Goal: Task Accomplishment & Management: Manage account settings

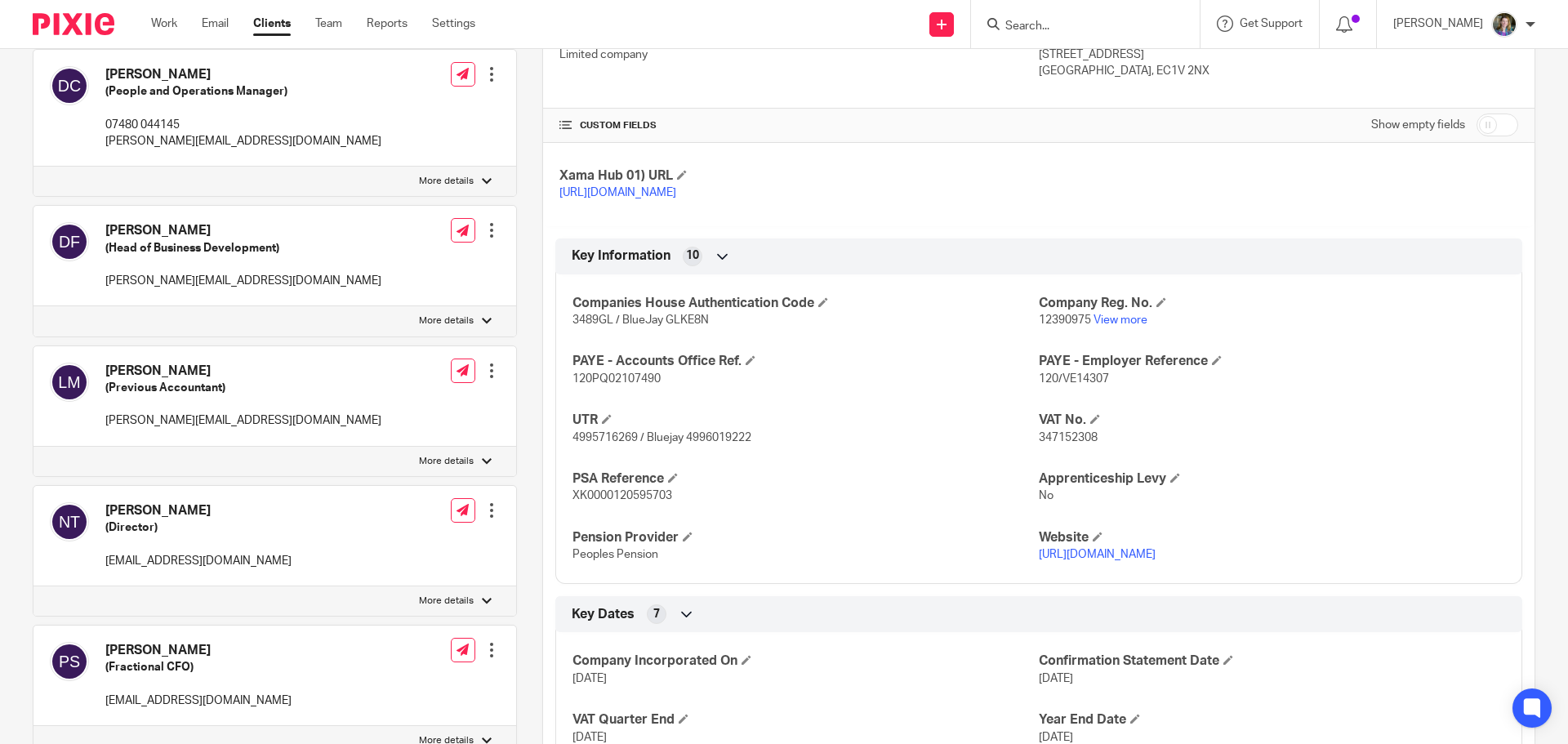
scroll to position [509, 0]
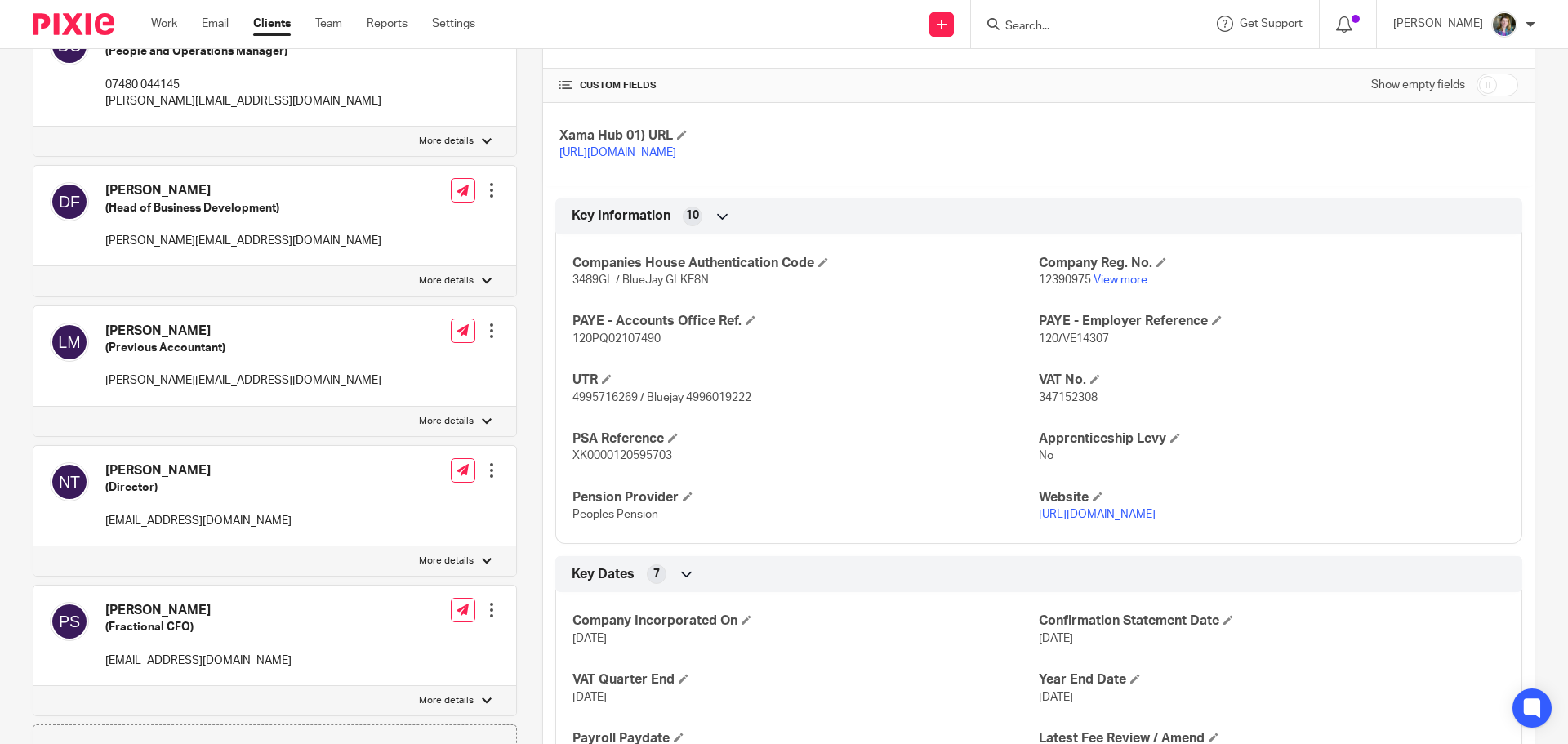
click at [1227, 485] on div "Companies House Authentication Code 3489GL / BlueJay GLKE8N Company Reg. No. 12…" at bounding box center [1038, 383] width 967 height 322
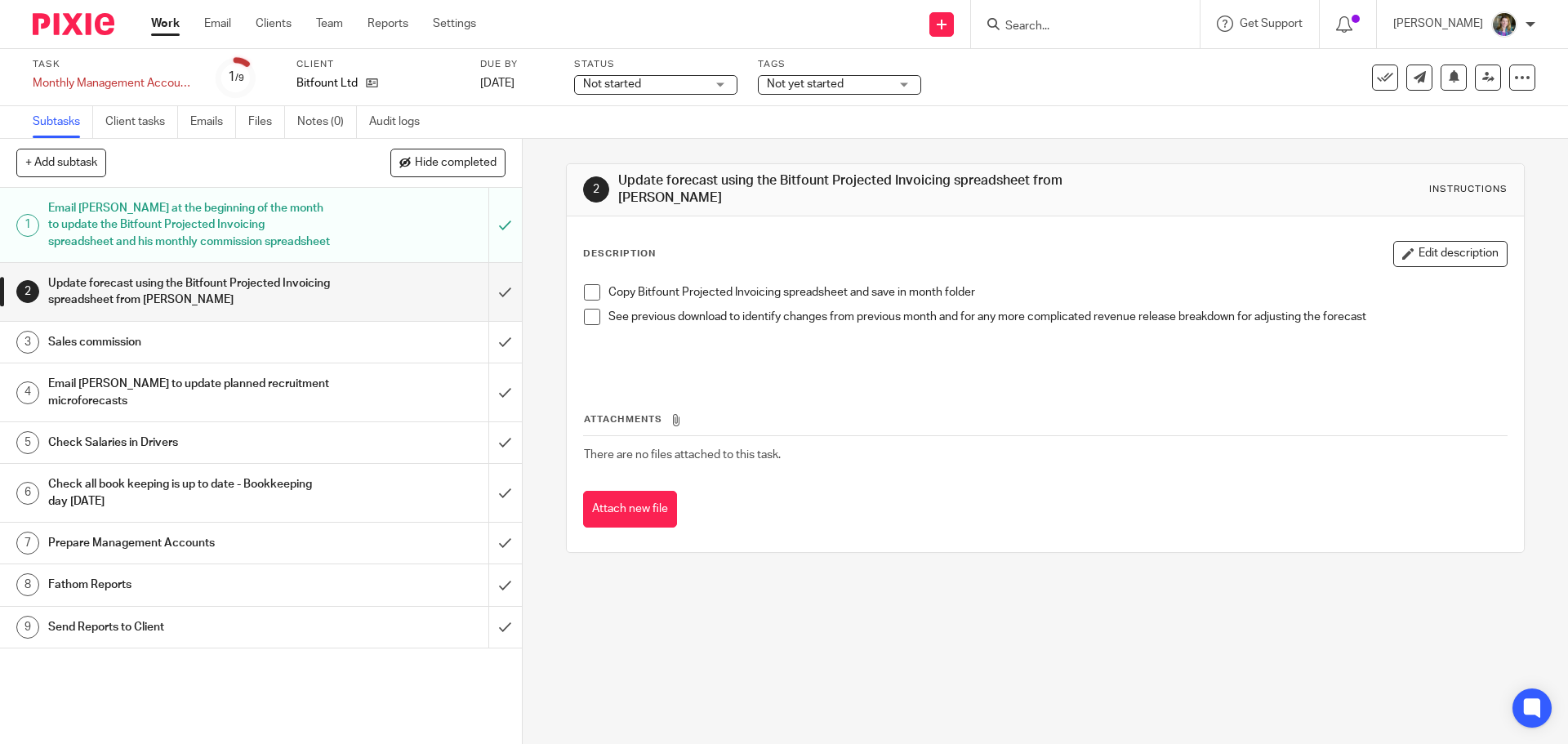
click at [316, 345] on h1 "Sales commission" at bounding box center [189, 342] width 283 height 25
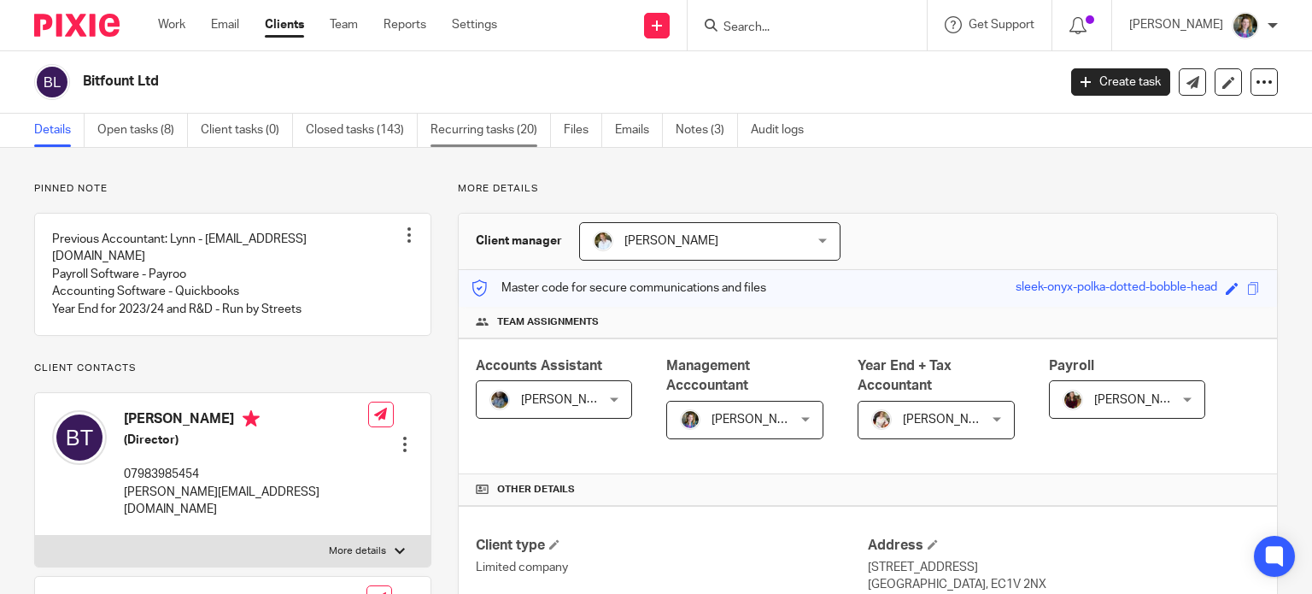
click at [486, 132] on link "Recurring tasks (20)" at bounding box center [491, 130] width 120 height 33
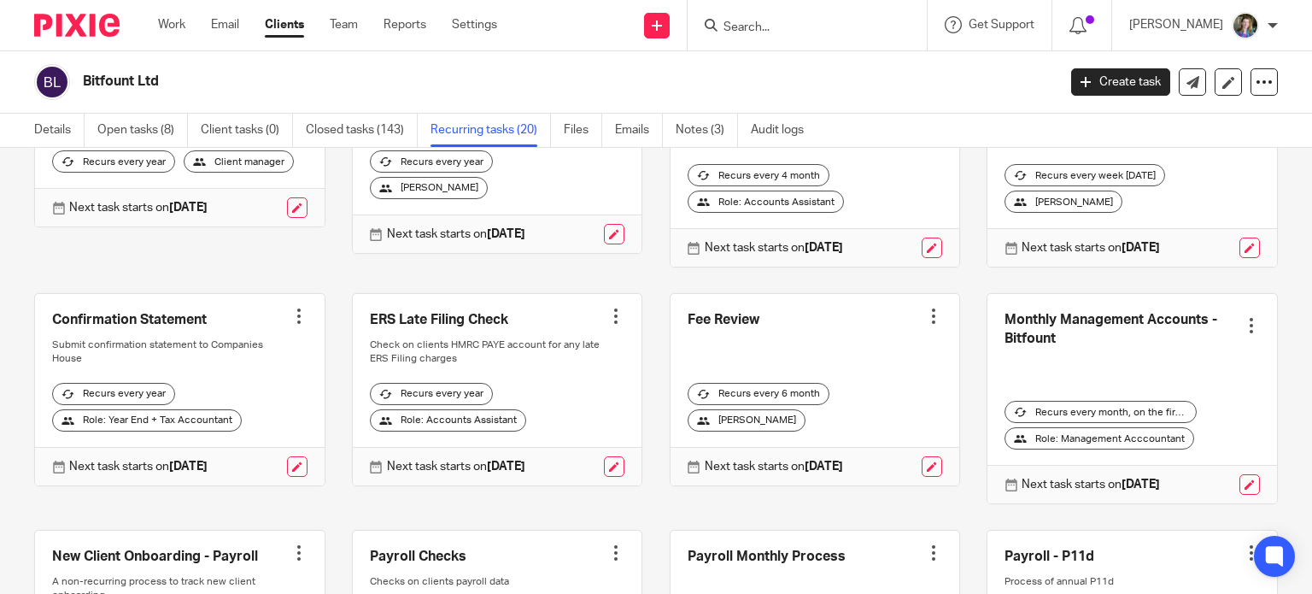
scroll to position [256, 0]
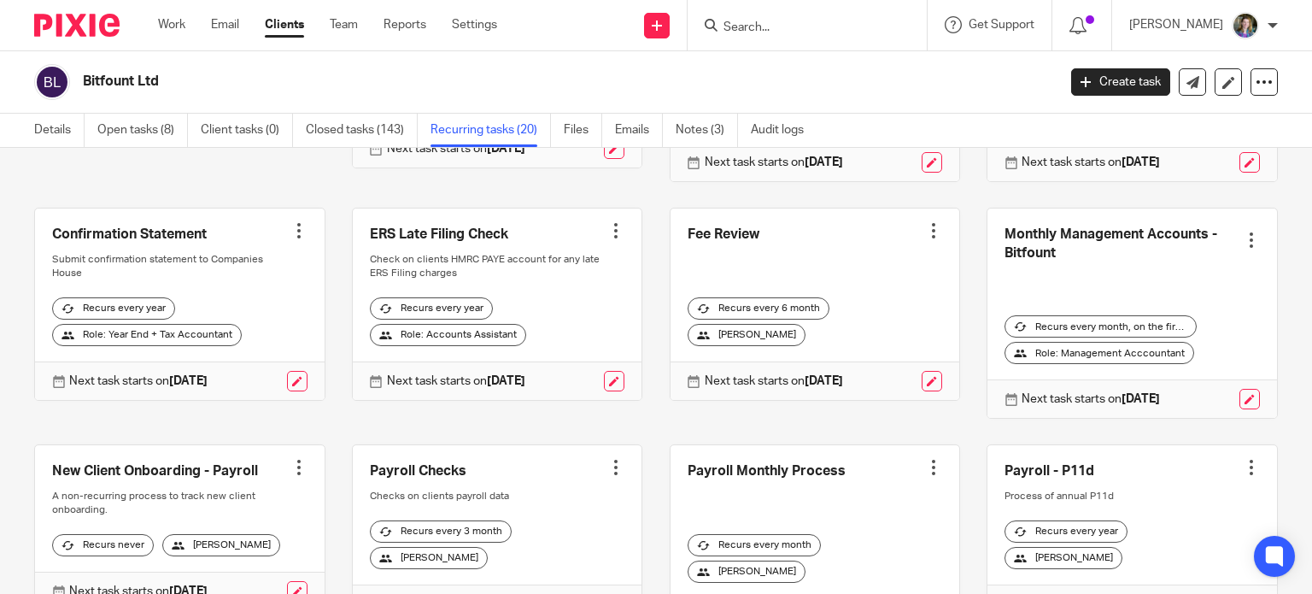
click at [1234, 249] on link at bounding box center [1132, 312] width 290 height 209
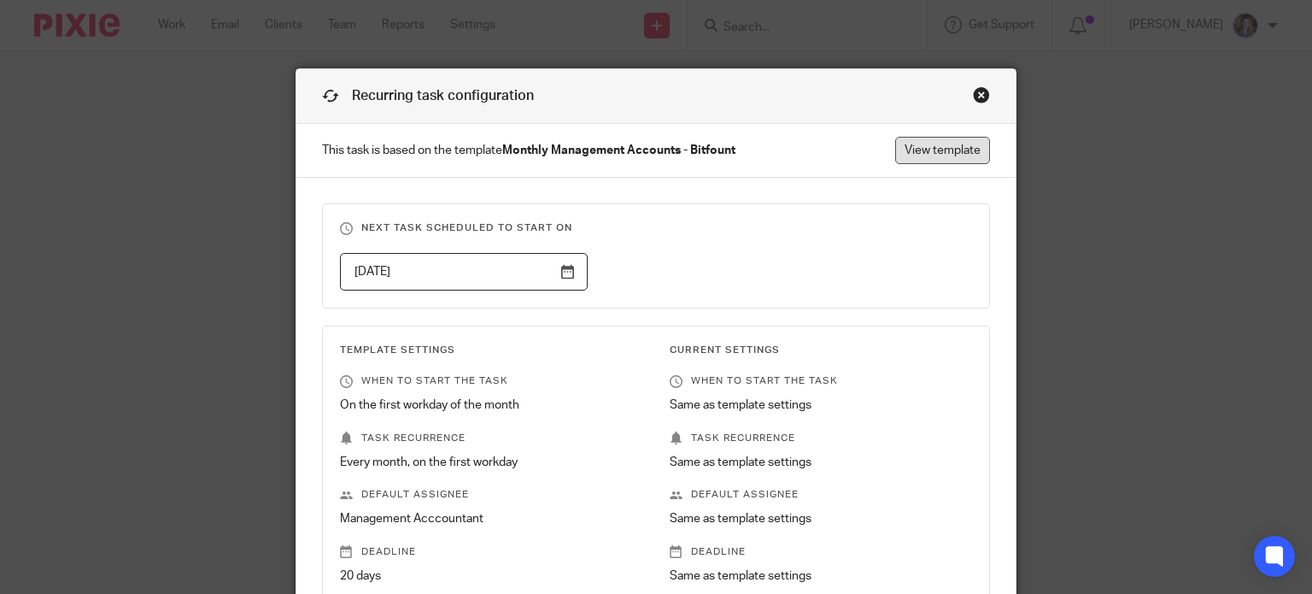
click at [925, 146] on link "View template" at bounding box center [942, 150] width 95 height 27
click at [973, 88] on div "Close this dialog window" at bounding box center [981, 94] width 17 height 17
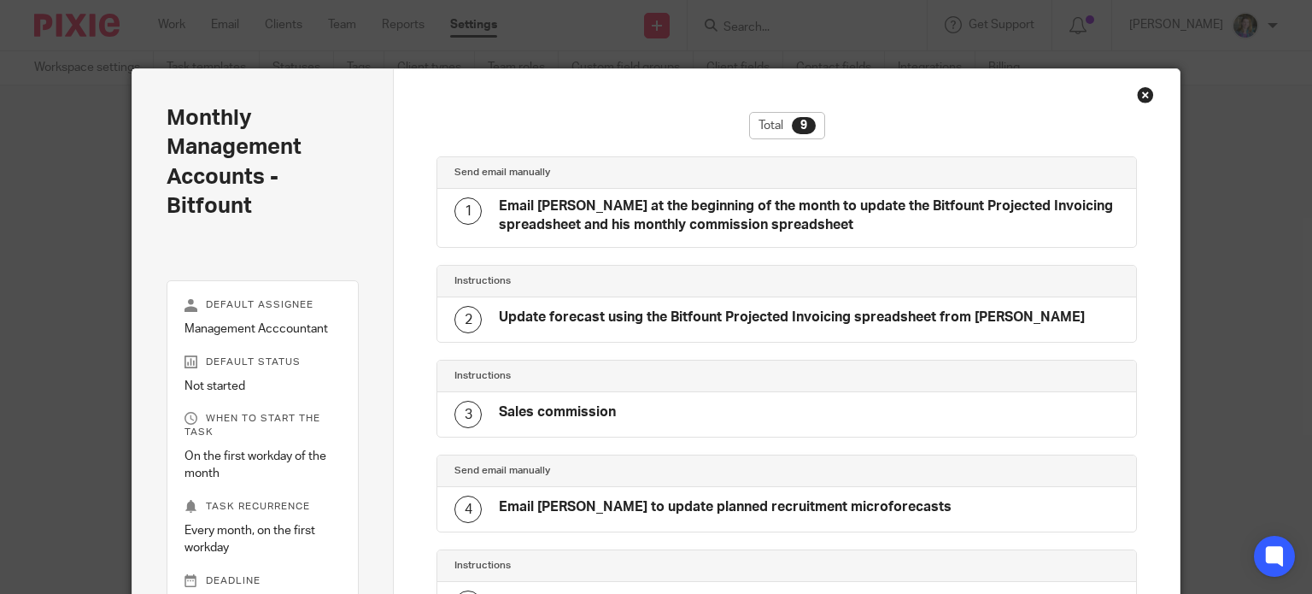
scroll to position [579, 0]
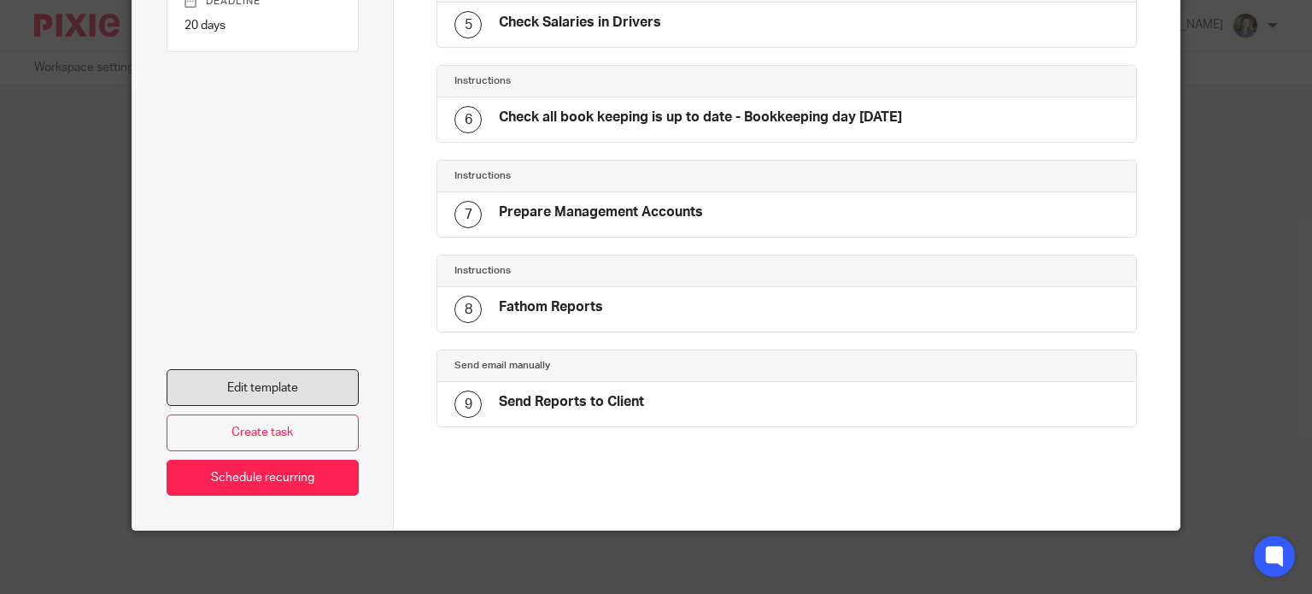
click at [310, 375] on link "Edit template" at bounding box center [263, 387] width 193 height 37
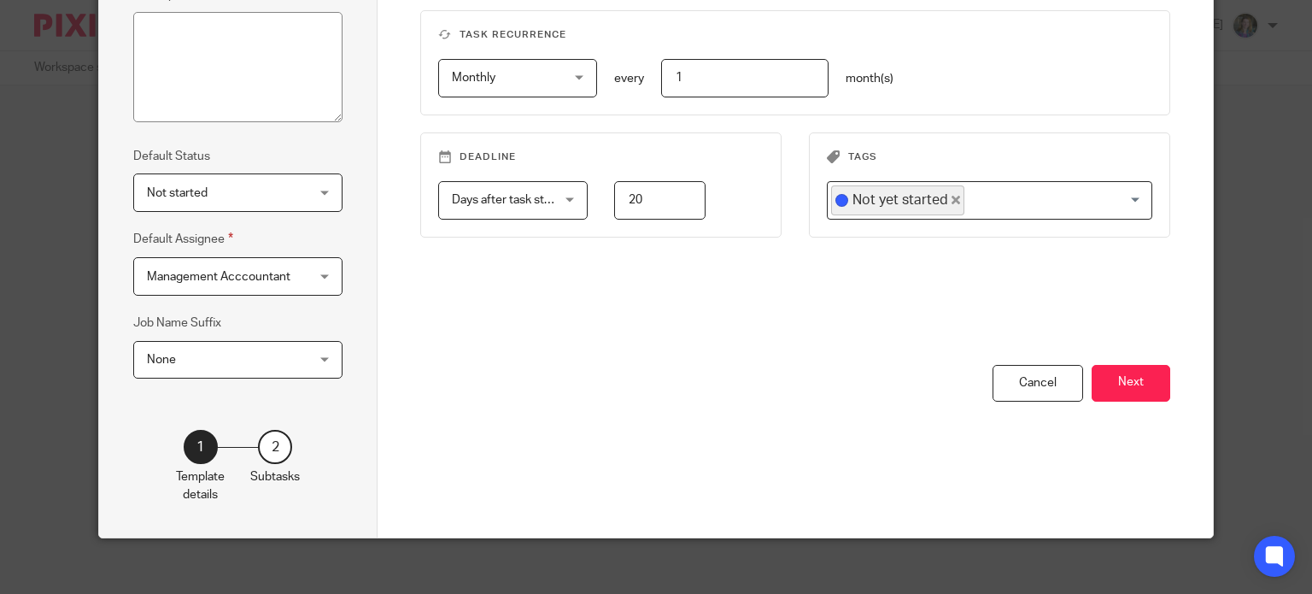
scroll to position [277, 0]
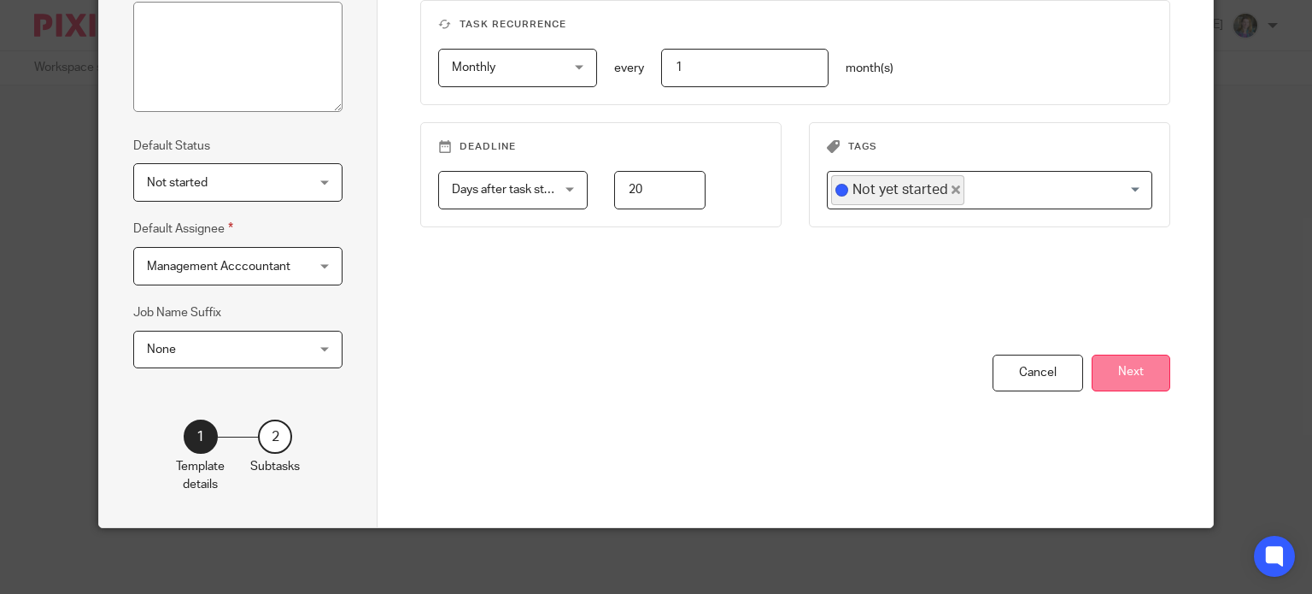
click at [1128, 375] on button "Next" at bounding box center [1131, 372] width 79 height 37
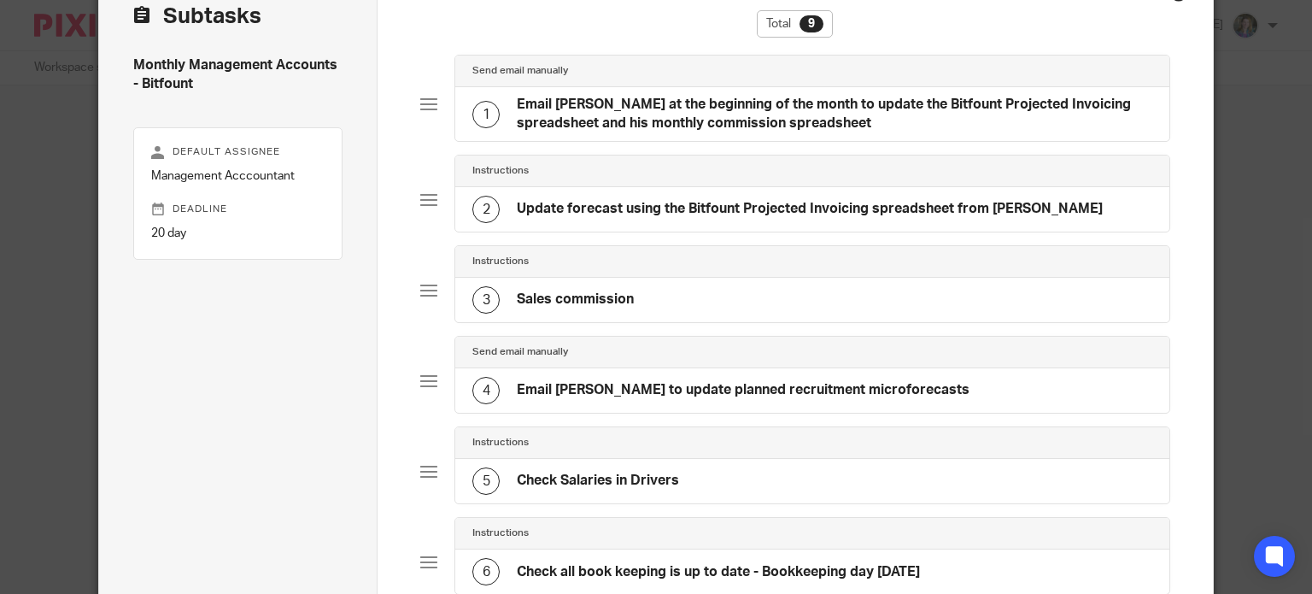
scroll to position [21, 0]
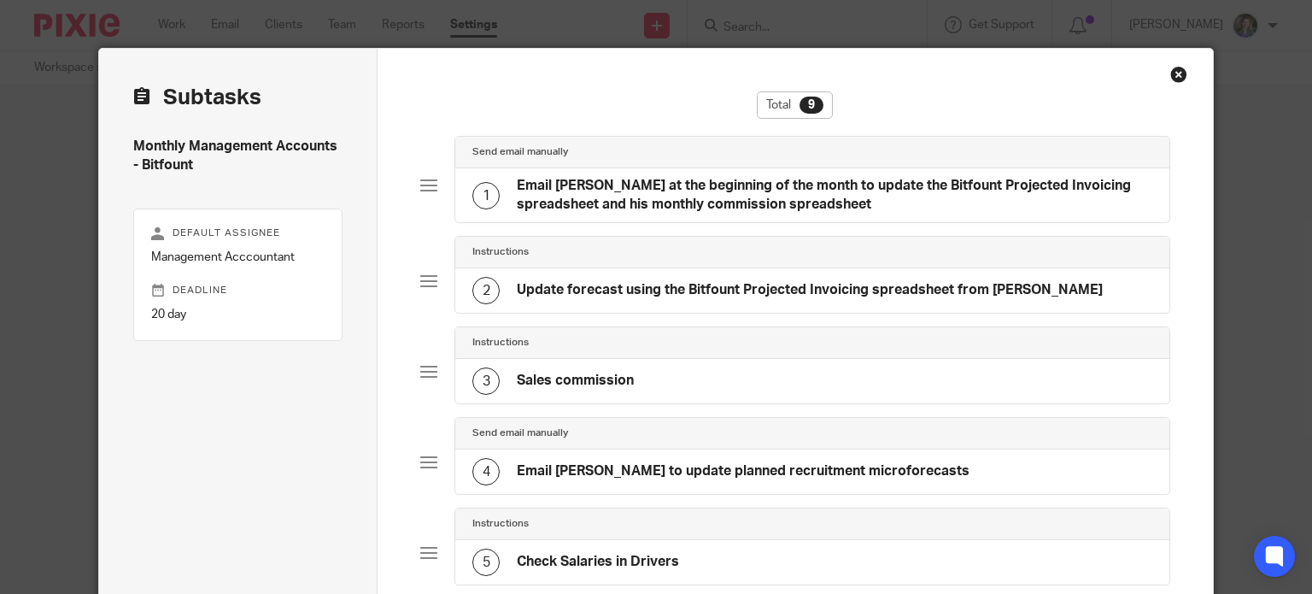
click at [580, 375] on h4 "Sales commission" at bounding box center [575, 381] width 117 height 18
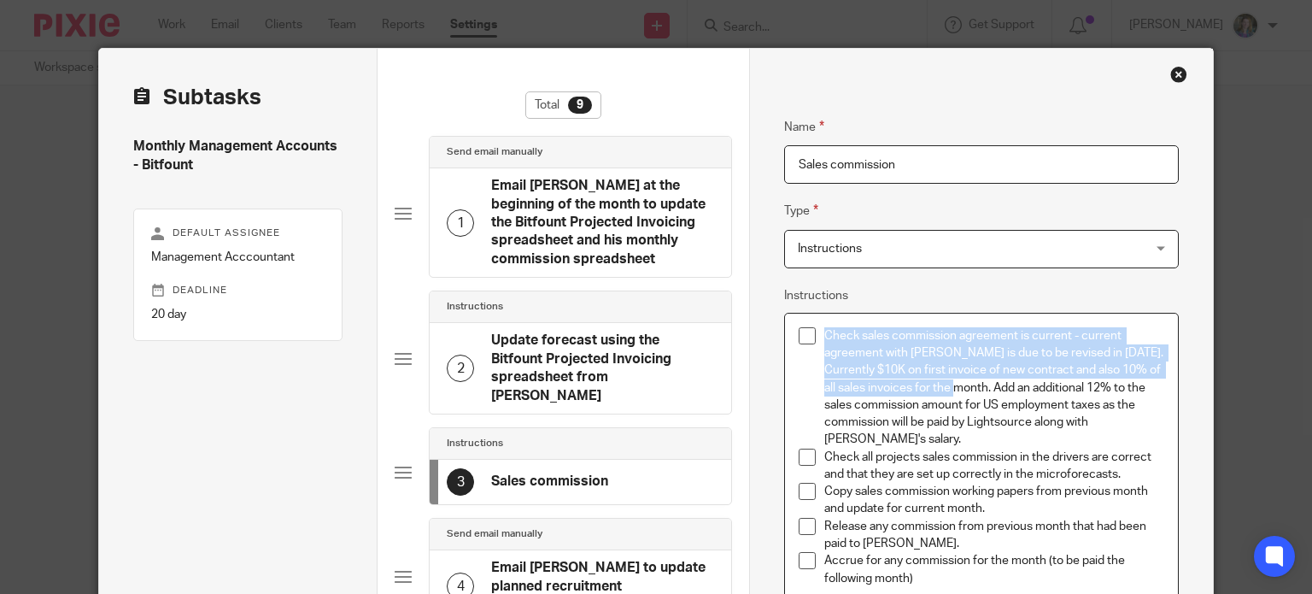
drag, startPoint x: 942, startPoint y: 386, endPoint x: 807, endPoint y: 331, distance: 145.9
click at [807, 331] on li "Check sales commission agreement is current - current agreement with David is d…" at bounding box center [982, 387] width 366 height 121
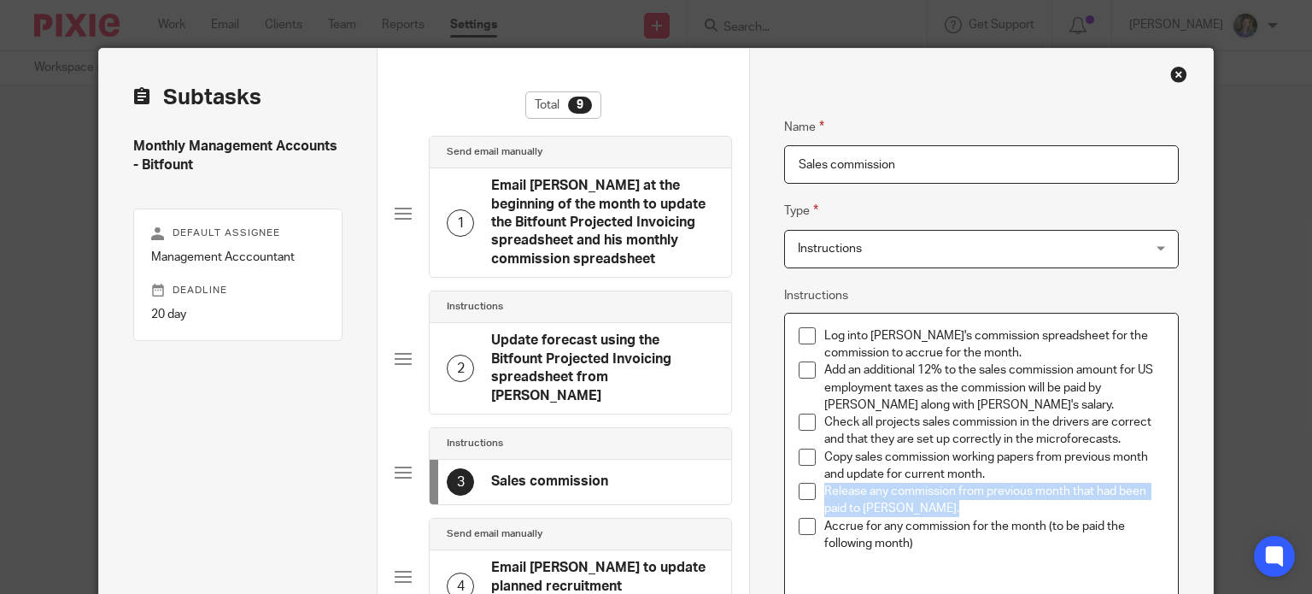
click at [928, 539] on p "Accrue for any commission for the month (to be paid the following month)" at bounding box center [994, 535] width 340 height 35
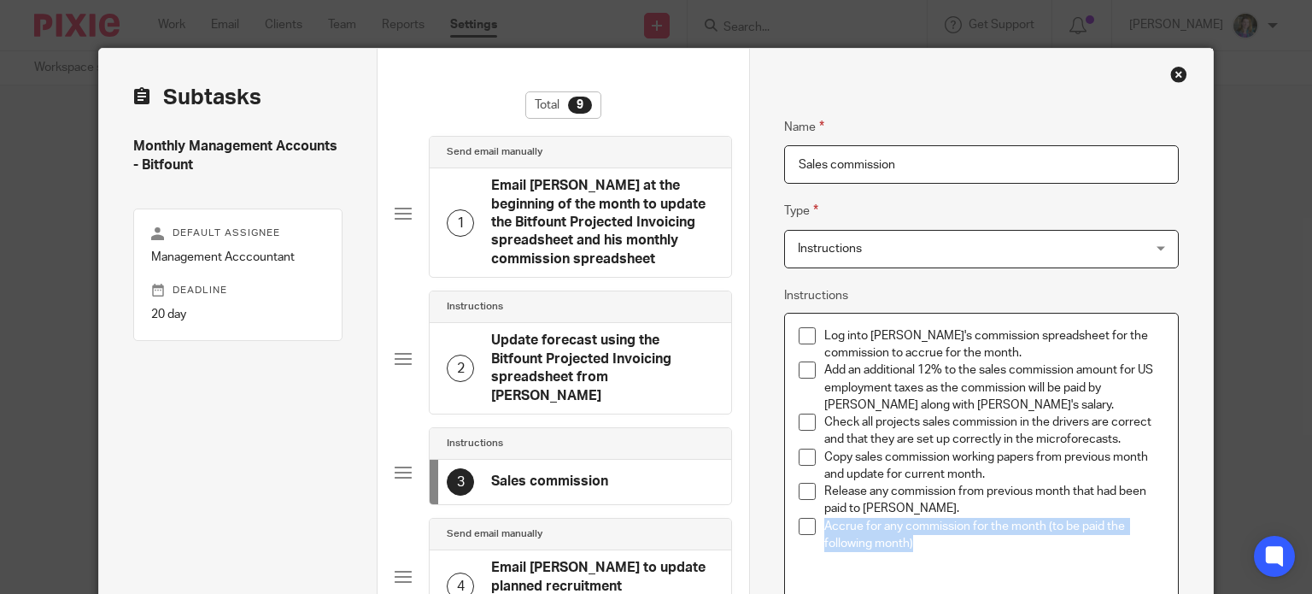
drag, startPoint x: 820, startPoint y: 524, endPoint x: 935, endPoint y: 549, distance: 118.1
click at [935, 549] on p "Accrue for any commission for the month (to be paid the following month)" at bounding box center [994, 535] width 340 height 35
copy p "Accrue for any commission for the month (to be paid the following month)"
click at [824, 364] on p "Add an additional 12% to the sales commission amount for US employment taxes as…" at bounding box center [994, 387] width 340 height 52
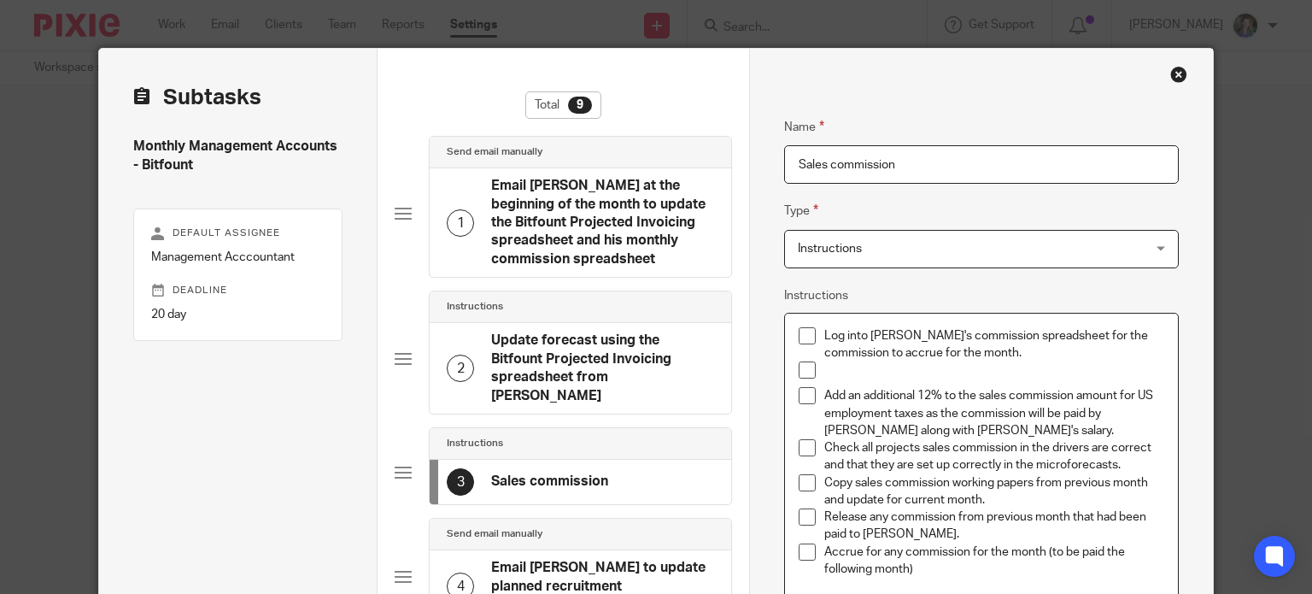
click at [843, 364] on p at bounding box center [994, 369] width 340 height 17
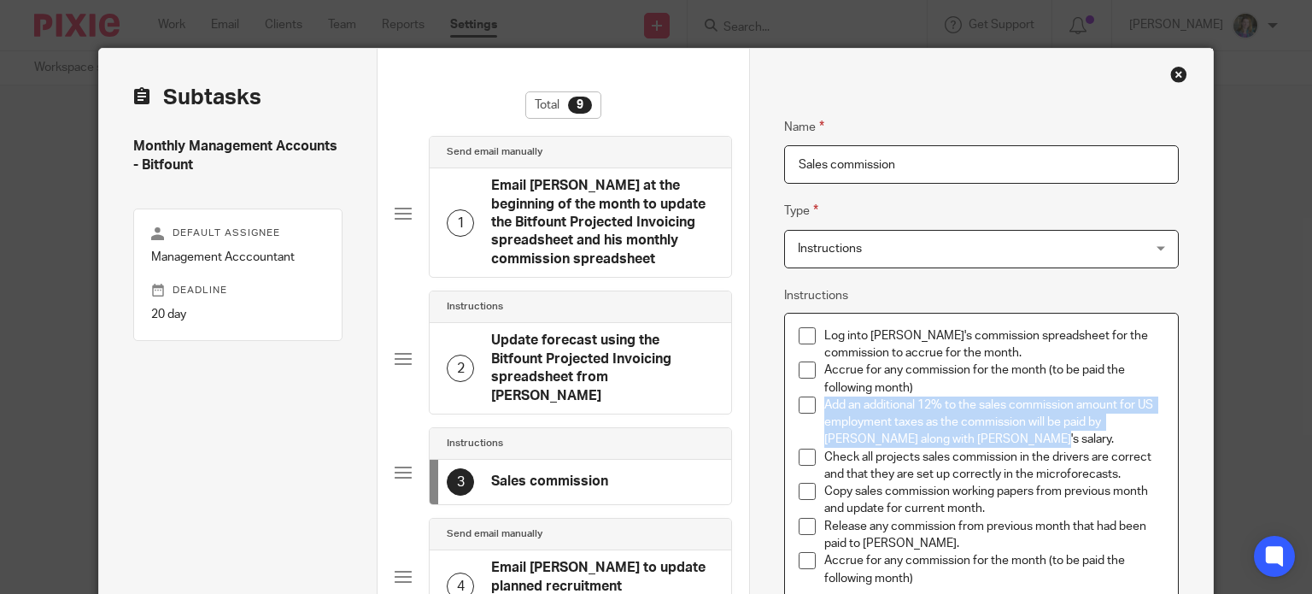
drag, startPoint x: 819, startPoint y: 402, endPoint x: 1100, endPoint y: 432, distance: 282.6
click at [1100, 432] on p "Add an additional 12% to the sales commission amount for US employment taxes as…" at bounding box center [994, 422] width 340 height 52
copy p "Add an additional 12% to the sales commission amount for US employment taxes as…"
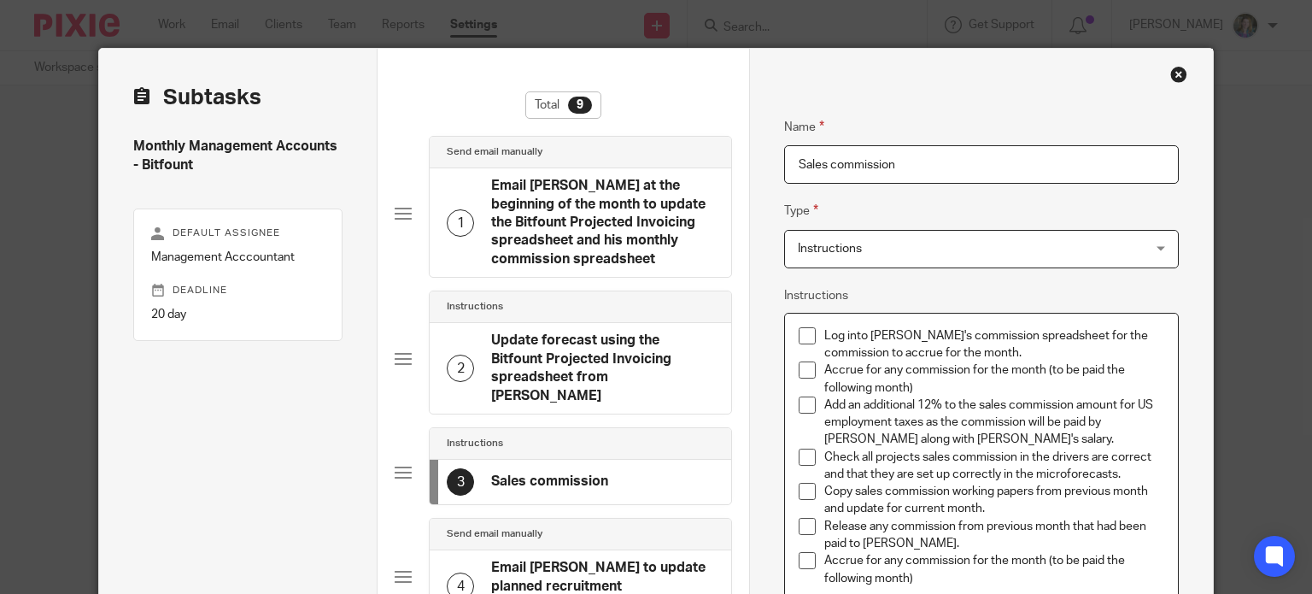
click at [936, 382] on p "Accrue for any commission for the month (to be paid the following month)" at bounding box center [994, 378] width 340 height 35
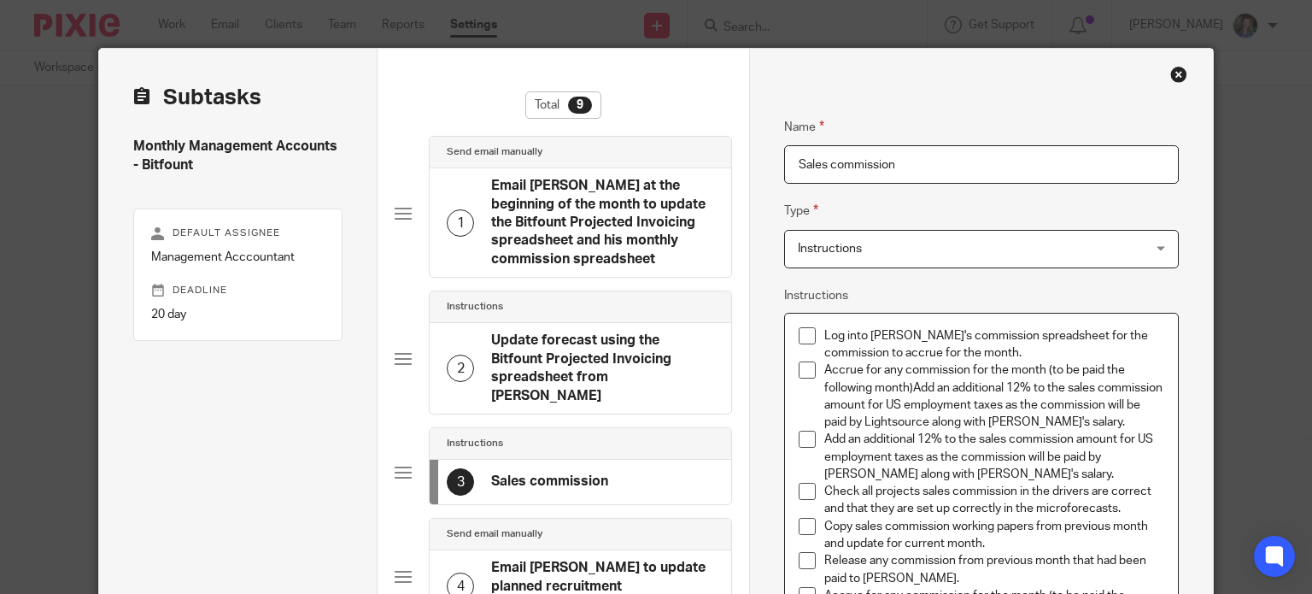
click at [905, 386] on p "Accrue for any commission for the month (to be paid the following month)Add an …" at bounding box center [994, 395] width 340 height 69
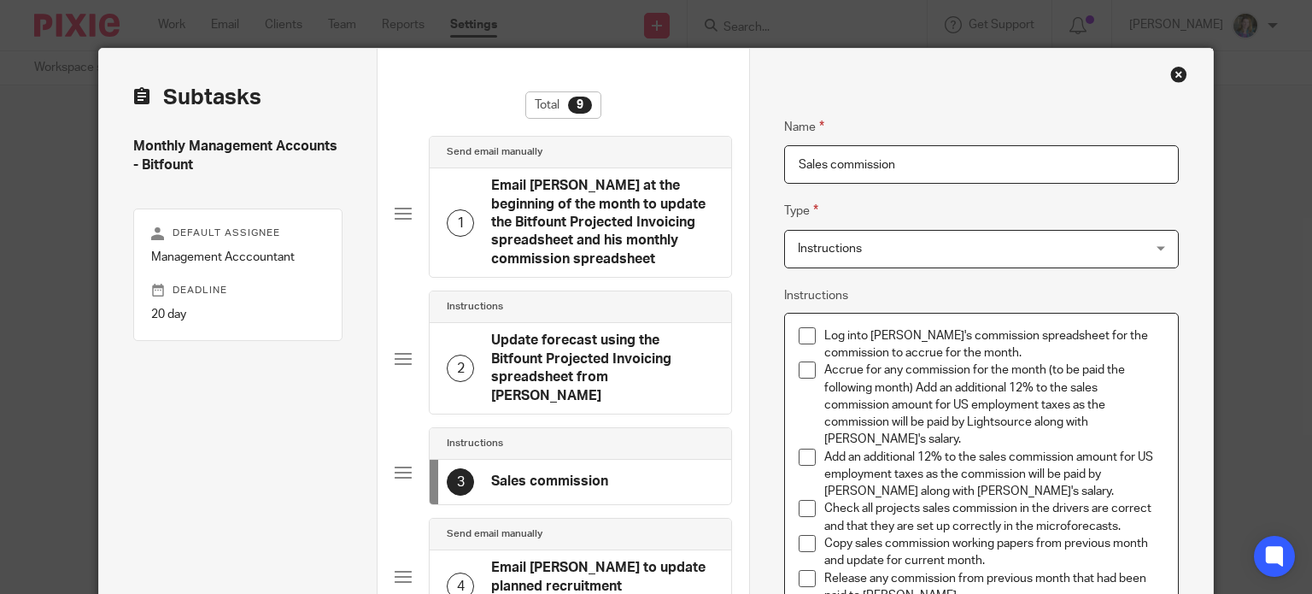
click at [928, 435] on p "Accrue for any commission for the month (to be paid the following month) Add an…" at bounding box center [994, 404] width 340 height 86
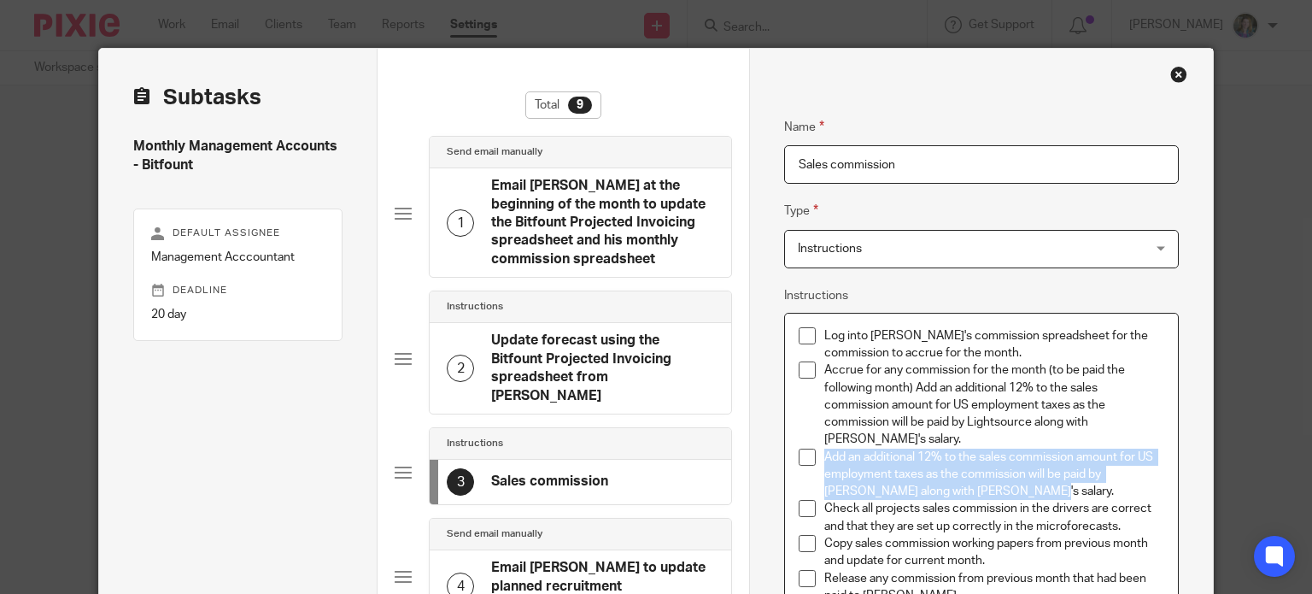
drag, startPoint x: 1035, startPoint y: 491, endPoint x: 810, endPoint y: 456, distance: 228.2
click at [813, 457] on li "Add an additional 12% to the sales commission amount for US employment taxes as…" at bounding box center [982, 474] width 366 height 52
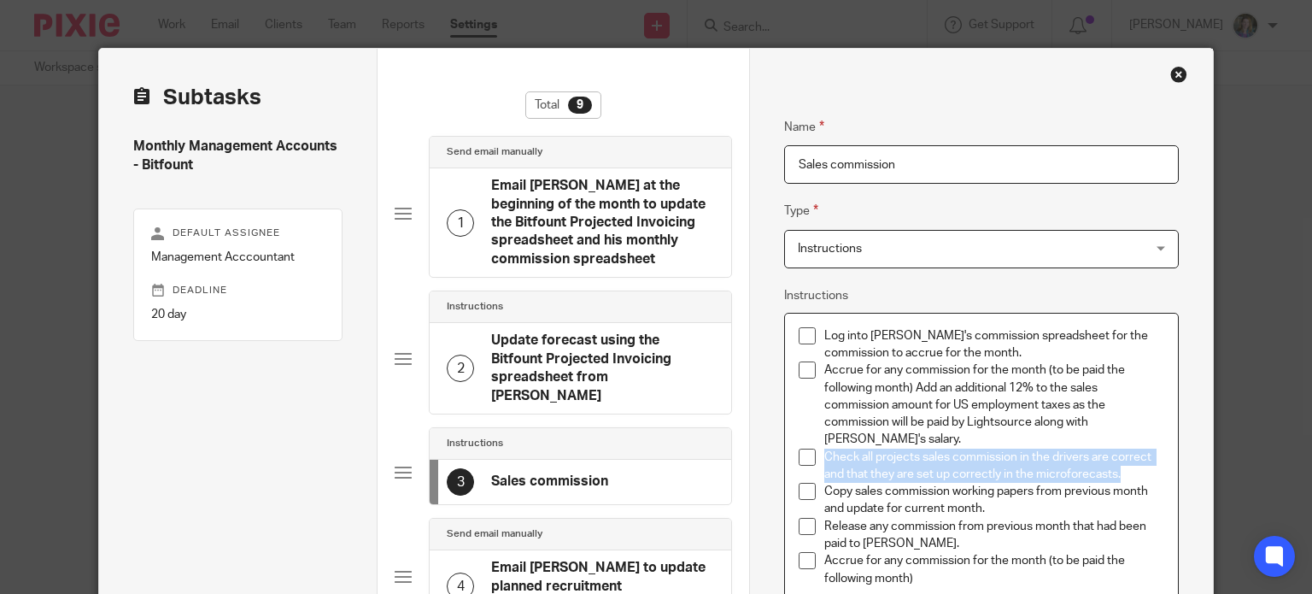
drag, startPoint x: 817, startPoint y: 453, endPoint x: 1159, endPoint y: 478, distance: 342.6
click at [1159, 478] on div "Log into David's commission spreadsheet for the commission to accrue for the mo…" at bounding box center [981, 477] width 393 height 329
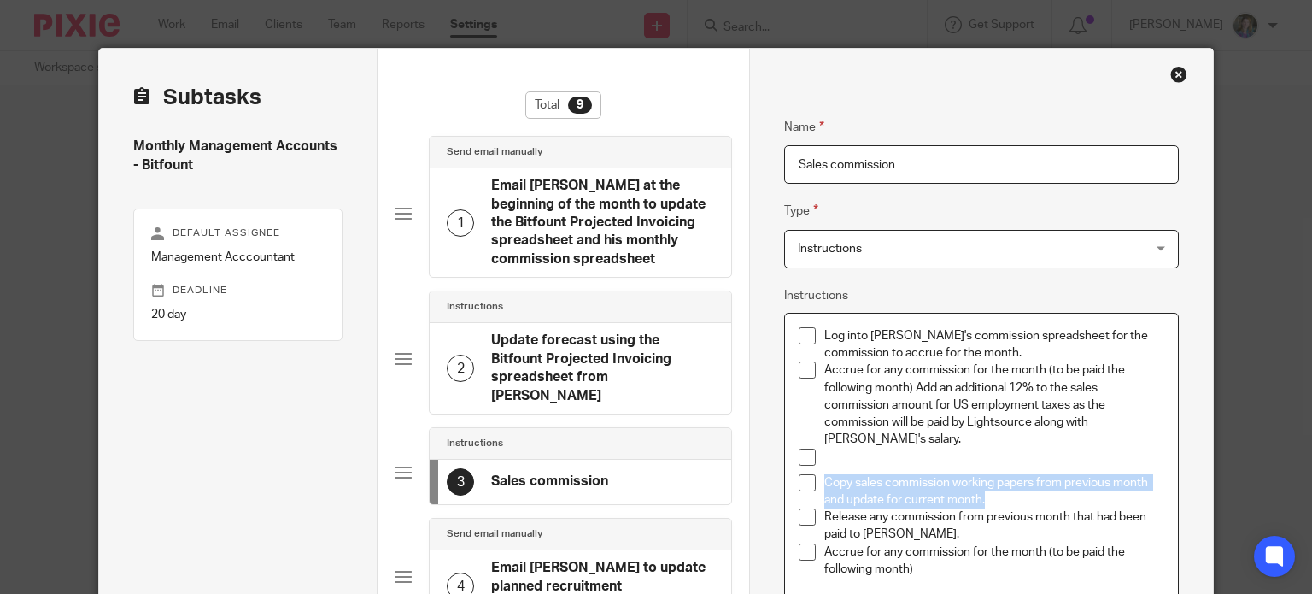
drag, startPoint x: 987, startPoint y: 498, endPoint x: 817, endPoint y: 477, distance: 171.2
click at [824, 477] on p "Copy sales commission working papers from previous month and update for current…" at bounding box center [994, 491] width 340 height 35
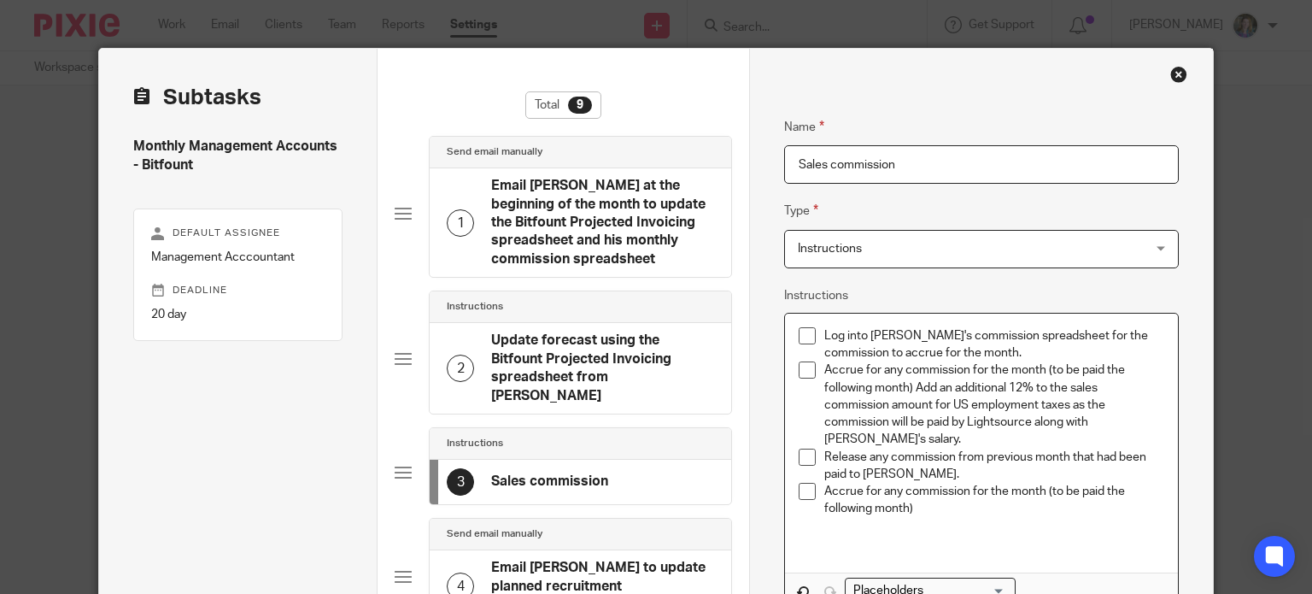
click at [910, 472] on p "Release any commission from previous month that had been paid to David." at bounding box center [994, 465] width 340 height 35
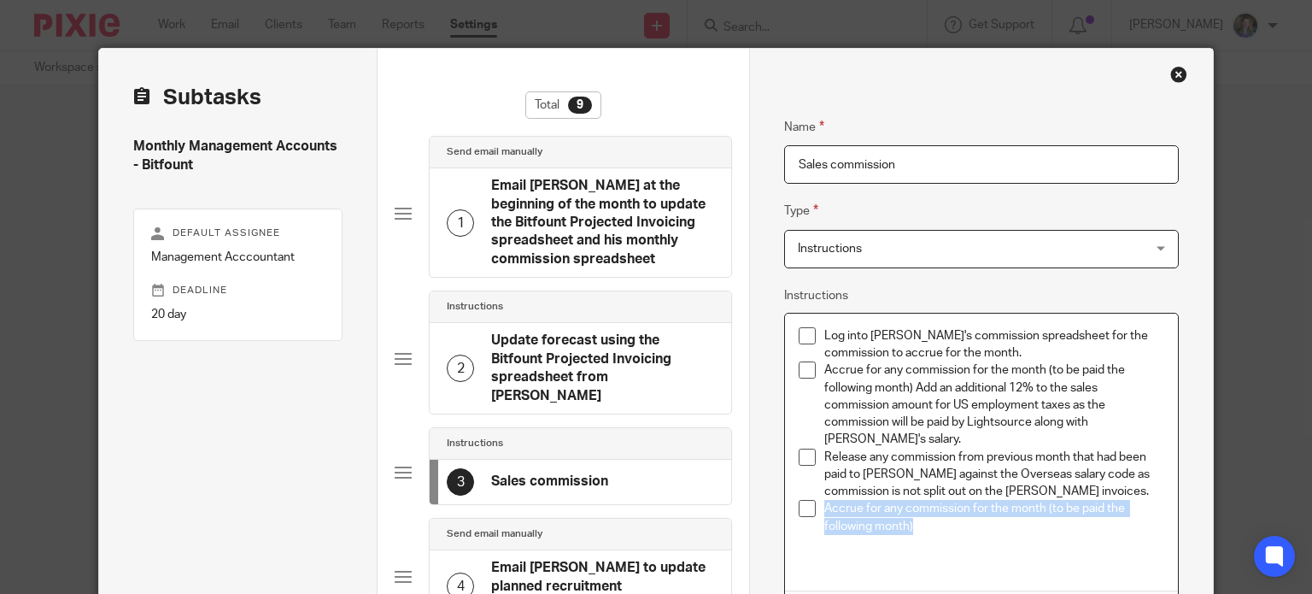
drag, startPoint x: 917, startPoint y: 524, endPoint x: 788, endPoint y: 501, distance: 131.0
click at [788, 501] on div "Log into David's commission spreadsheet for the commission to accrue for the mo…" at bounding box center [981, 451] width 393 height 277
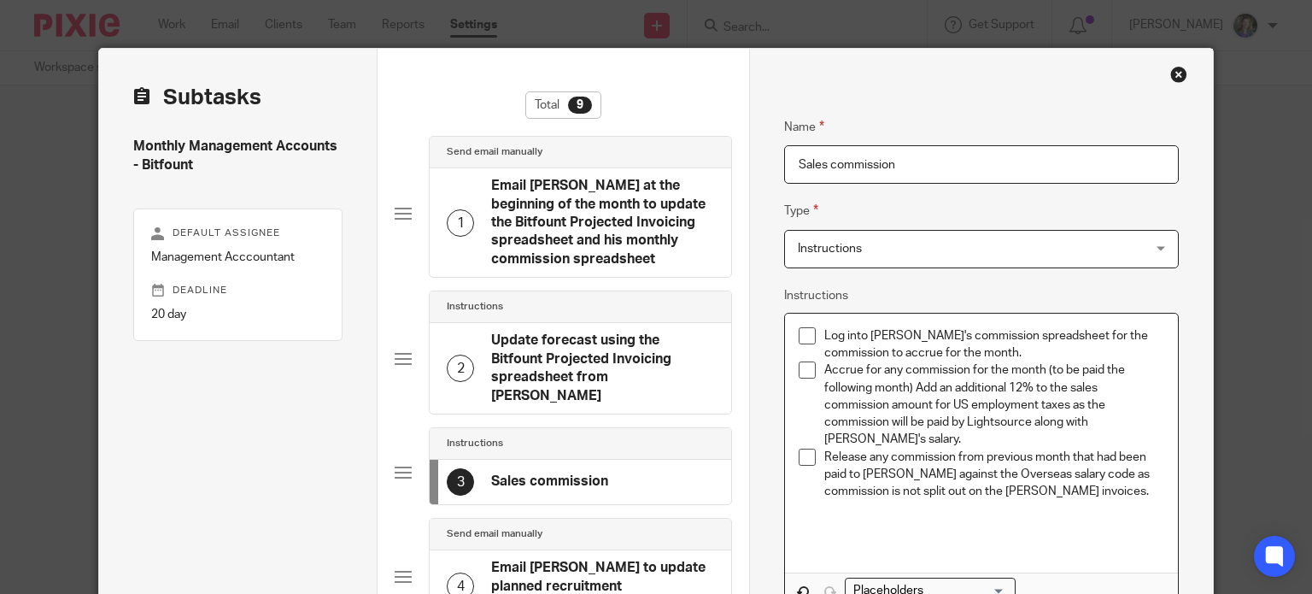
click at [907, 513] on p at bounding box center [994, 508] width 340 height 17
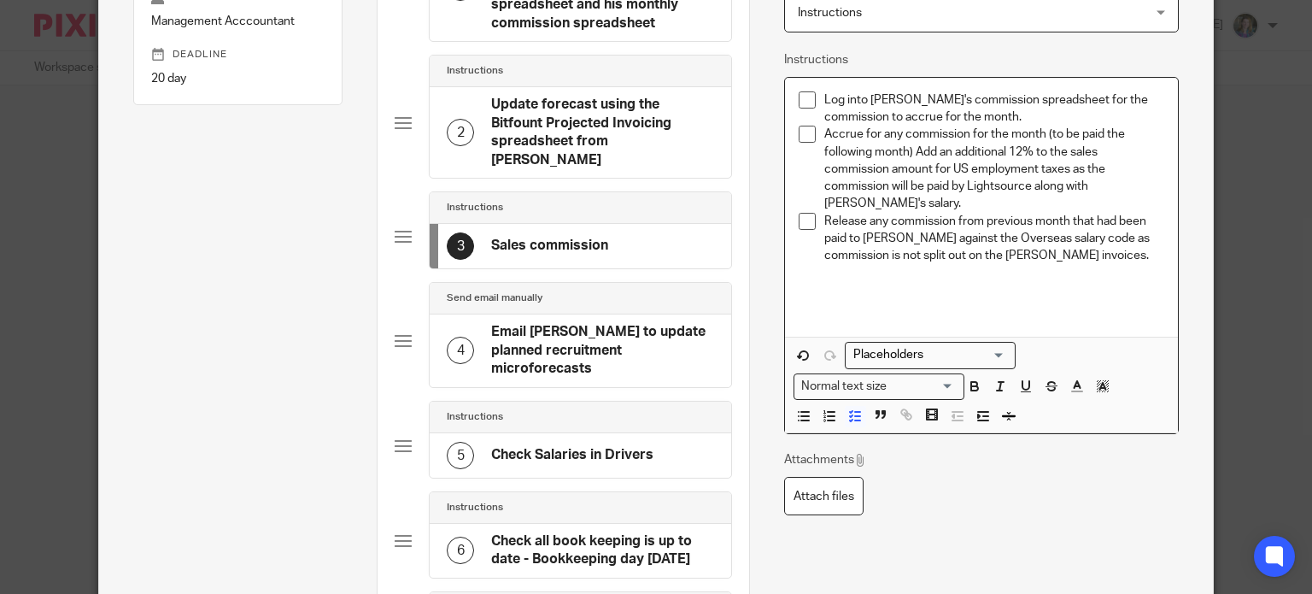
scroll to position [0, 0]
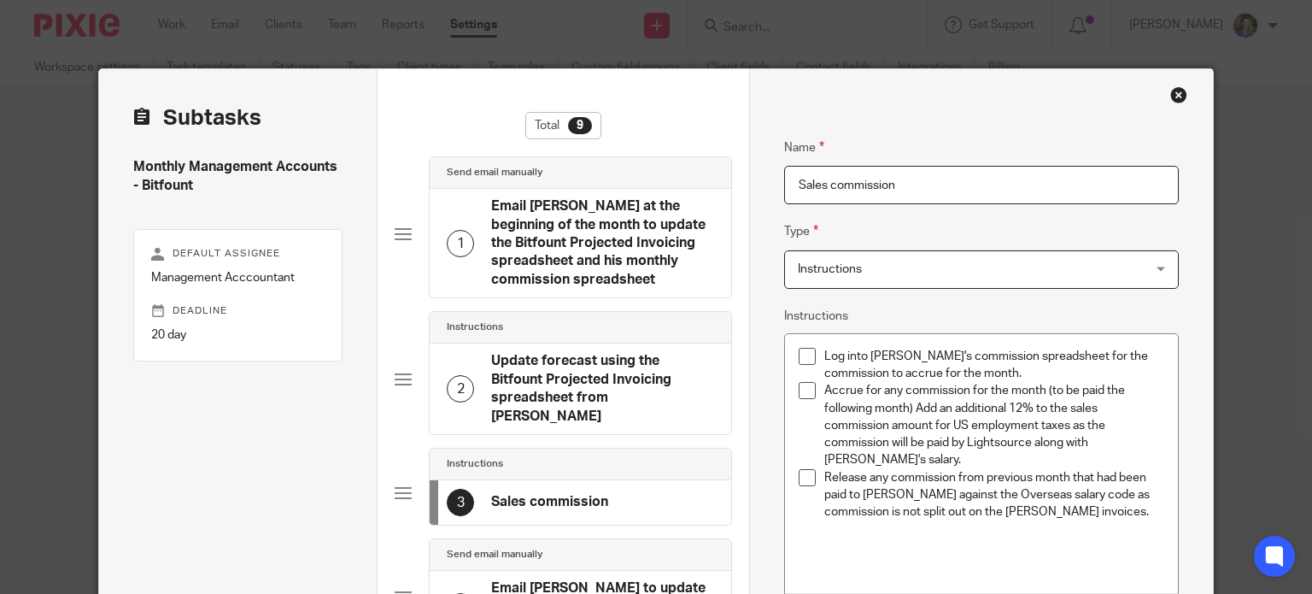
click at [623, 382] on h4 "Update forecast using the Bitfount Projected Invoicing spreadsheet from David" at bounding box center [602, 388] width 223 height 73
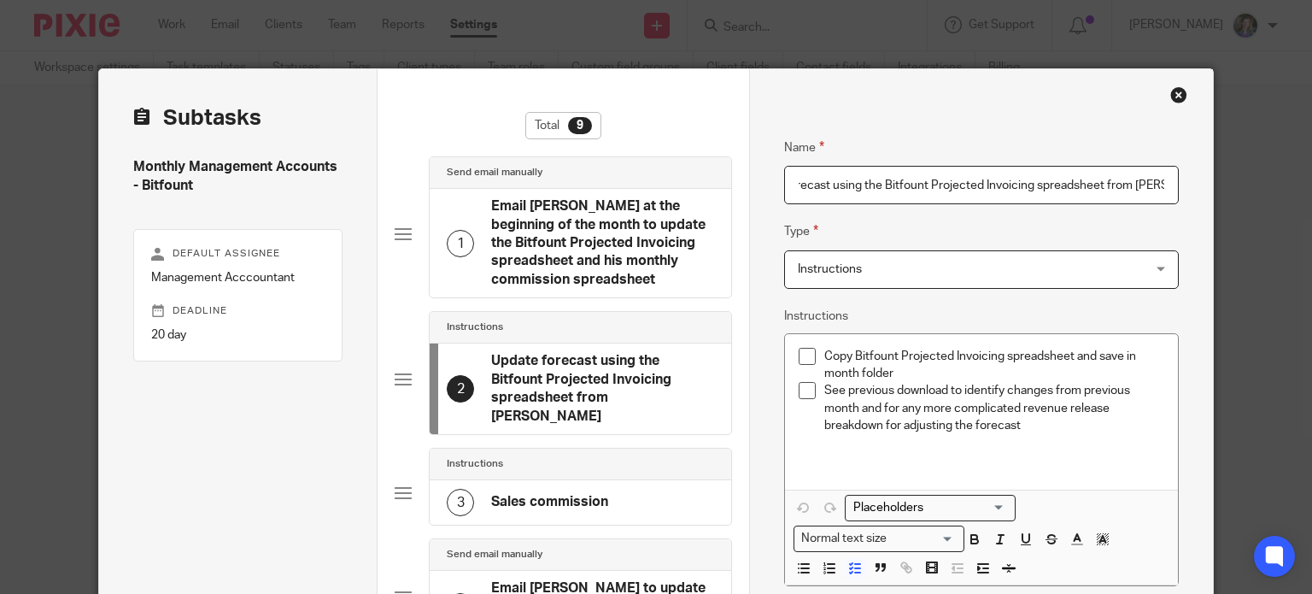
click at [631, 480] on div "3 Sales commission" at bounding box center [581, 502] width 302 height 44
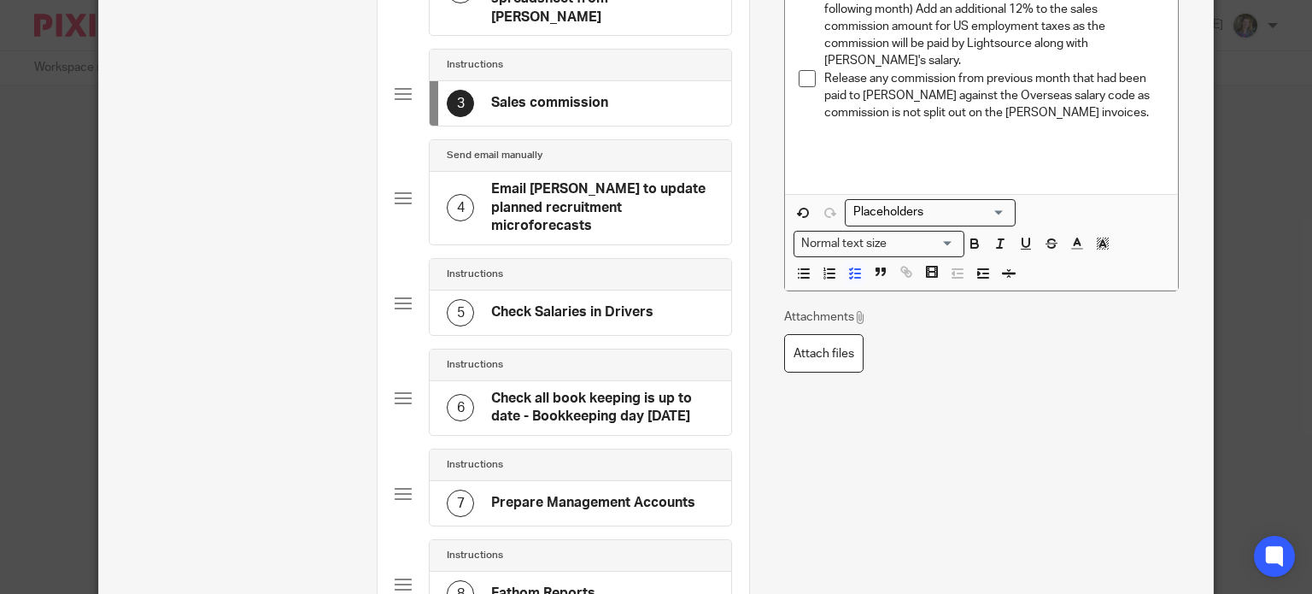
scroll to position [706, 0]
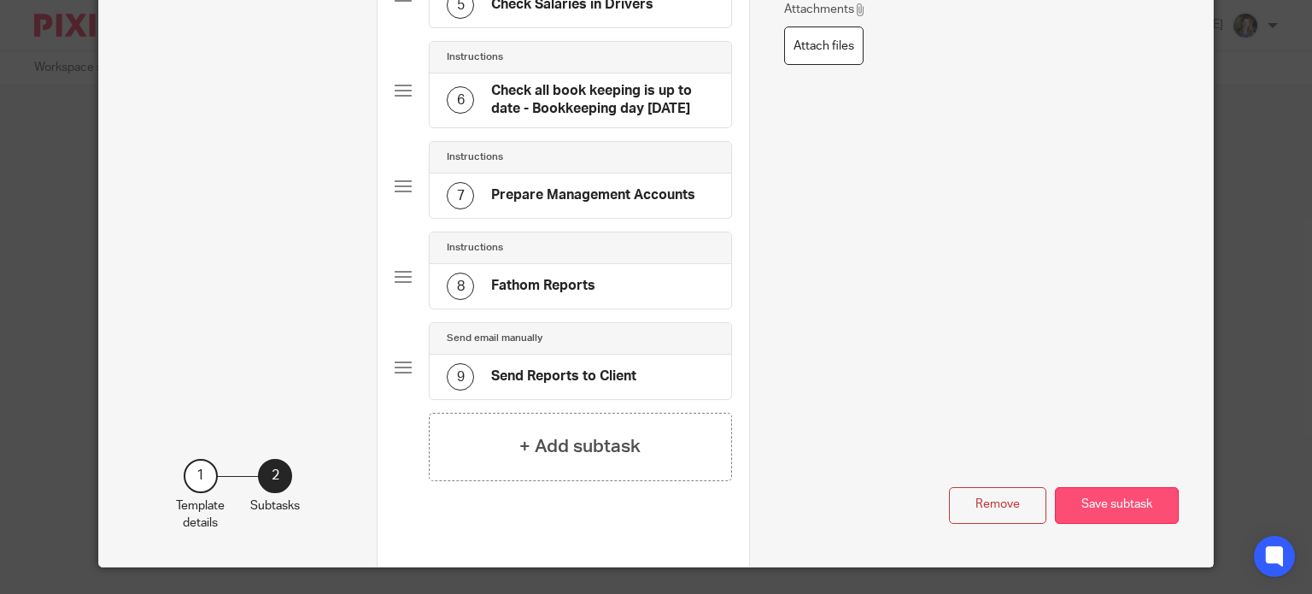
click at [1112, 487] on button "Save subtask" at bounding box center [1117, 505] width 124 height 37
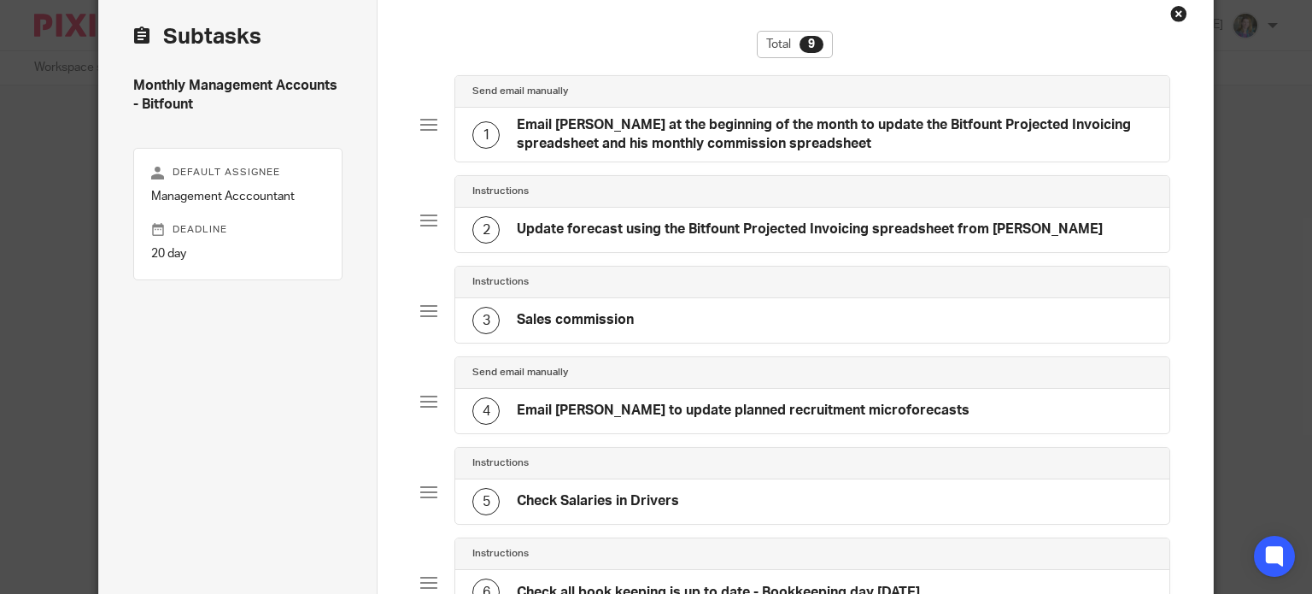
scroll to position [0, 0]
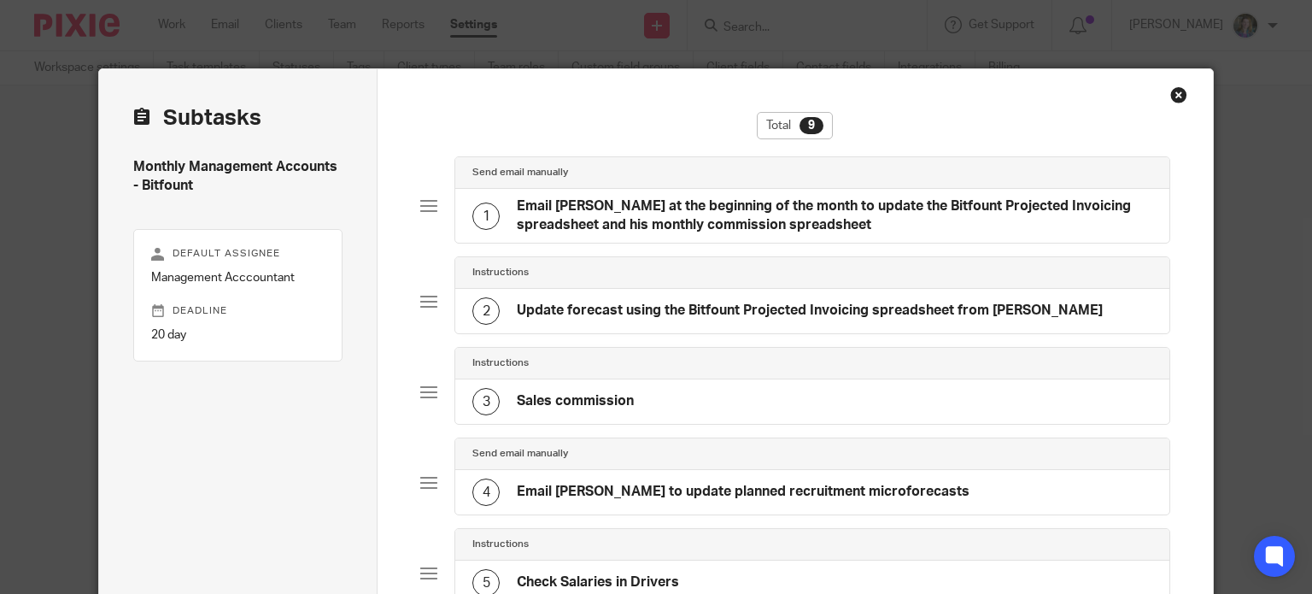
click at [591, 310] on h4 "Update forecast using the Bitfount Projected Invoicing spreadsheet from [PERSON…" at bounding box center [810, 311] width 586 height 18
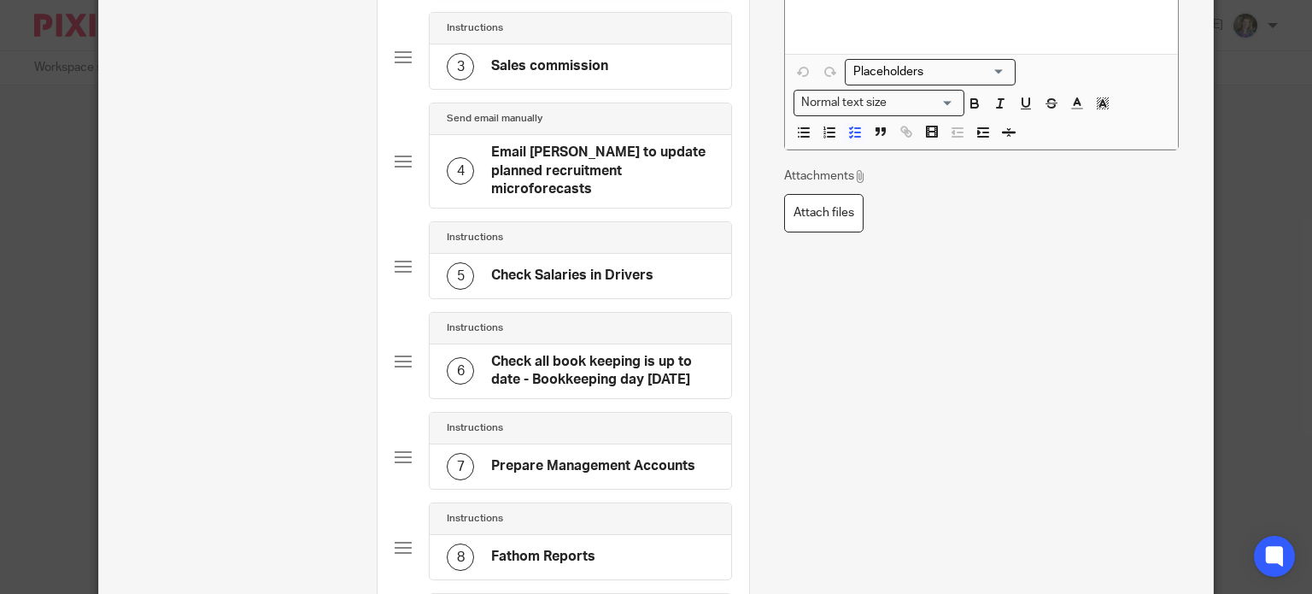
scroll to position [706, 0]
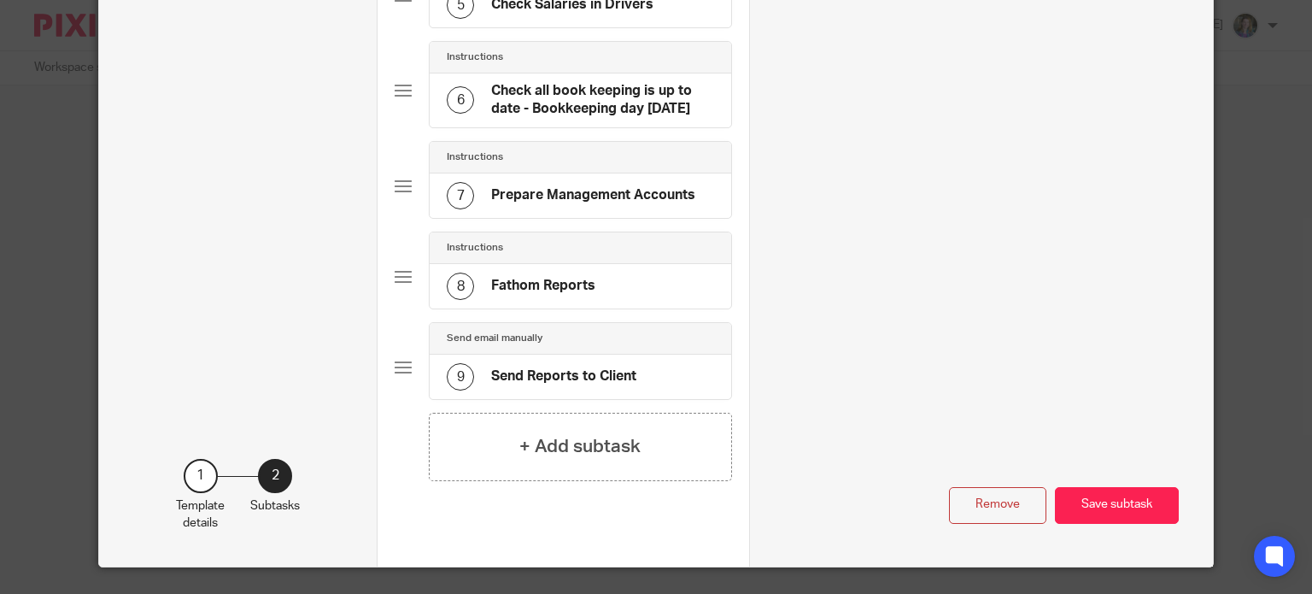
click at [987, 487] on button "Remove" at bounding box center [997, 505] width 97 height 37
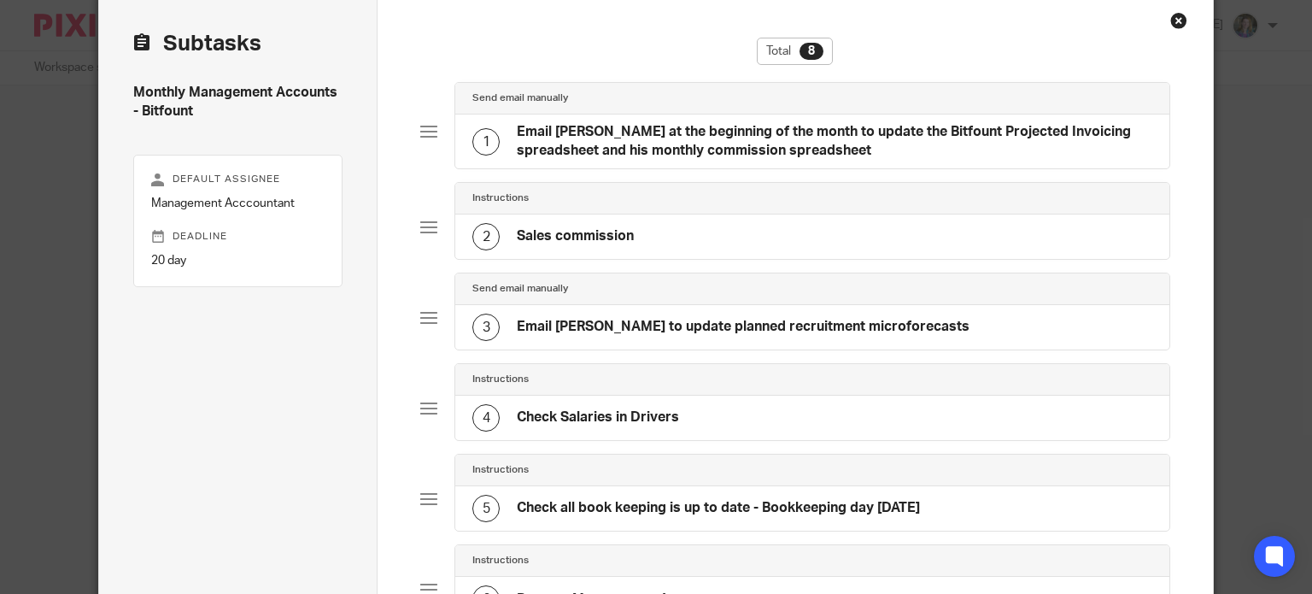
scroll to position [0, 0]
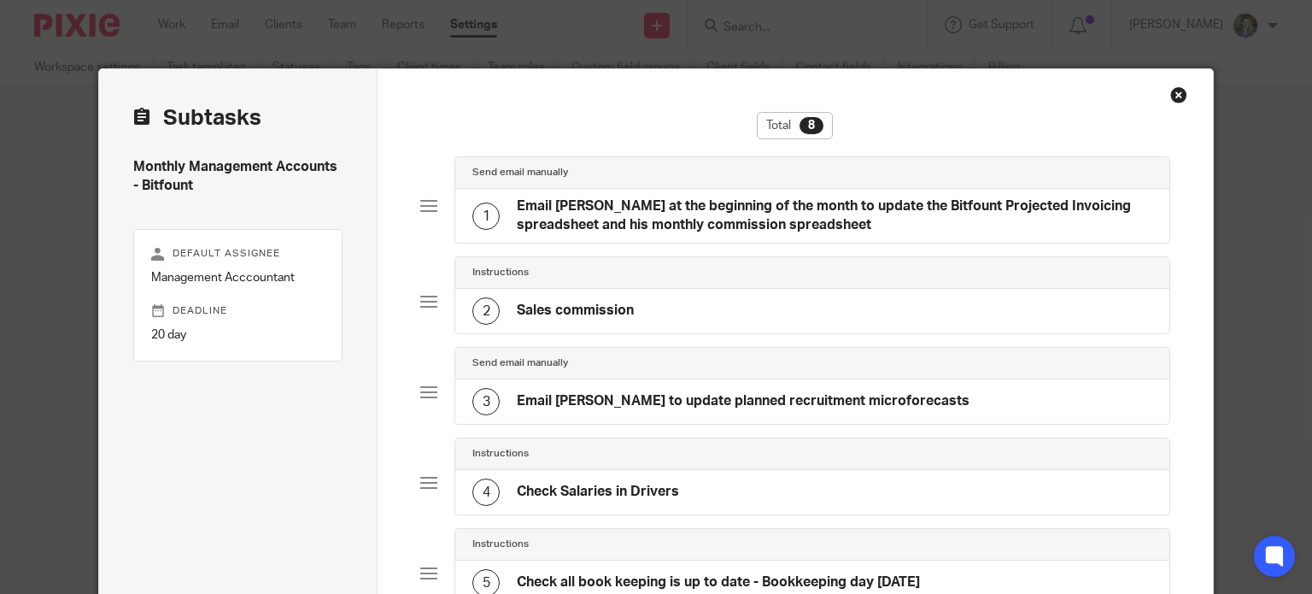
click at [770, 211] on h4 "Email David at the beginning of the month to update the Bitfount Projected Invo…" at bounding box center [835, 215] width 636 height 37
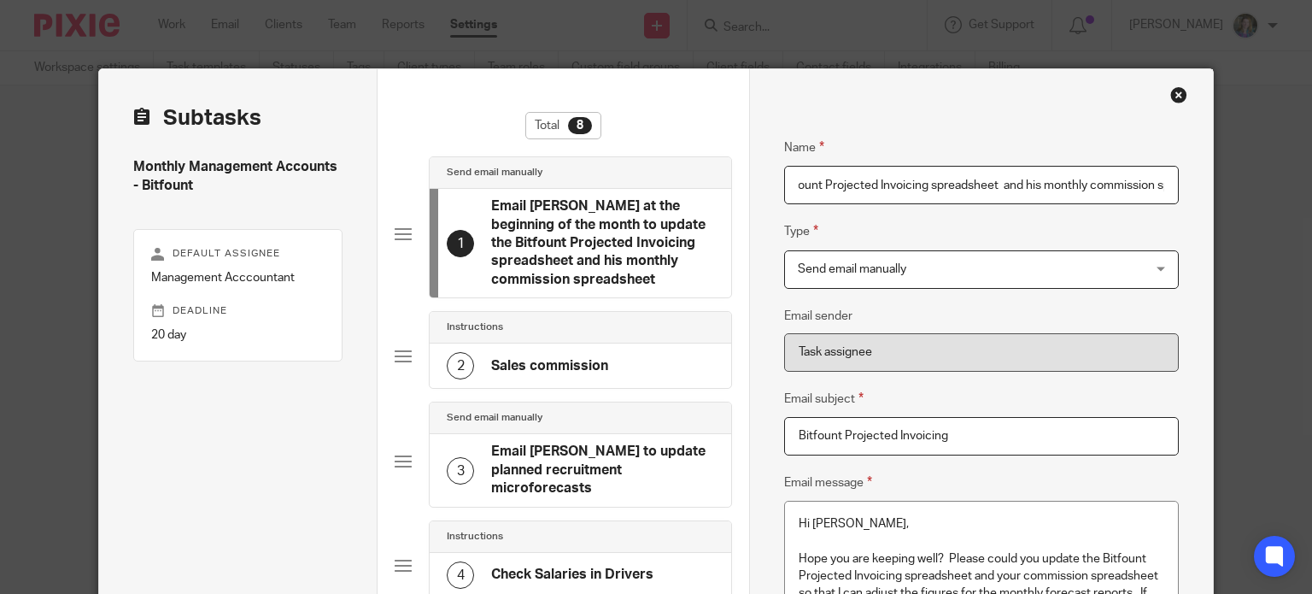
scroll to position [0, 382]
click at [608, 250] on h4 "Email David at the beginning of the month to update the Bitfount Projected Invo…" at bounding box center [602, 242] width 223 height 91
click at [593, 249] on h4 "Email David at the beginning of the month to update the Bitfount Projected Invo…" at bounding box center [602, 242] width 223 height 91
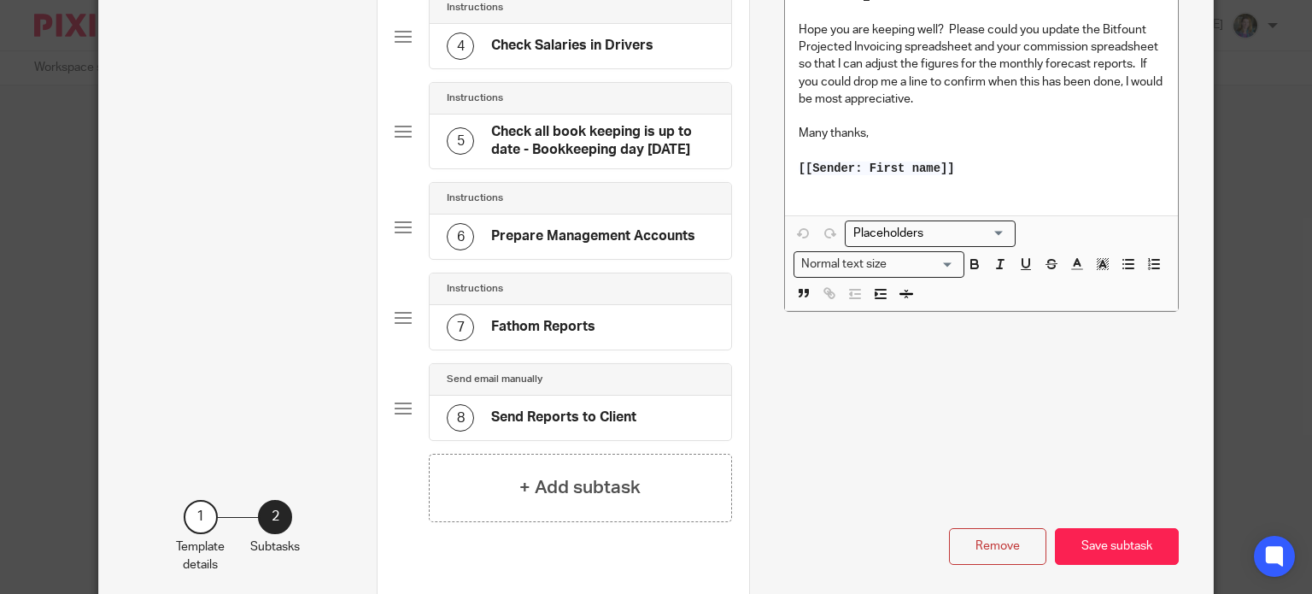
scroll to position [588, 0]
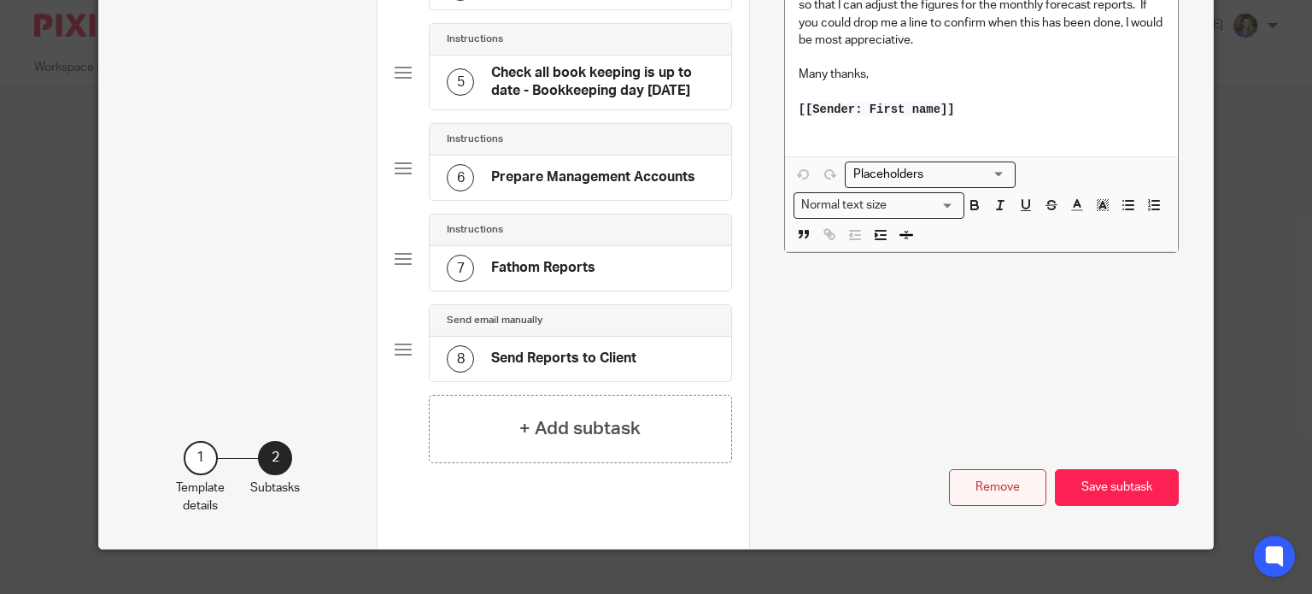
click at [1008, 469] on button "Remove" at bounding box center [997, 487] width 97 height 37
type input "Email Daniella to update planned recruitment microforecasts"
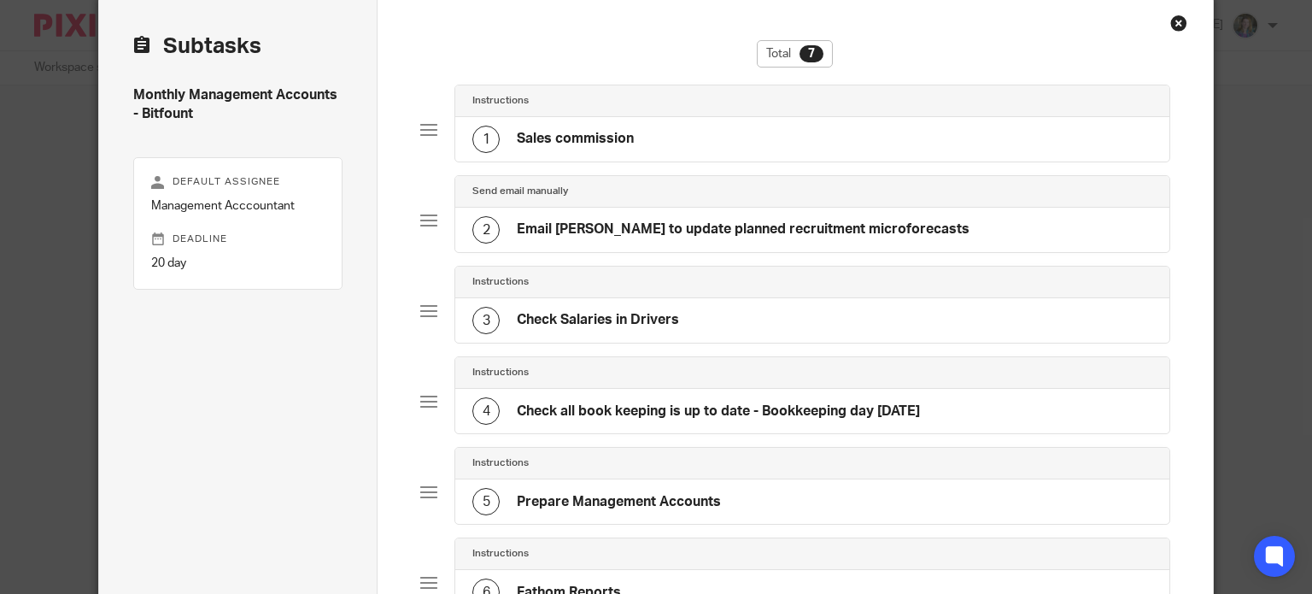
scroll to position [0, 0]
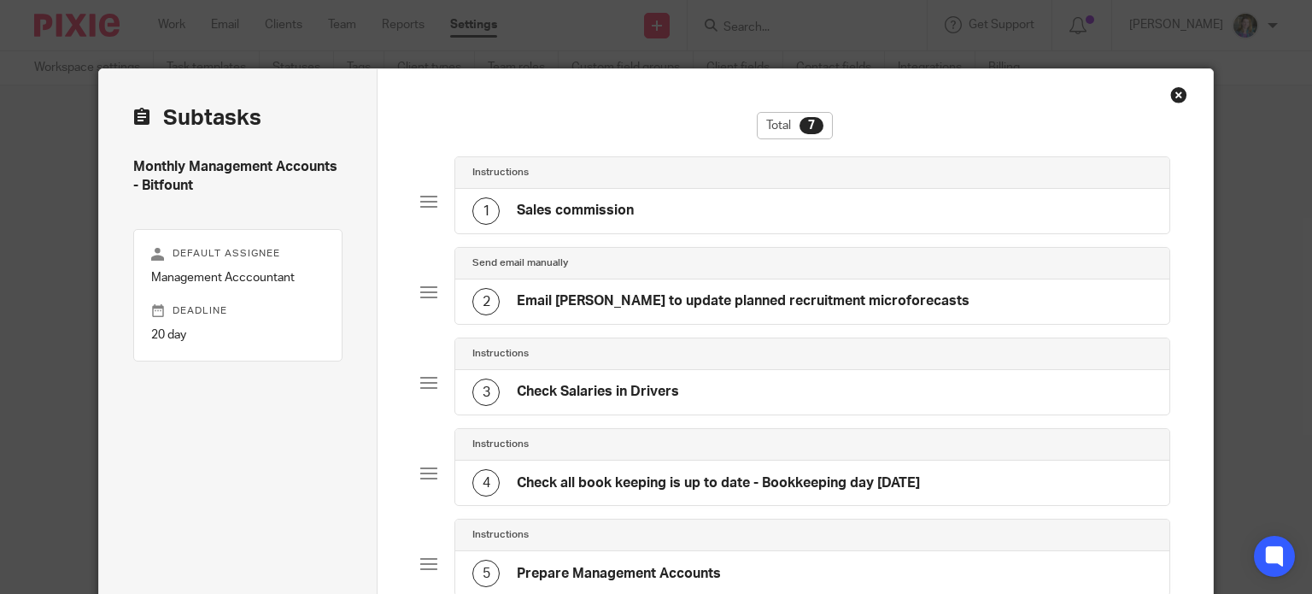
click at [707, 301] on h4 "Email Daniella to update planned recruitment microforecasts" at bounding box center [743, 301] width 453 height 18
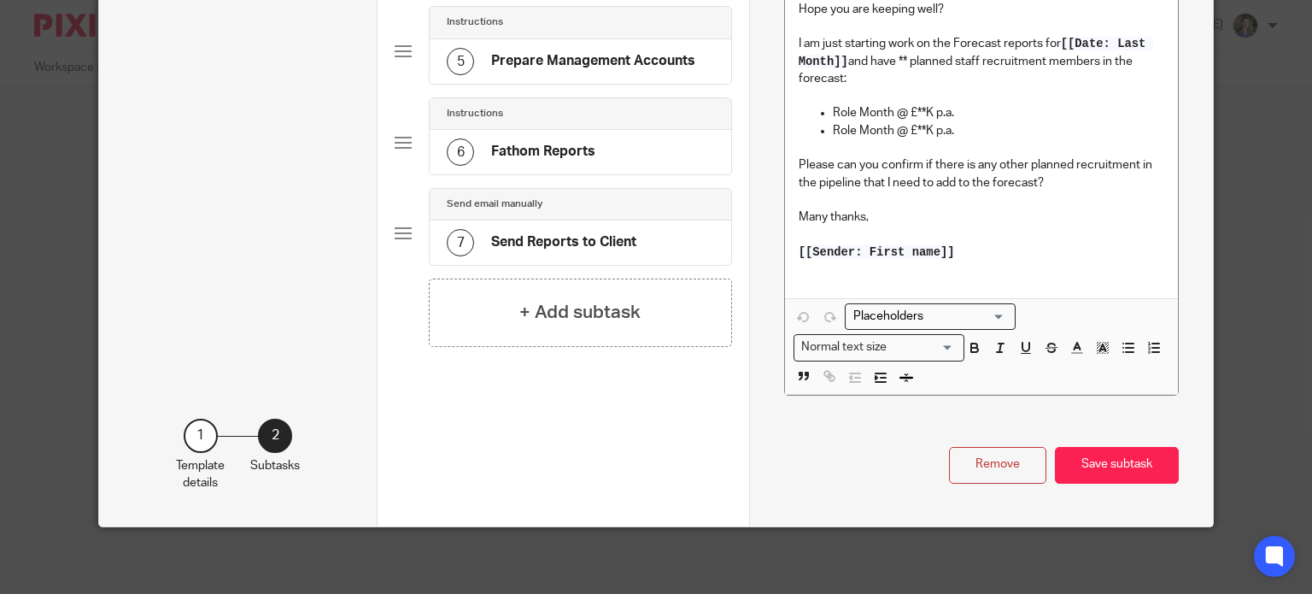
click at [994, 451] on button "Remove" at bounding box center [997, 465] width 97 height 37
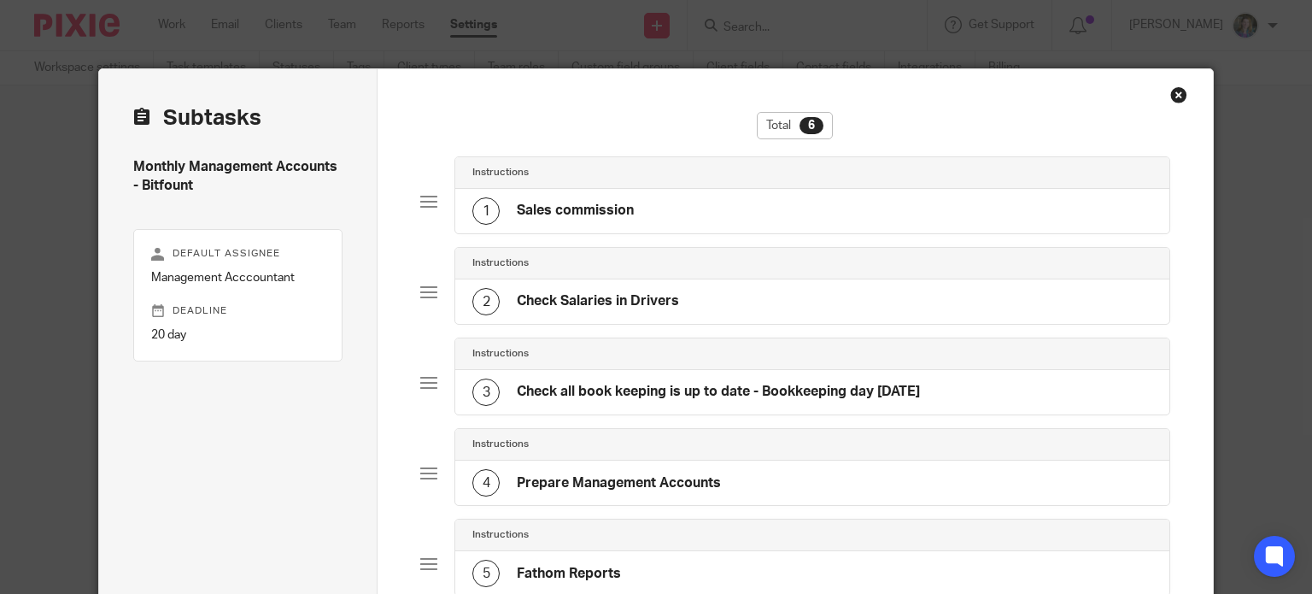
click at [655, 303] on h4 "Check Salaries in Drivers" at bounding box center [598, 301] width 162 height 18
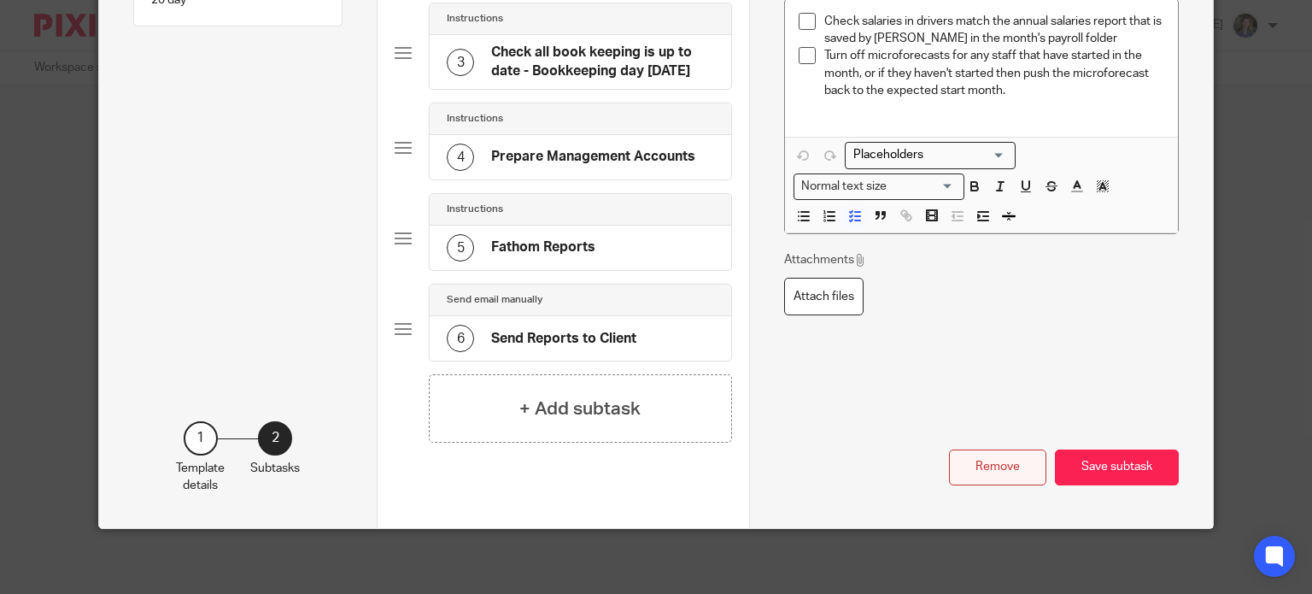
click at [992, 467] on button "Remove" at bounding box center [997, 467] width 97 height 37
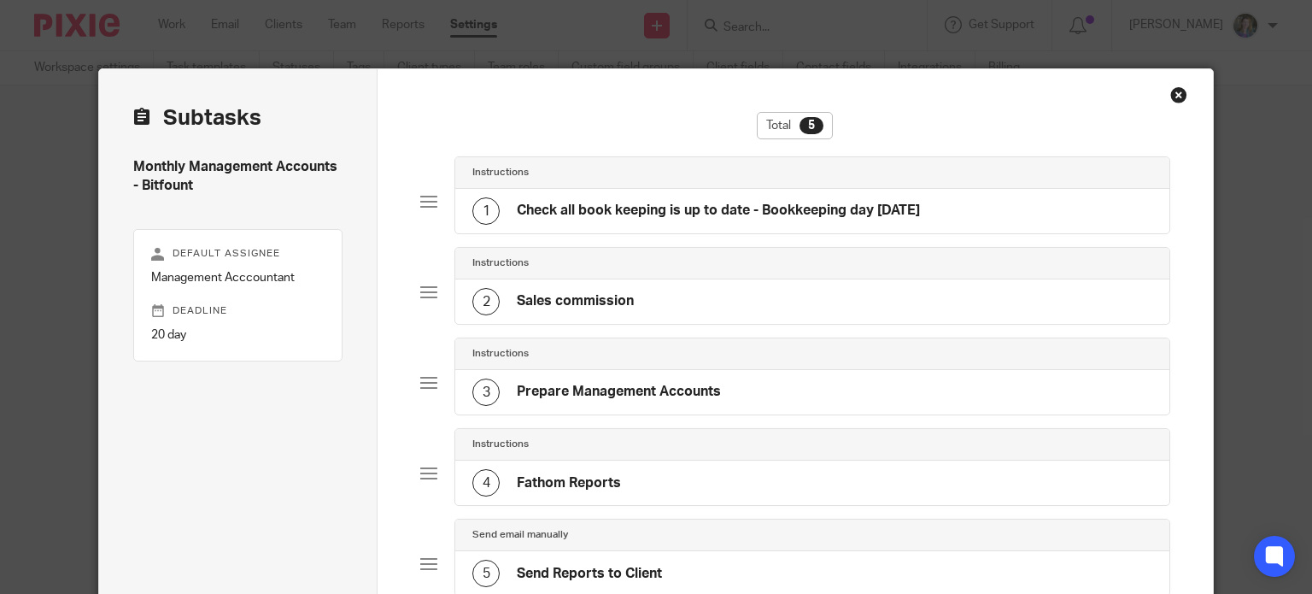
click at [584, 214] on h4 "Check all book keeping is up to date - Bookkeeping day [DATE]" at bounding box center [718, 211] width 403 height 18
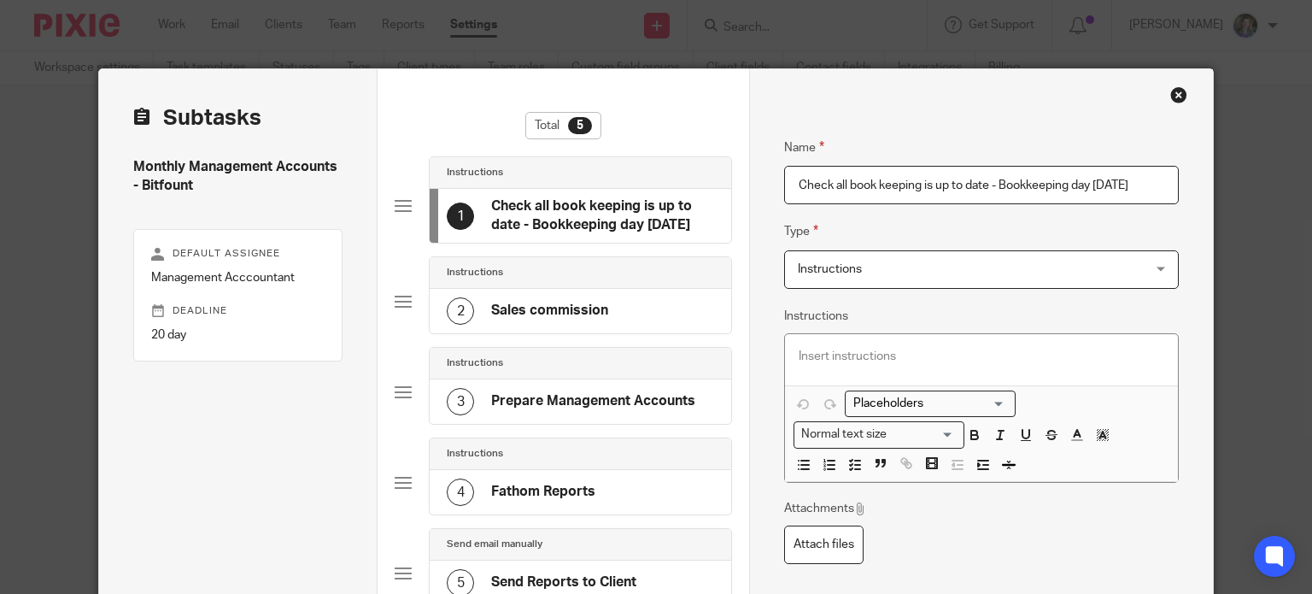
click at [548, 395] on h4 "Prepare Management Accounts" at bounding box center [593, 401] width 204 height 18
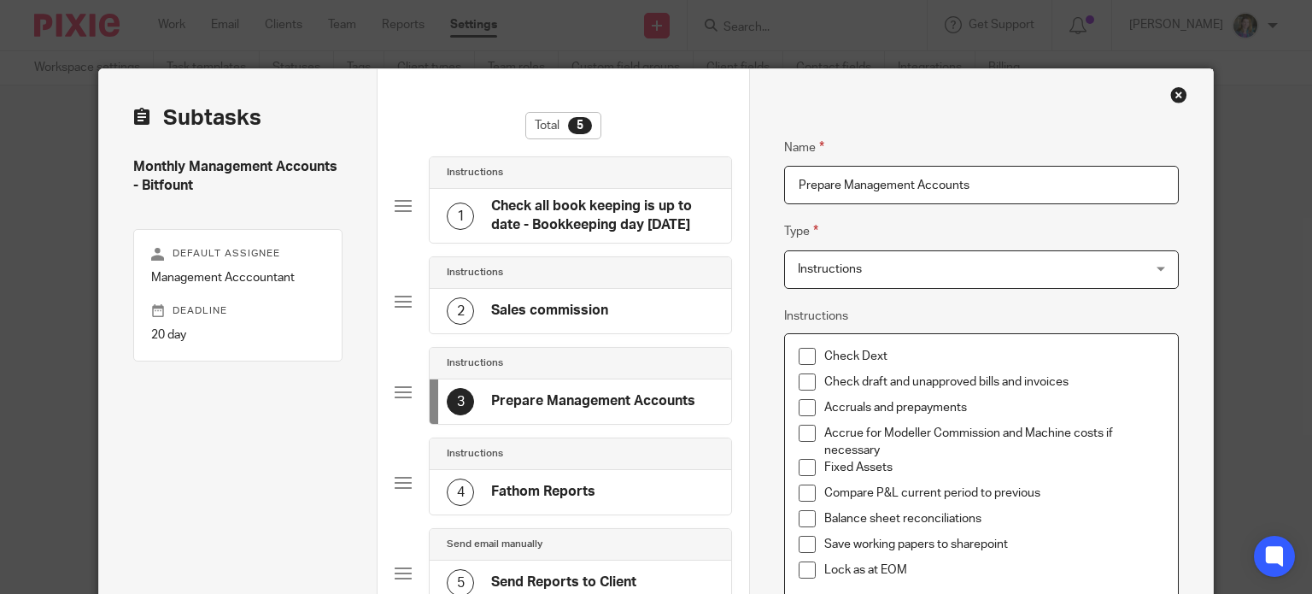
drag, startPoint x: 817, startPoint y: 352, endPoint x: 827, endPoint y: 347, distance: 11.5
click at [824, 352] on p "Check Dext" at bounding box center [994, 356] width 340 height 17
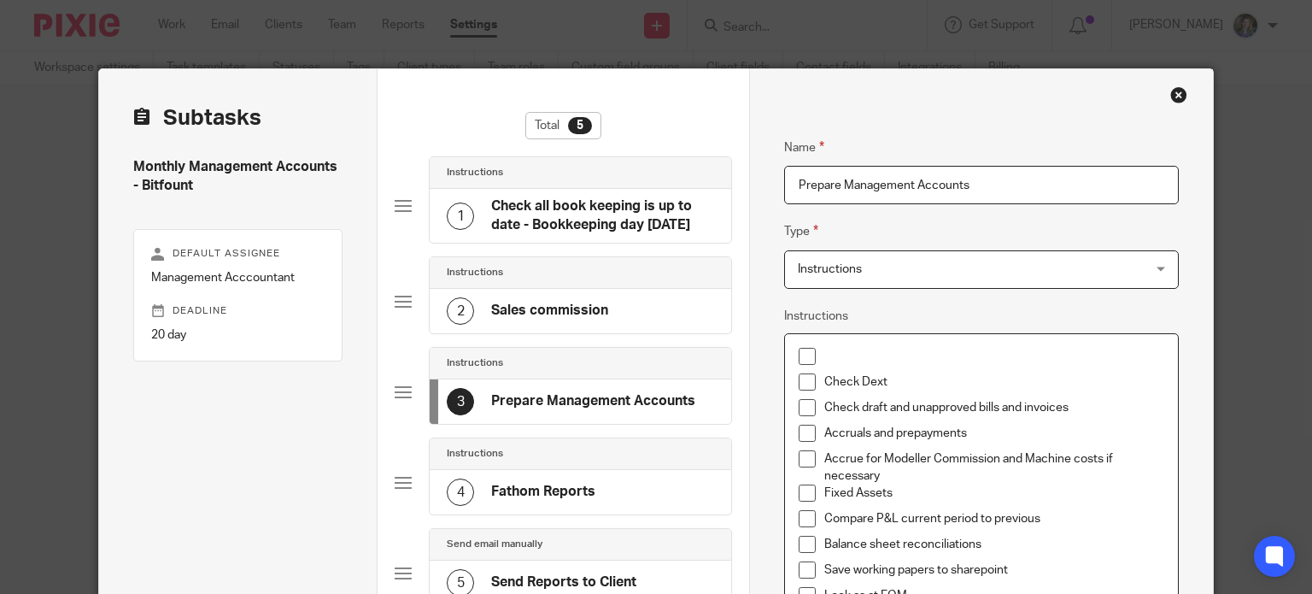
click at [850, 360] on p at bounding box center [994, 356] width 340 height 17
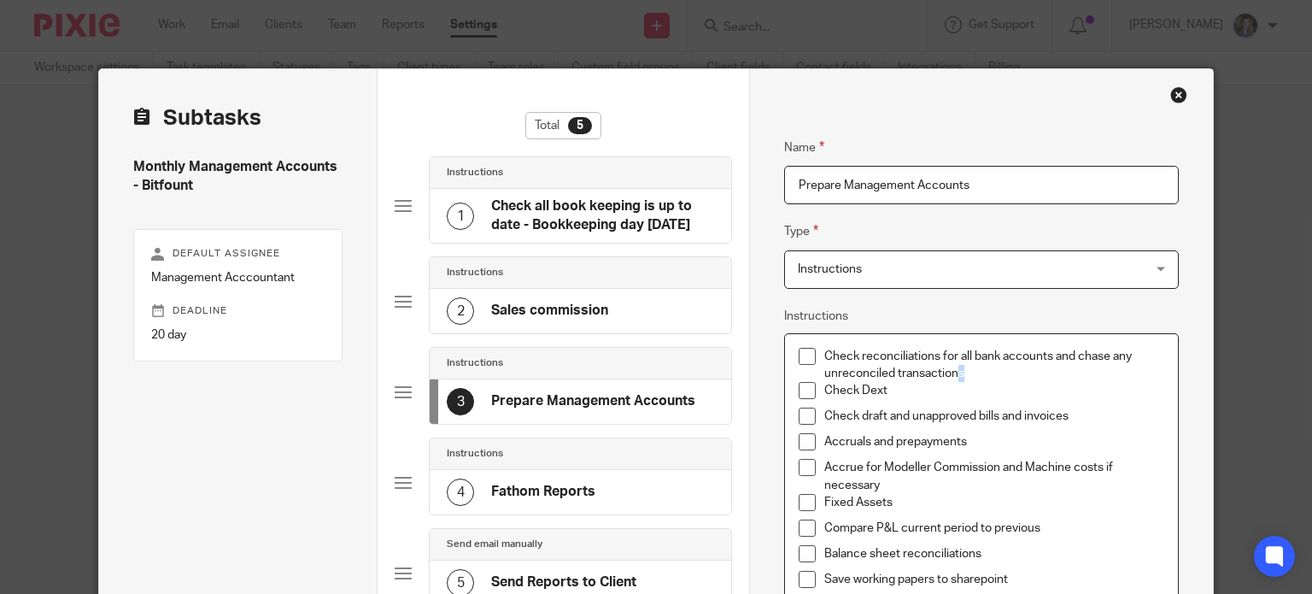
click at [954, 367] on p "Check reconciliations for all bank accounts and chase any unreconciled transact…" at bounding box center [994, 365] width 340 height 35
drag, startPoint x: 985, startPoint y: 387, endPoint x: 994, endPoint y: 381, distance: 11.1
click at [985, 387] on p "Check Dext" at bounding box center [994, 390] width 340 height 17
click at [869, 435] on p "Accruals and prepayments" at bounding box center [994, 441] width 340 height 17
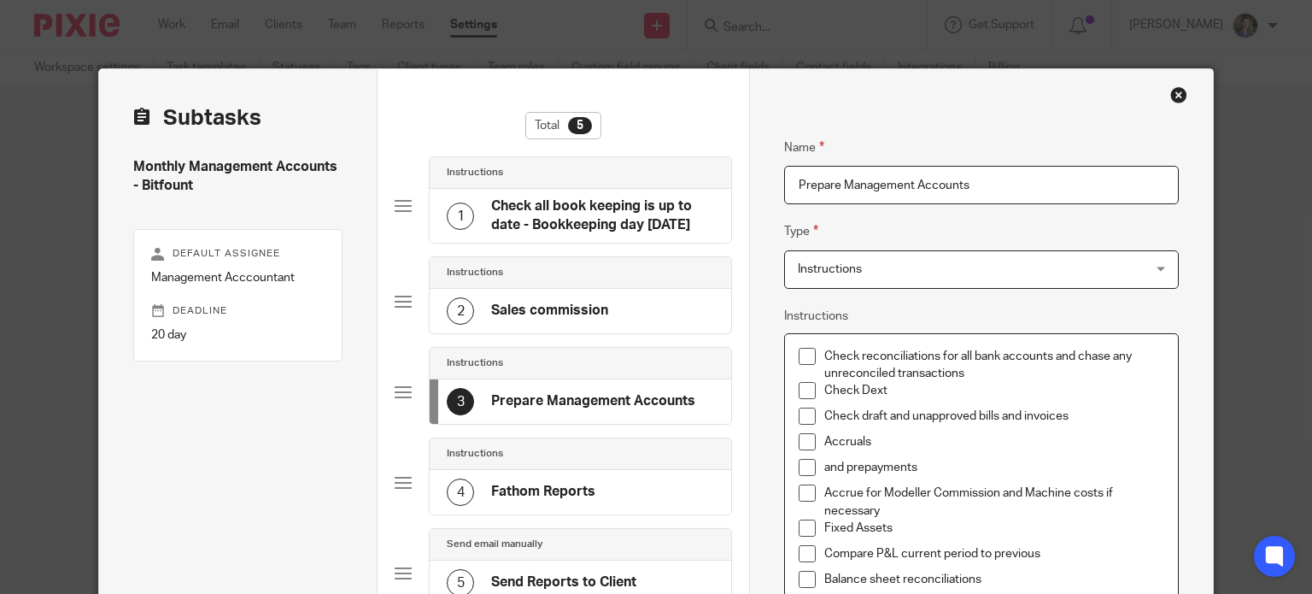
click at [847, 464] on p "and prepayments" at bounding box center [994, 467] width 340 height 17
click at [943, 457] on div "Accruals" at bounding box center [994, 446] width 340 height 26
click at [961, 526] on p "Fixed Assets" at bounding box center [994, 527] width 340 height 17
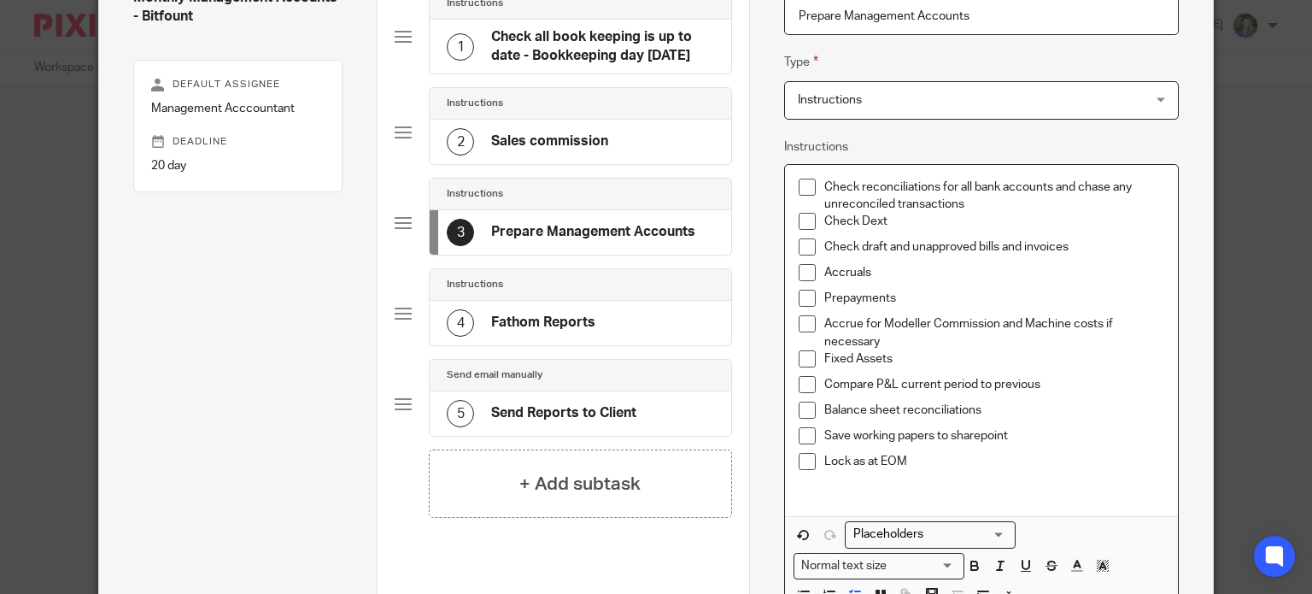
scroll to position [171, 0]
click at [1067, 381] on p "Compare P&L current period to previous" at bounding box center [994, 382] width 340 height 17
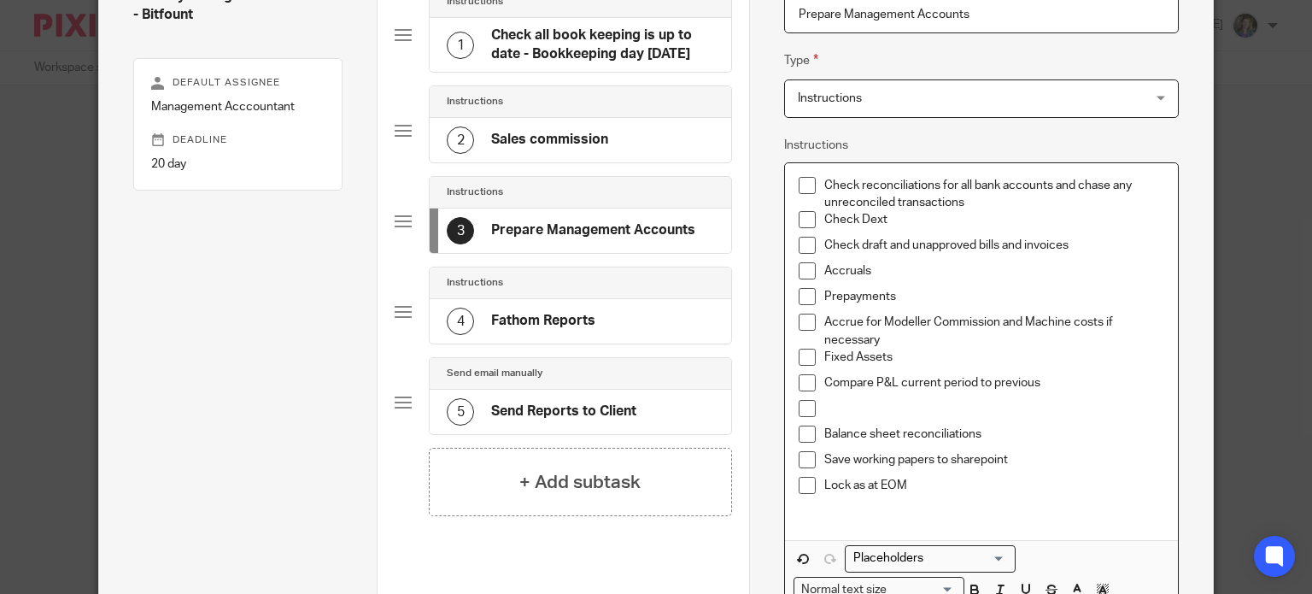
drag, startPoint x: 817, startPoint y: 269, endPoint x: 870, endPoint y: 271, distance: 53.0
click at [870, 271] on p "Accruals" at bounding box center [994, 270] width 340 height 17
copy p "Accruals"
click at [841, 405] on p at bounding box center [994, 408] width 340 height 17
drag, startPoint x: 877, startPoint y: 269, endPoint x: 778, endPoint y: 266, distance: 99.1
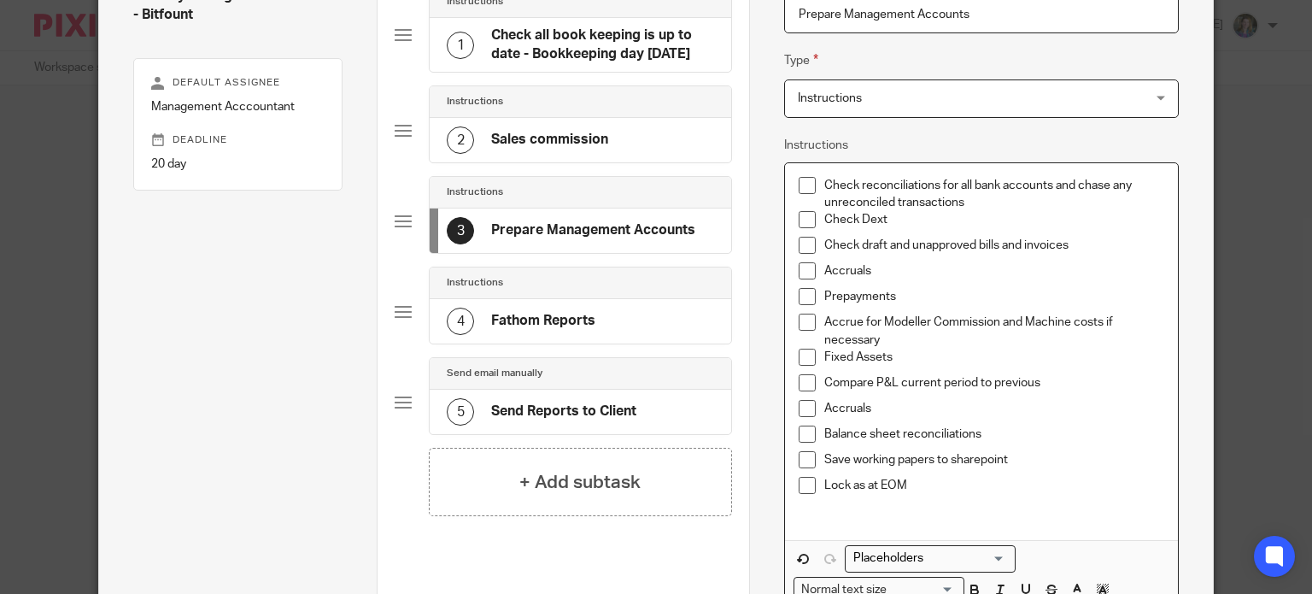
click at [785, 266] on div "Check reconciliations for all bank accounts and chase any unreconciled transact…" at bounding box center [981, 351] width 393 height 377
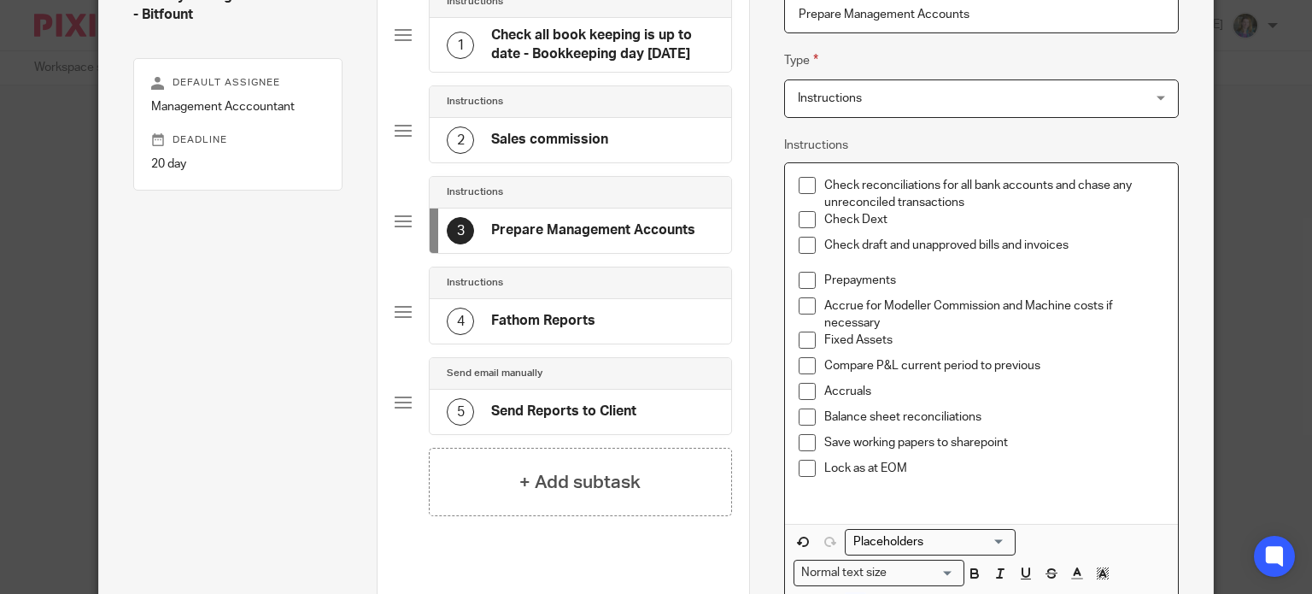
click at [1145, 359] on p "Compare P&L current period to previous" at bounding box center [994, 365] width 340 height 17
click at [980, 202] on p "Check reconciliations for all bank accounts and chase any unreconciled transact…" at bounding box center [994, 194] width 340 height 35
click at [1100, 243] on p "Check draft and unapproved bills and invoices" at bounding box center [994, 245] width 340 height 17
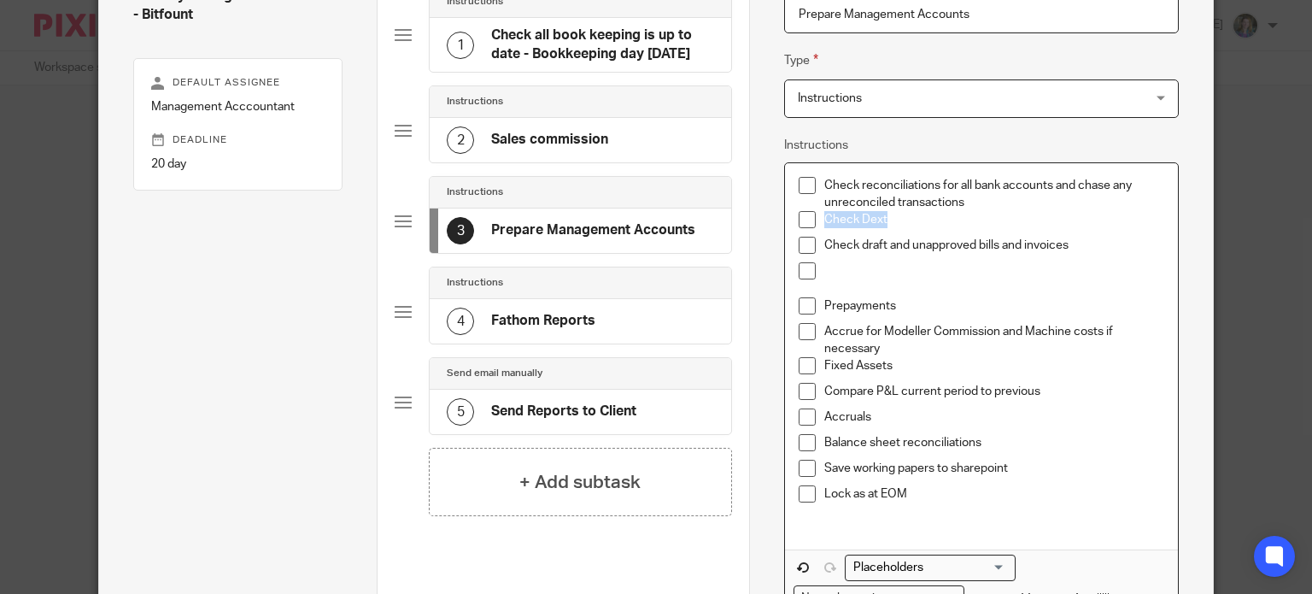
drag, startPoint x: 820, startPoint y: 219, endPoint x: 876, endPoint y: 219, distance: 55.5
click at [888, 220] on p "Check Dext" at bounding box center [994, 219] width 340 height 17
copy p "Check Dext"
click at [846, 268] on p at bounding box center [994, 270] width 340 height 17
drag, startPoint x: 893, startPoint y: 217, endPoint x: 789, endPoint y: 215, distance: 103.4
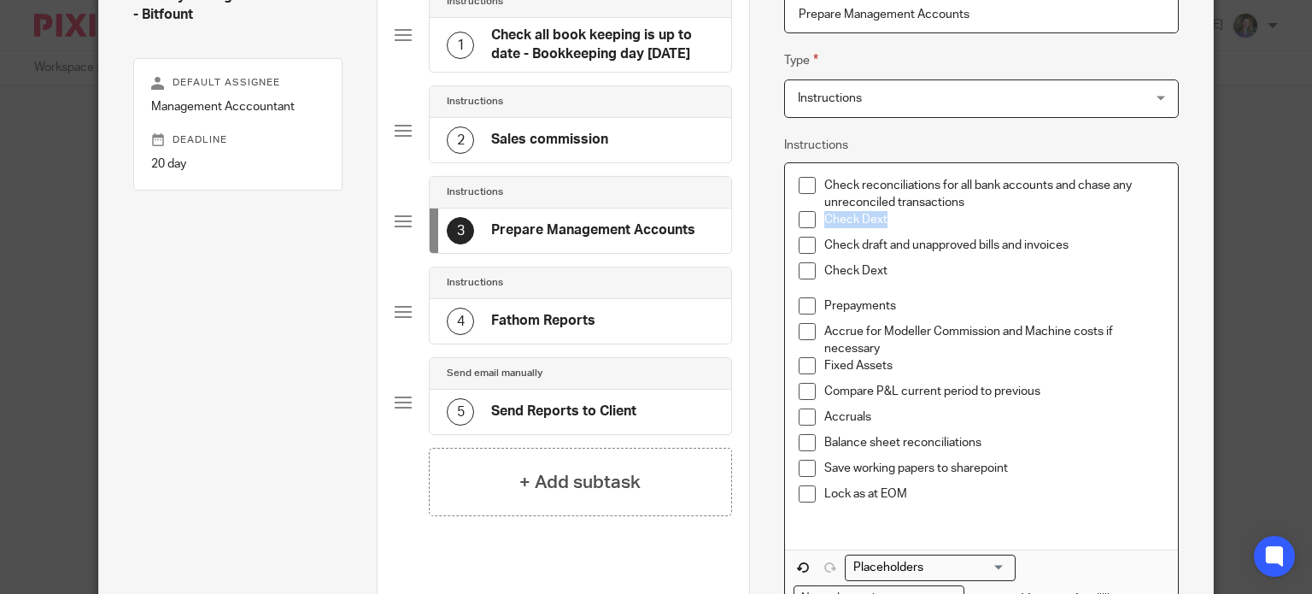
click at [799, 215] on li "Check Dext" at bounding box center [982, 224] width 366 height 26
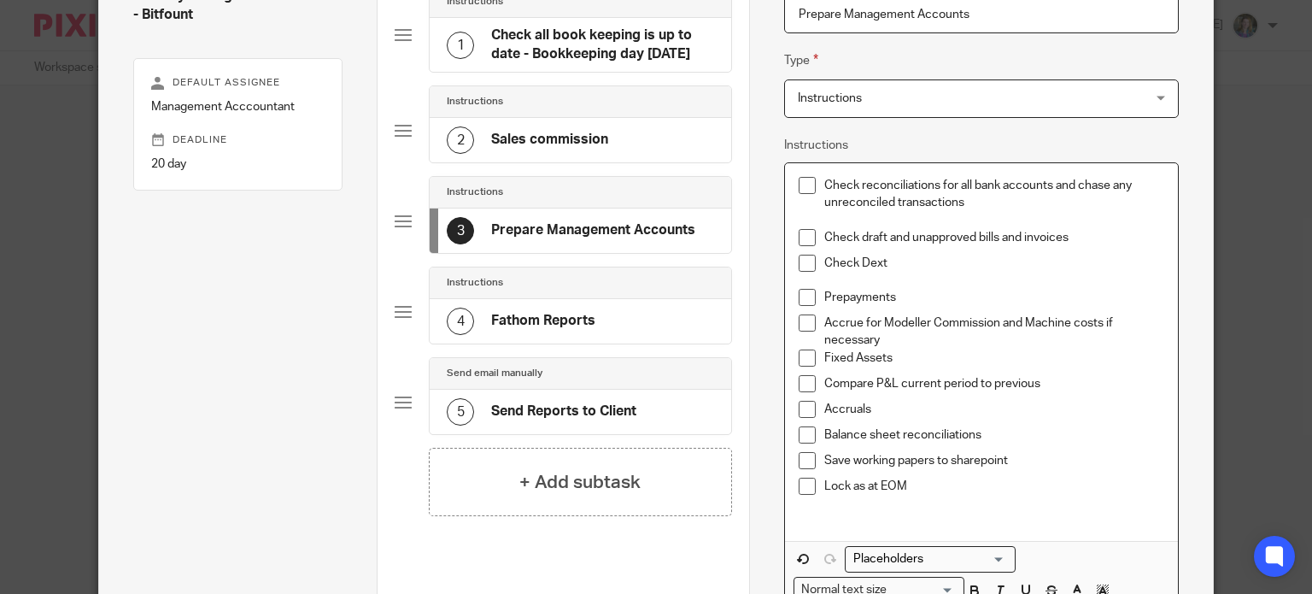
click at [952, 272] on p at bounding box center [994, 280] width 340 height 17
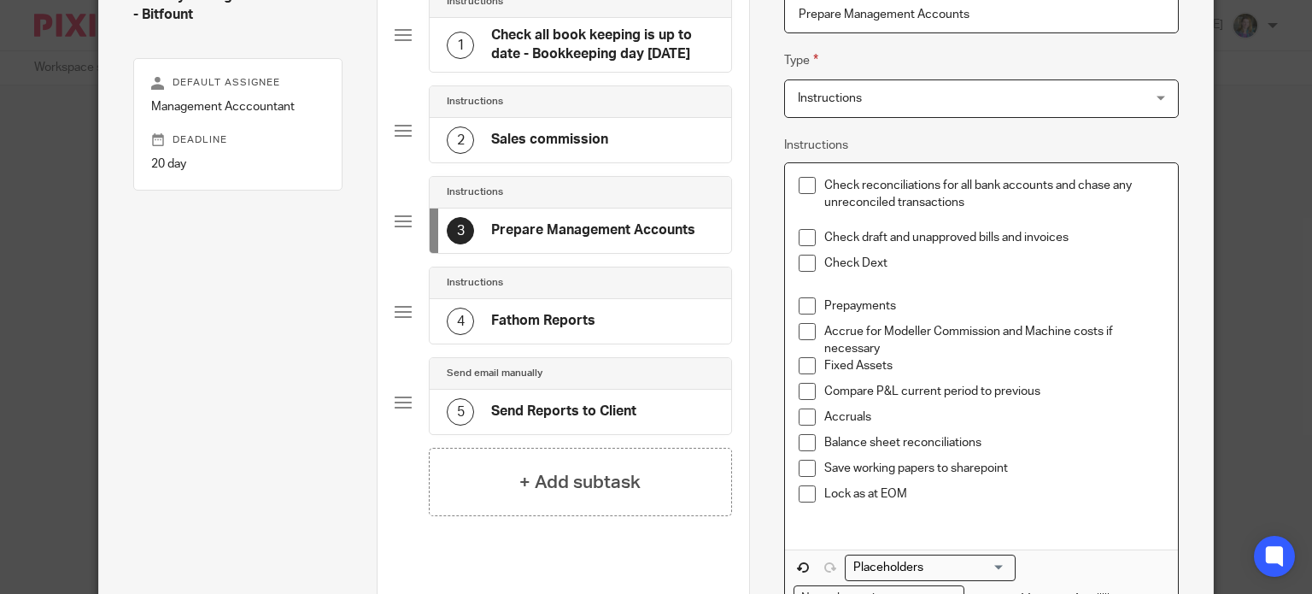
click at [929, 256] on p "Check Dext" at bounding box center [994, 263] width 340 height 17
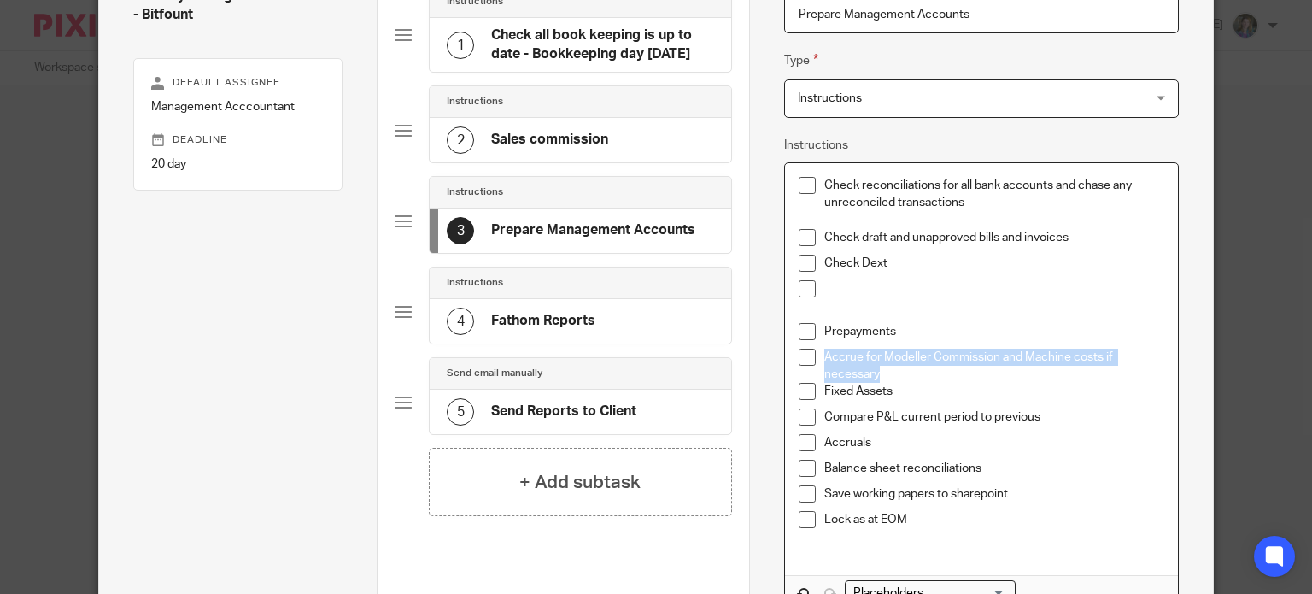
click at [892, 407] on div "Fixed Assets" at bounding box center [994, 396] width 340 height 26
drag, startPoint x: 817, startPoint y: 389, endPoint x: 892, endPoint y: 389, distance: 74.3
click at [892, 389] on p "Fixed Assets" at bounding box center [994, 391] width 340 height 17
copy p "Fixed Assets"
click at [834, 290] on p at bounding box center [994, 288] width 340 height 17
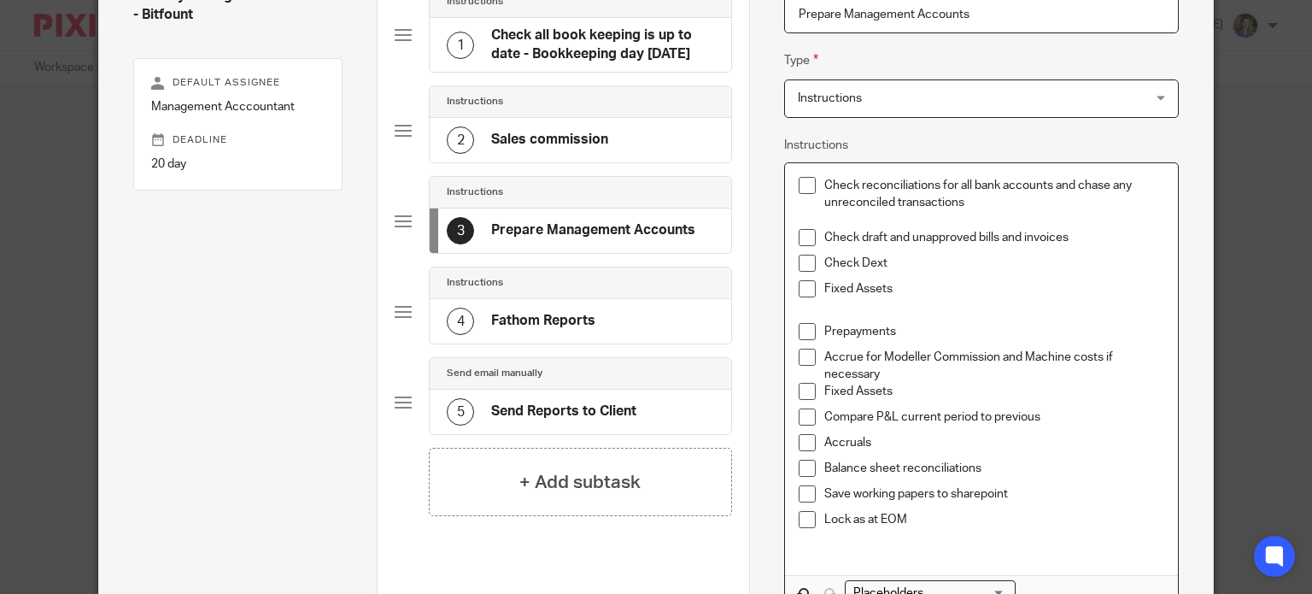
click at [900, 395] on p "Fixed Assets" at bounding box center [994, 391] width 340 height 17
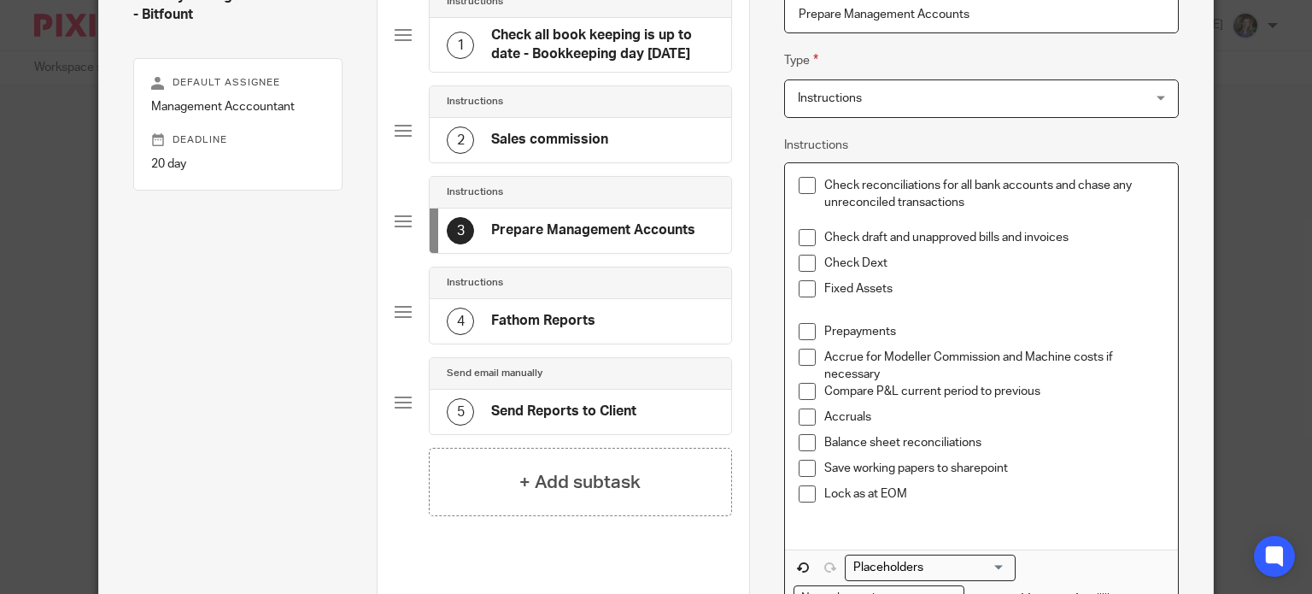
click at [978, 427] on div "Accruals" at bounding box center [994, 421] width 340 height 26
drag, startPoint x: 1040, startPoint y: 391, endPoint x: 1094, endPoint y: 375, distance: 57.0
click at [1040, 390] on p "Compare P&L current period to previous" at bounding box center [994, 391] width 340 height 17
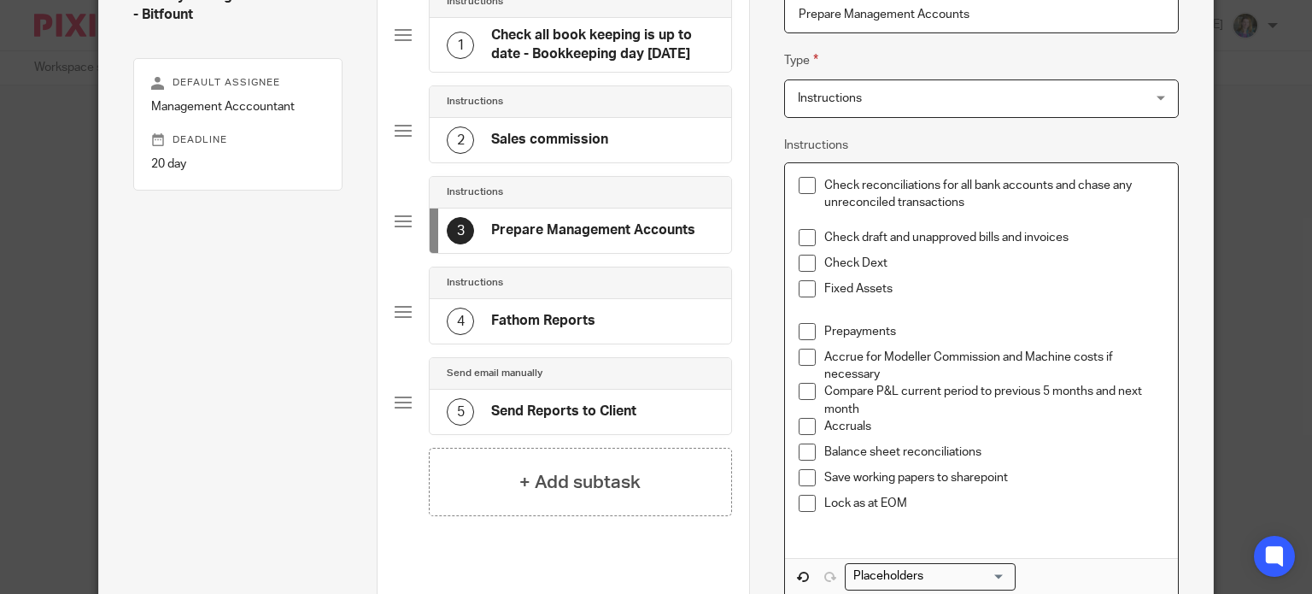
click at [1066, 459] on p "Balance sheet reconciliations" at bounding box center [994, 451] width 340 height 17
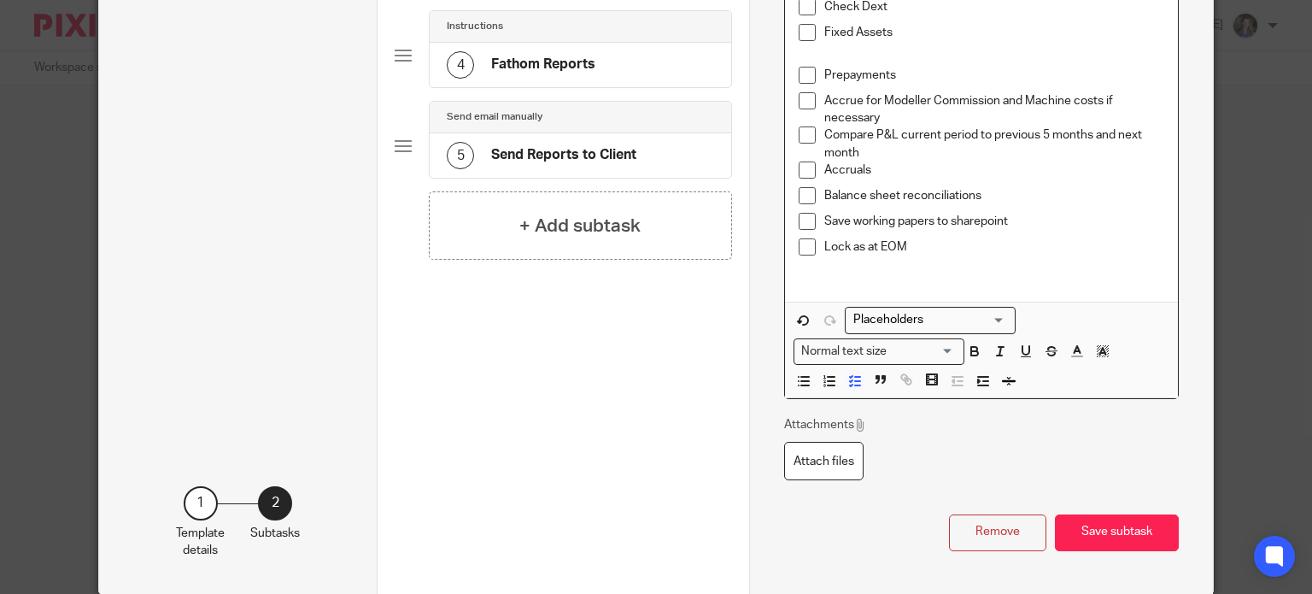
click at [1084, 526] on button "Save subtask" at bounding box center [1117, 532] width 124 height 37
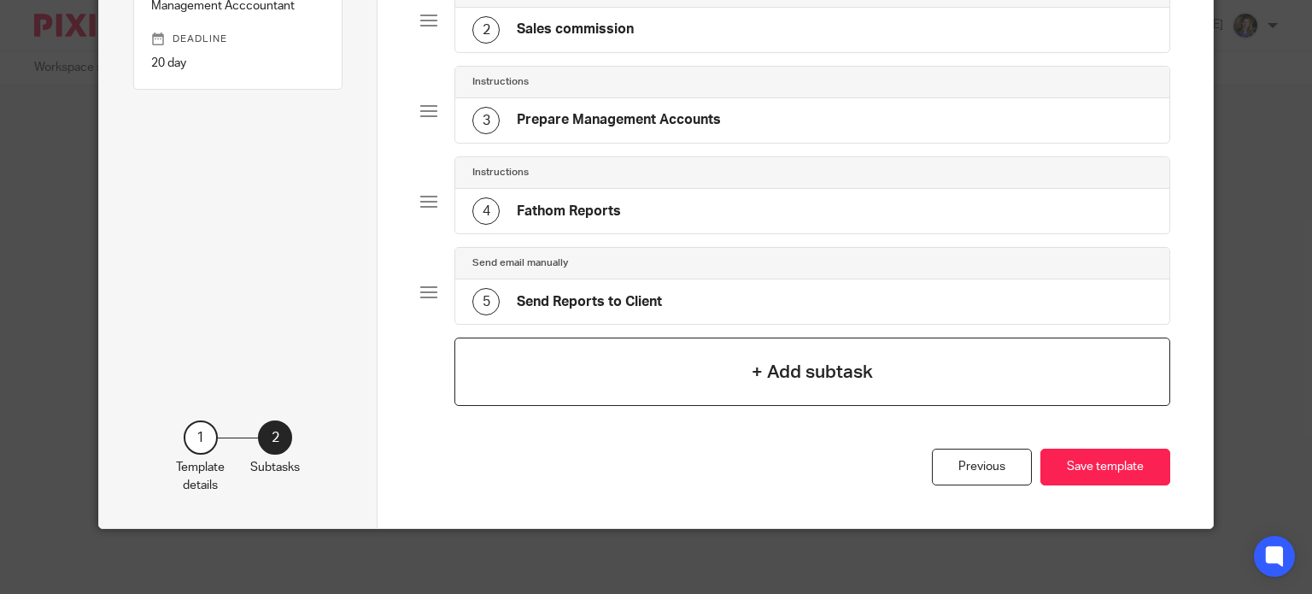
scroll to position [0, 0]
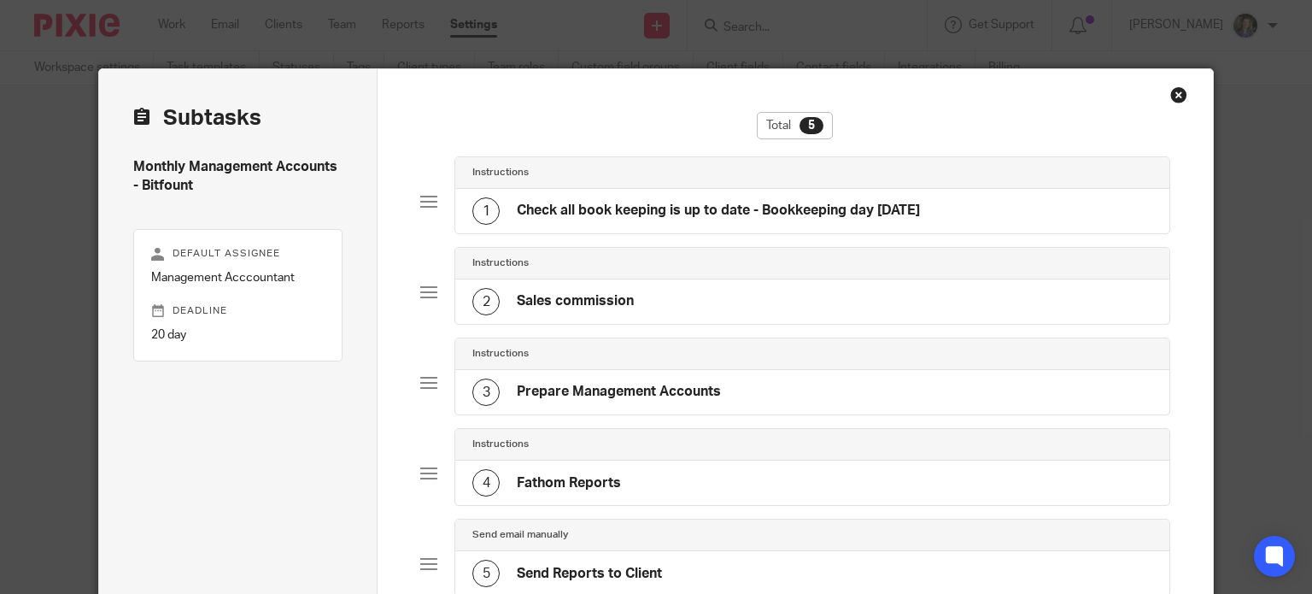
click at [586, 383] on h4 "Prepare Management Accounts" at bounding box center [619, 392] width 204 height 18
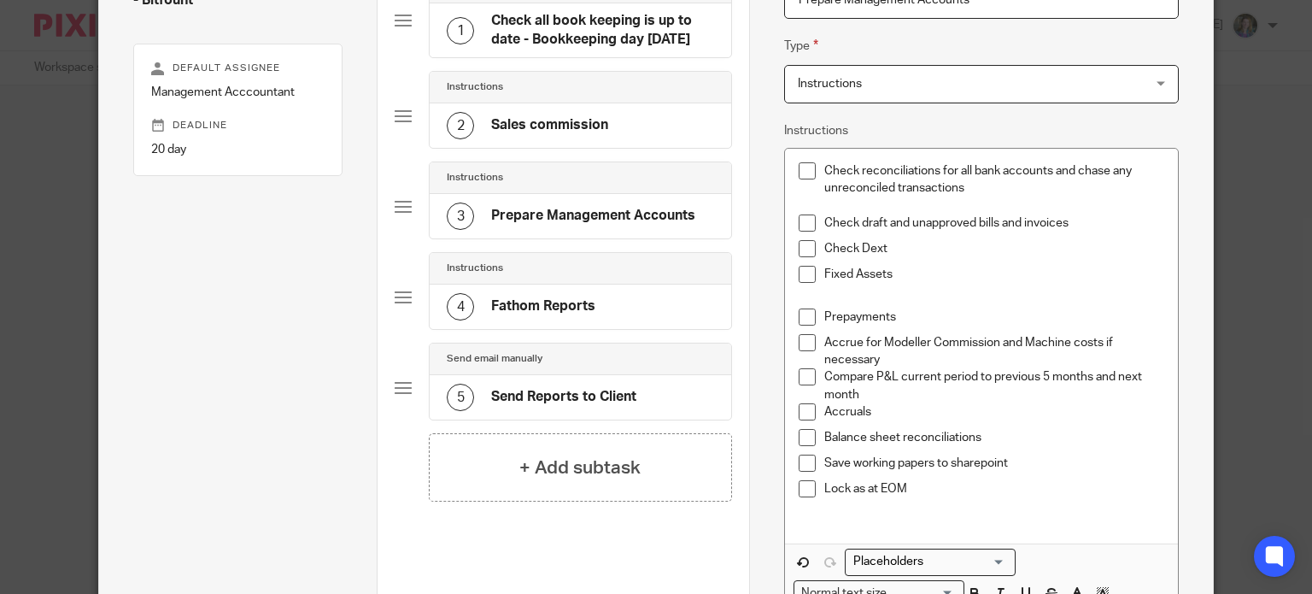
scroll to position [256, 0]
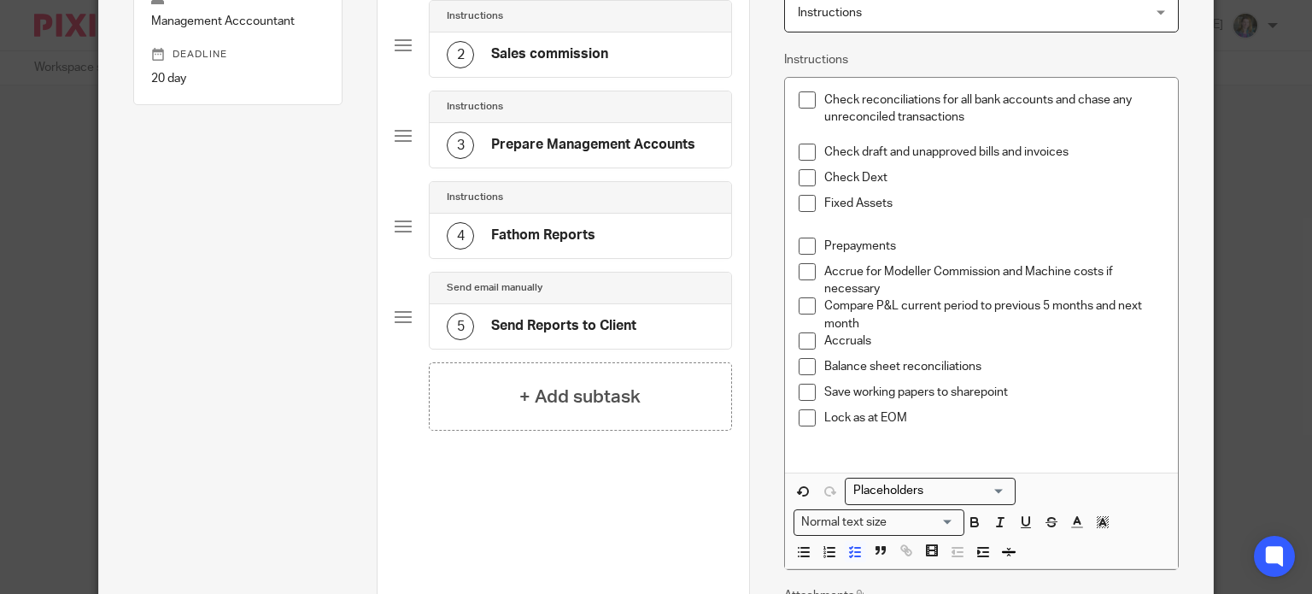
drag, startPoint x: 572, startPoint y: 44, endPoint x: 577, endPoint y: 58, distance: 15.4
click at [574, 44] on div "2 Sales commission" at bounding box center [527, 54] width 161 height 27
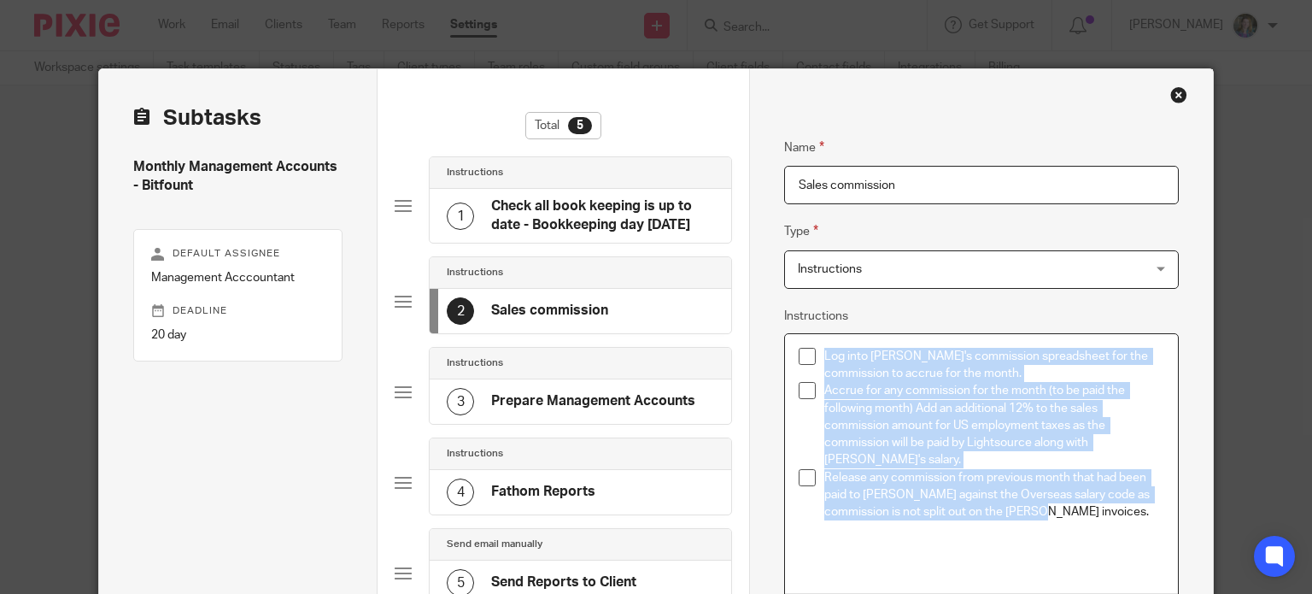
drag, startPoint x: 817, startPoint y: 354, endPoint x: 1016, endPoint y: 516, distance: 256.3
click at [1016, 516] on ul "Log into David's commission spreadsheet for the commission to accrue for the mo…" at bounding box center [982, 460] width 366 height 225
copy ul "Log into David's commission spreadsheet for the commission to accrue for the mo…"
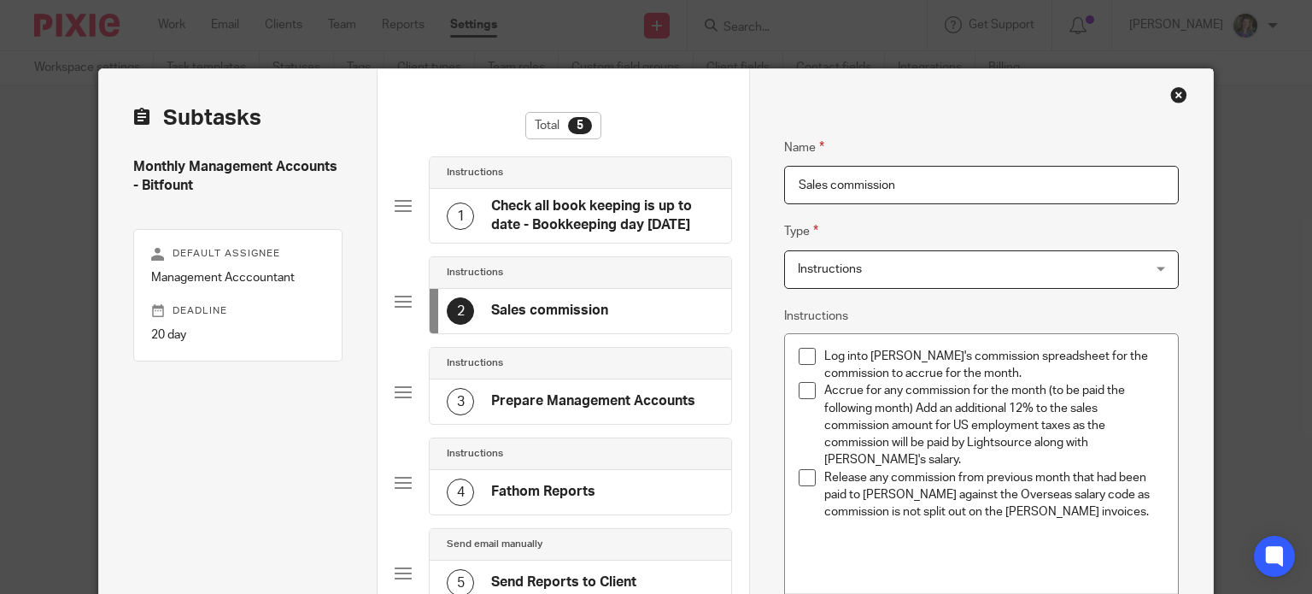
click at [554, 394] on h4 "Prepare Management Accounts" at bounding box center [593, 401] width 204 height 18
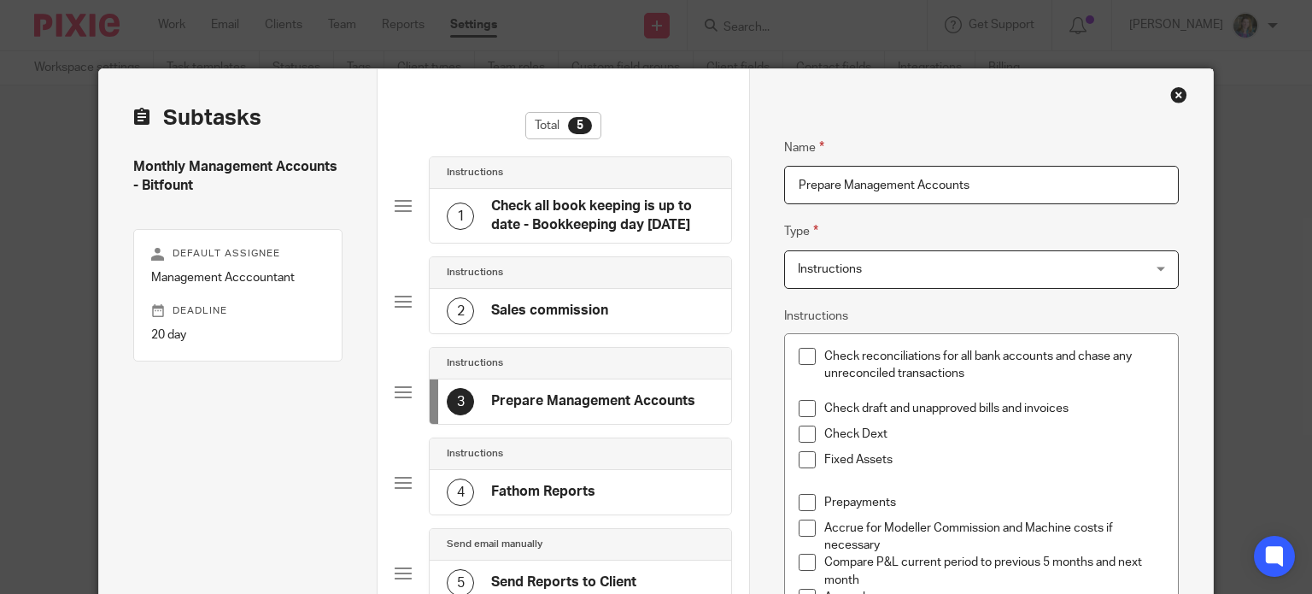
click at [982, 459] on p "Fixed Assets" at bounding box center [994, 459] width 340 height 17
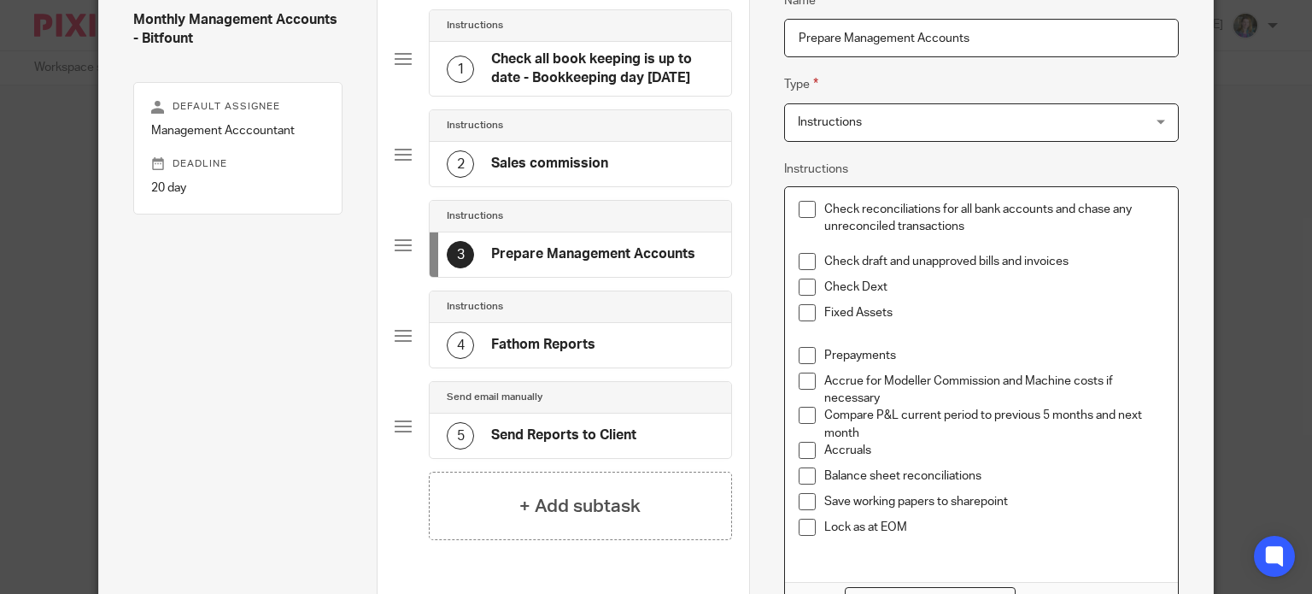
scroll to position [256, 0]
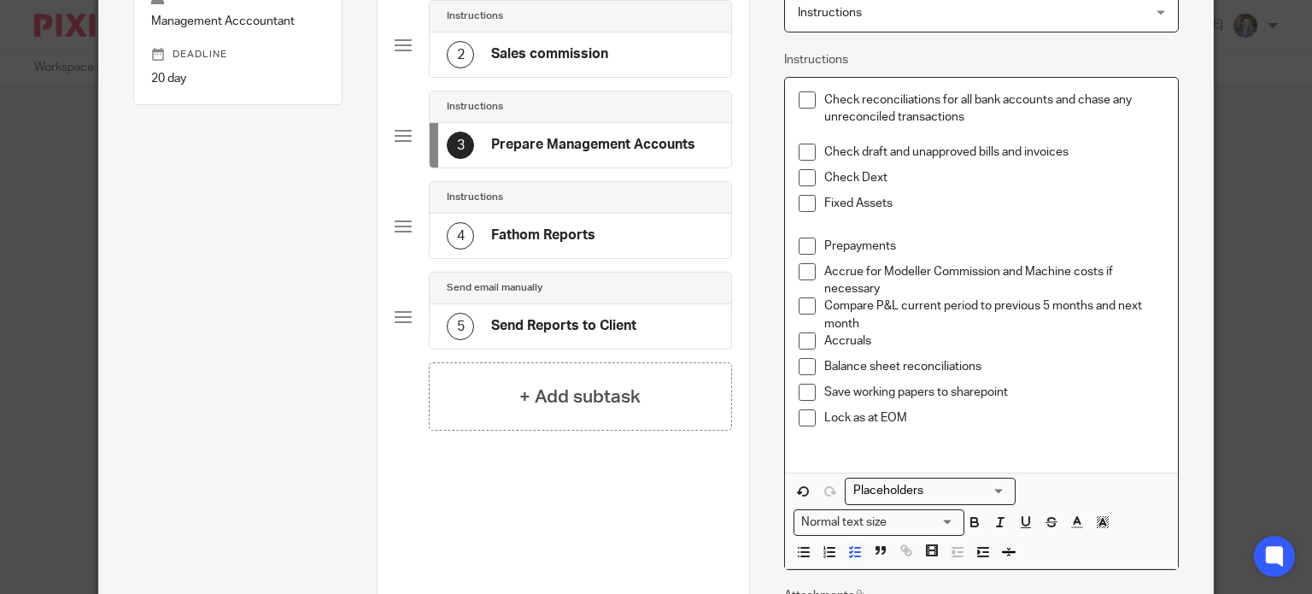
click at [945, 287] on p "Accrue for Modeller Commission and Machine costs if necessary" at bounding box center [994, 280] width 340 height 35
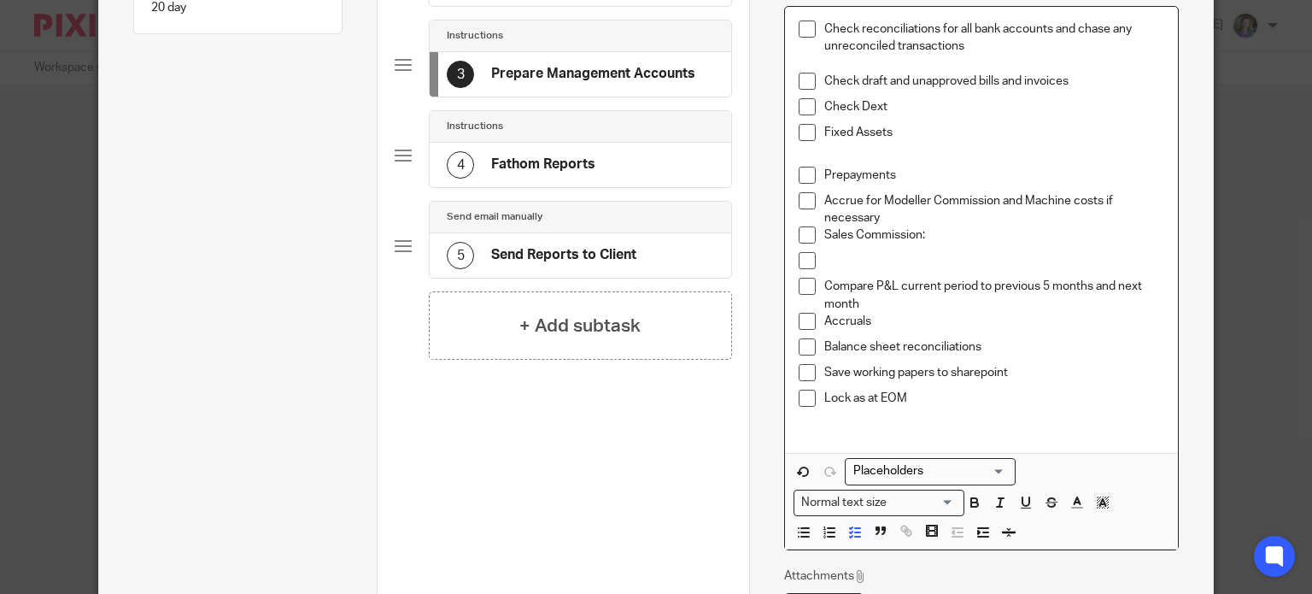
scroll to position [543, 0]
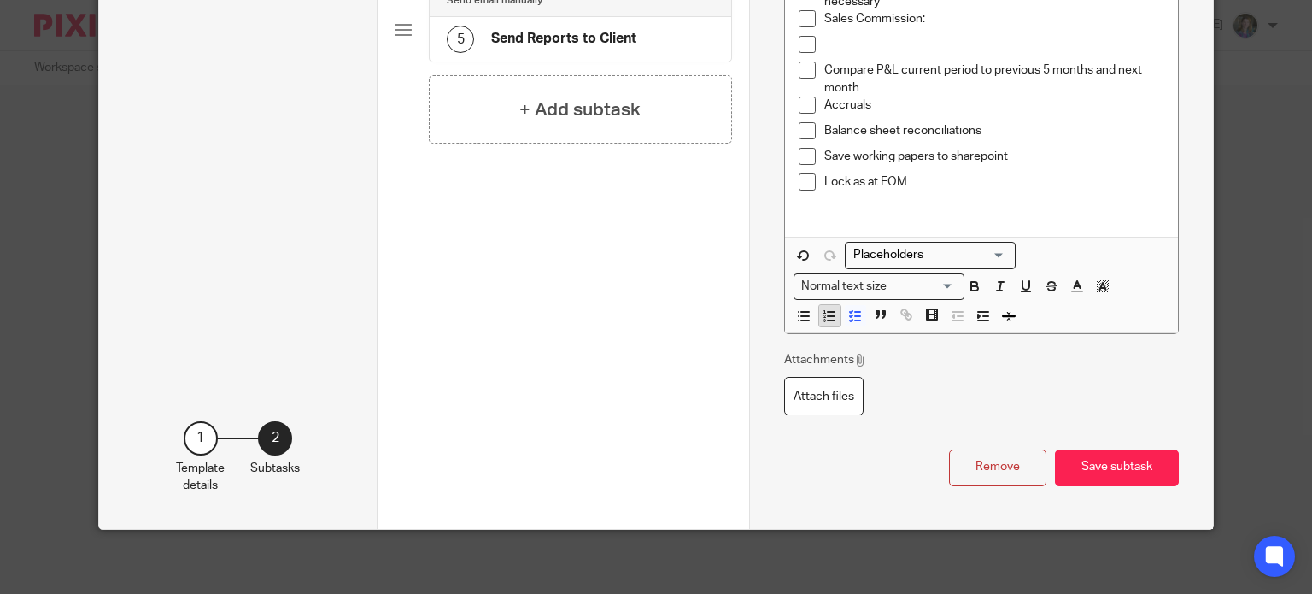
click at [825, 313] on icon "button" at bounding box center [829, 315] width 15 height 15
click at [977, 315] on icon "button" at bounding box center [982, 315] width 15 height 15
click at [799, 316] on line "button" at bounding box center [799, 316] width 0 height 0
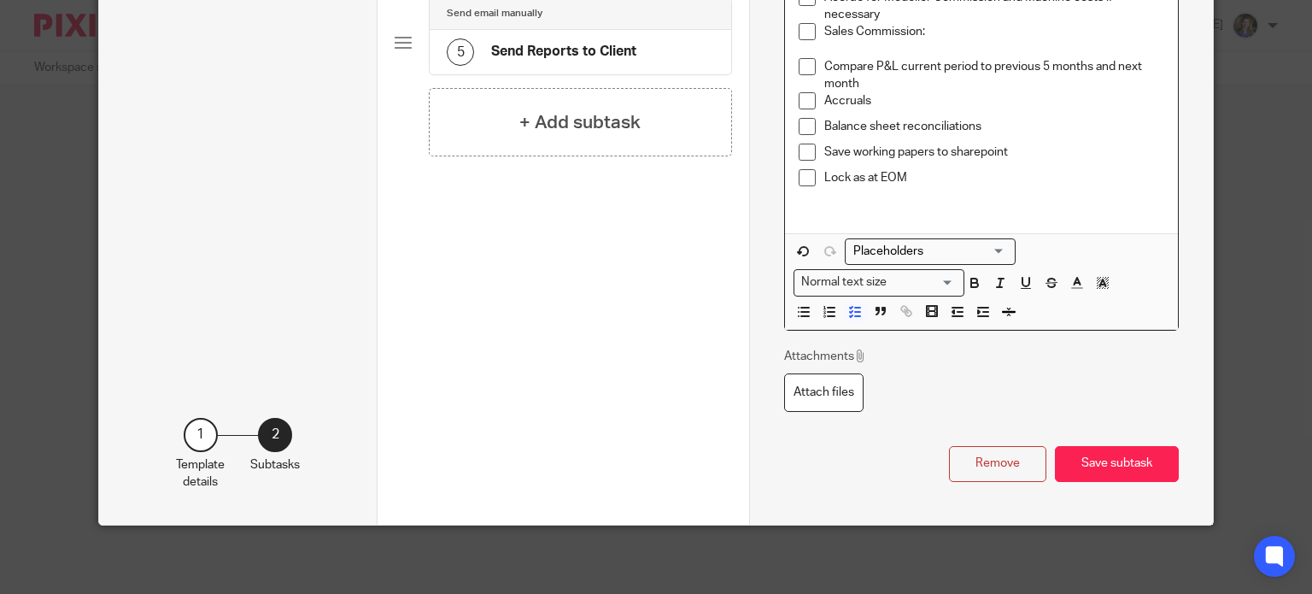
scroll to position [527, 0]
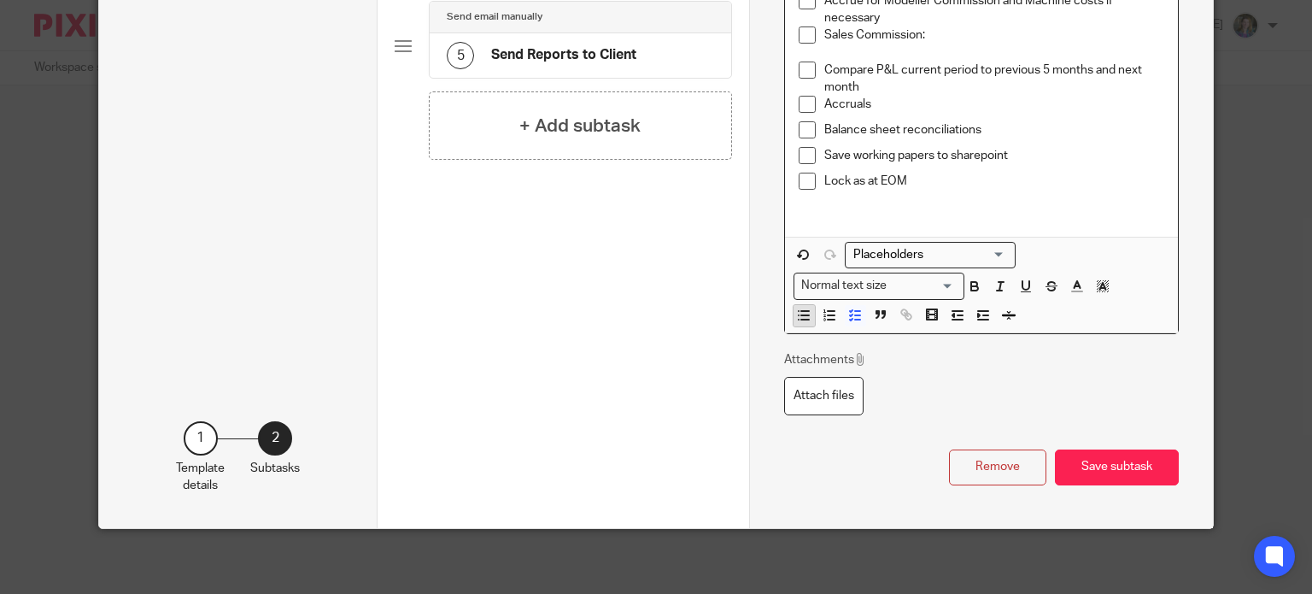
click at [801, 316] on line "button" at bounding box center [805, 316] width 8 height 0
click at [824, 314] on icon "button" at bounding box center [825, 315] width 2 height 3
click at [880, 47] on p at bounding box center [1002, 52] width 323 height 17
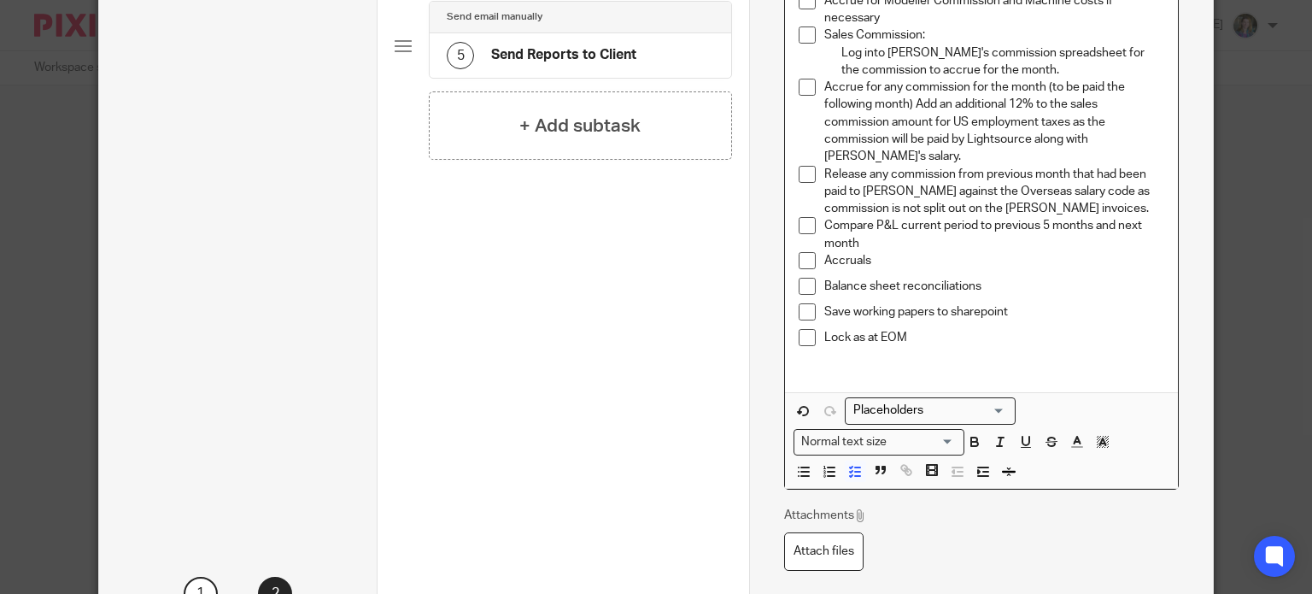
click at [824, 85] on p "Accrue for any commission for the month (to be paid the following month) Add an…" at bounding box center [994, 122] width 340 height 86
click at [824, 86] on div "Accrue for any commission for the month (to be paid the following month) Add an…" at bounding box center [994, 122] width 340 height 86
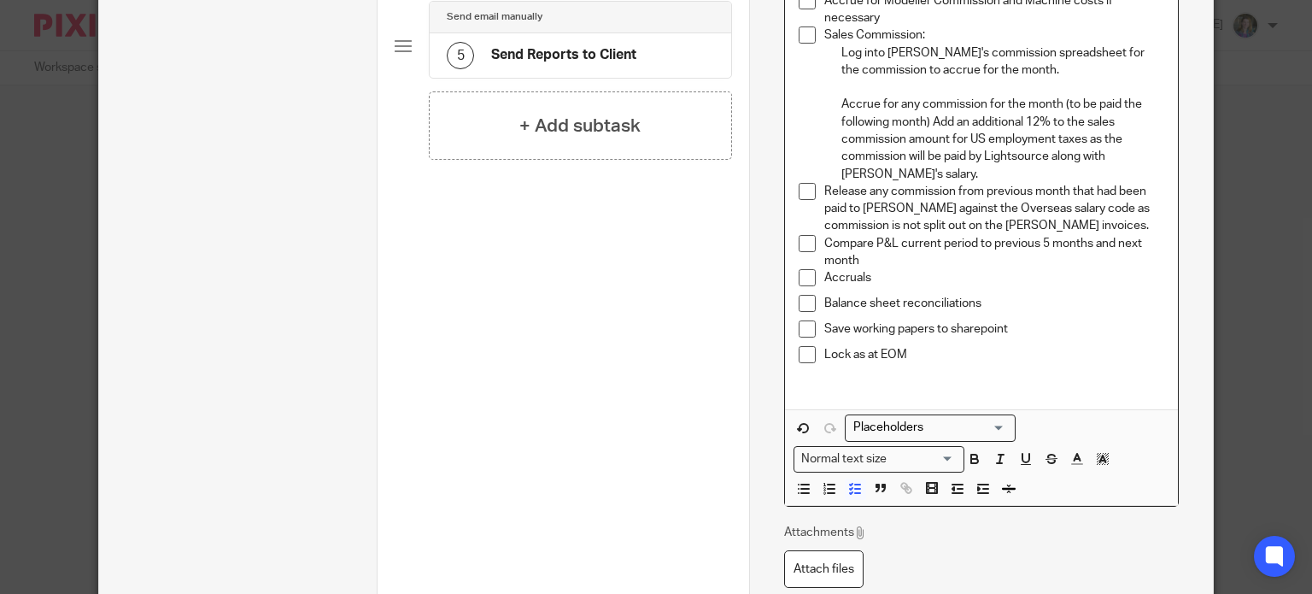
click at [841, 170] on p "Accrue for any commission for the month (to be paid the following month) Add an…" at bounding box center [1002, 139] width 323 height 86
click at [889, 175] on p "Accrue for any commission for the month (to be paid the following month) Add an…" at bounding box center [1002, 139] width 323 height 86
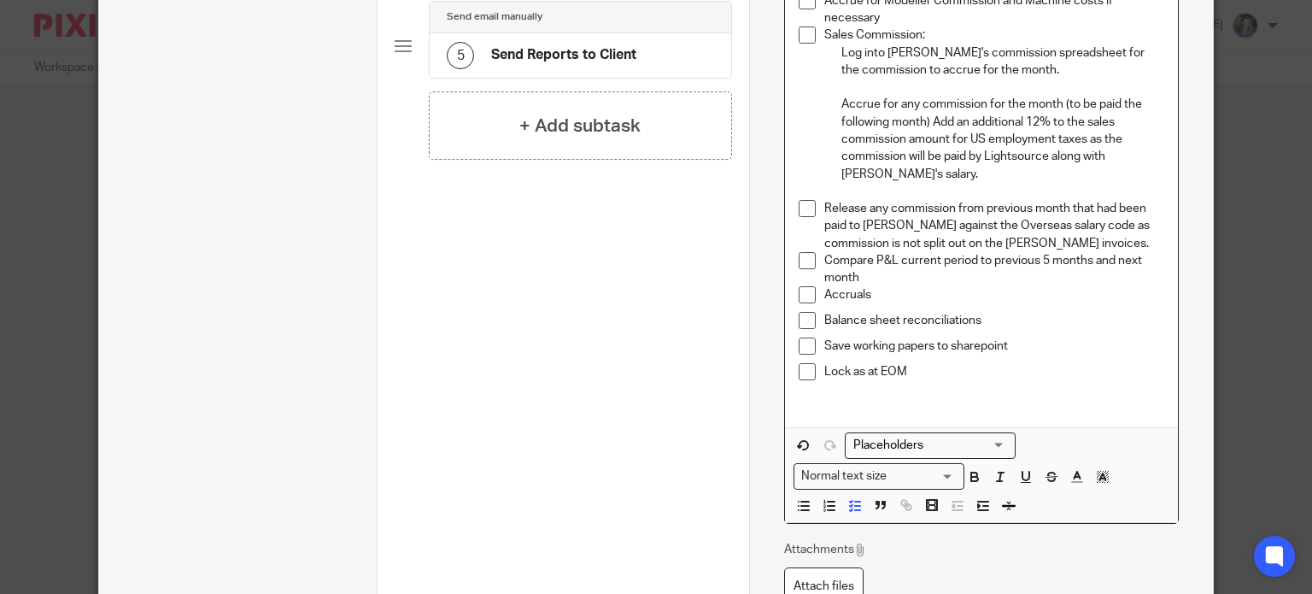
click at [824, 201] on p "Release any commission from previous month that had been paid to David against …" at bounding box center [994, 226] width 340 height 52
click at [978, 511] on line "button" at bounding box center [983, 511] width 10 height 0
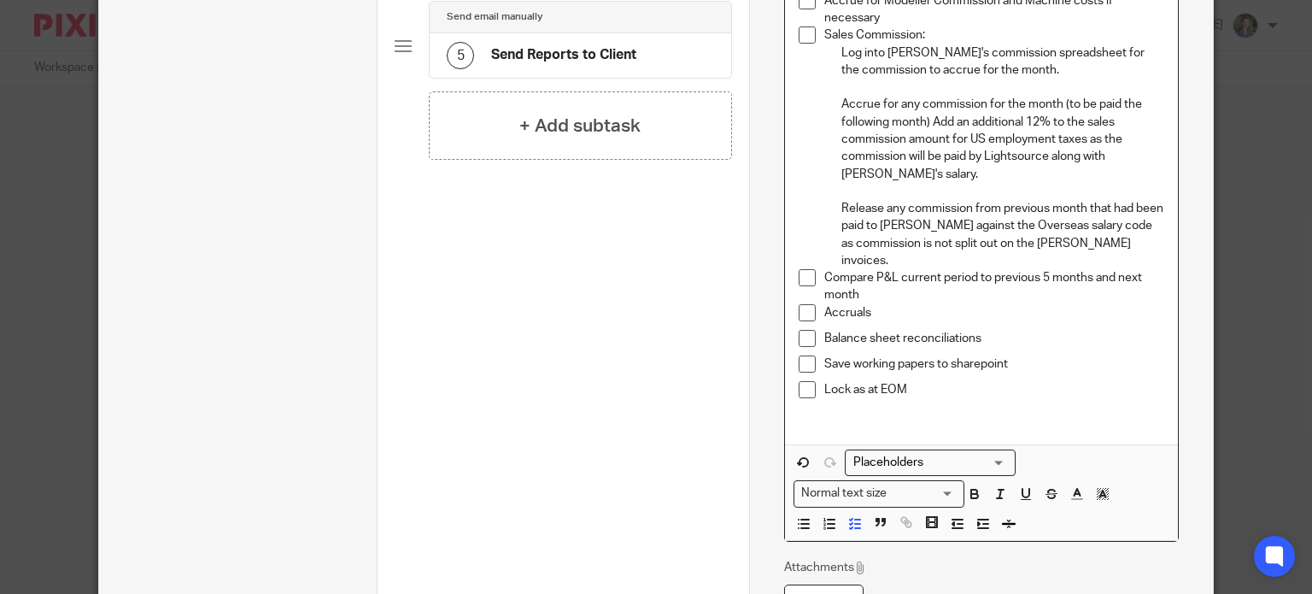
click at [1132, 245] on p "Release any commission from previous month that had been paid to David against …" at bounding box center [1002, 234] width 323 height 69
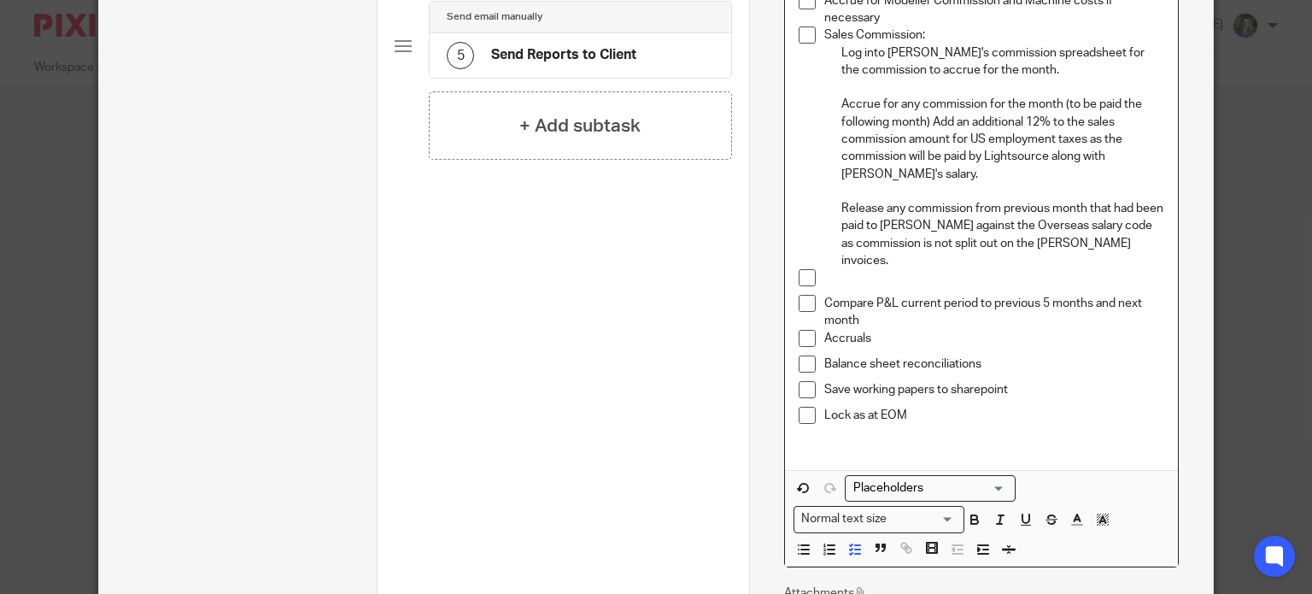
click at [1063, 358] on div "Balance sheet reconciliations" at bounding box center [994, 368] width 340 height 26
click at [837, 269] on p at bounding box center [994, 277] width 340 height 17
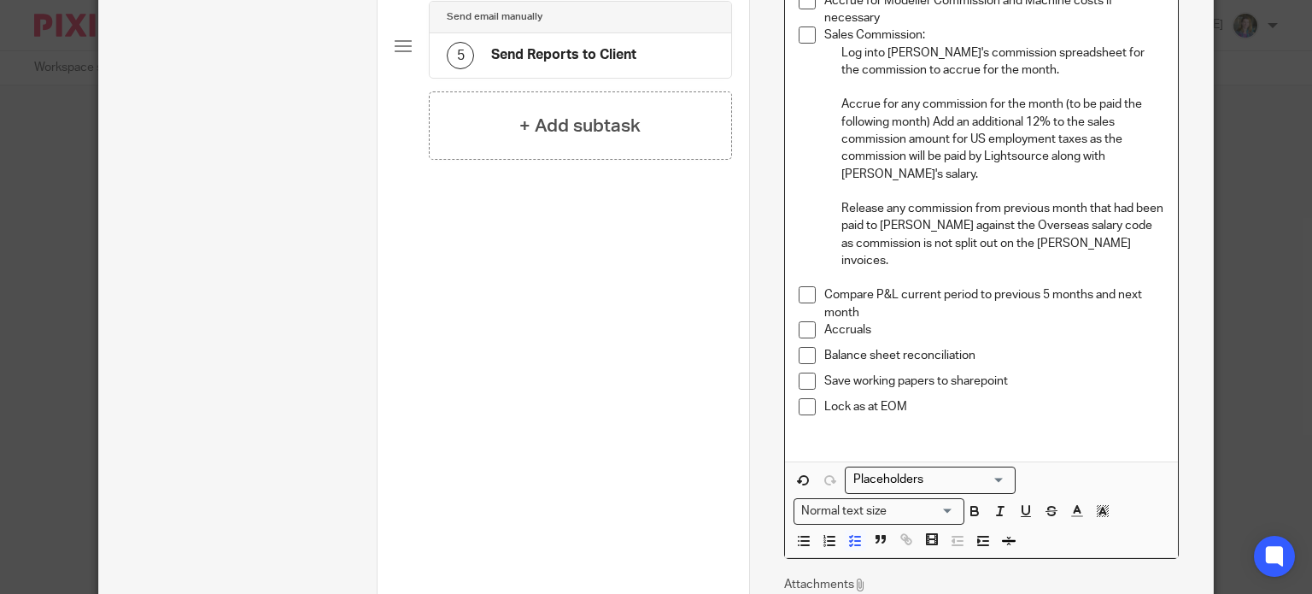
click at [1089, 321] on p "Accruals" at bounding box center [994, 329] width 340 height 17
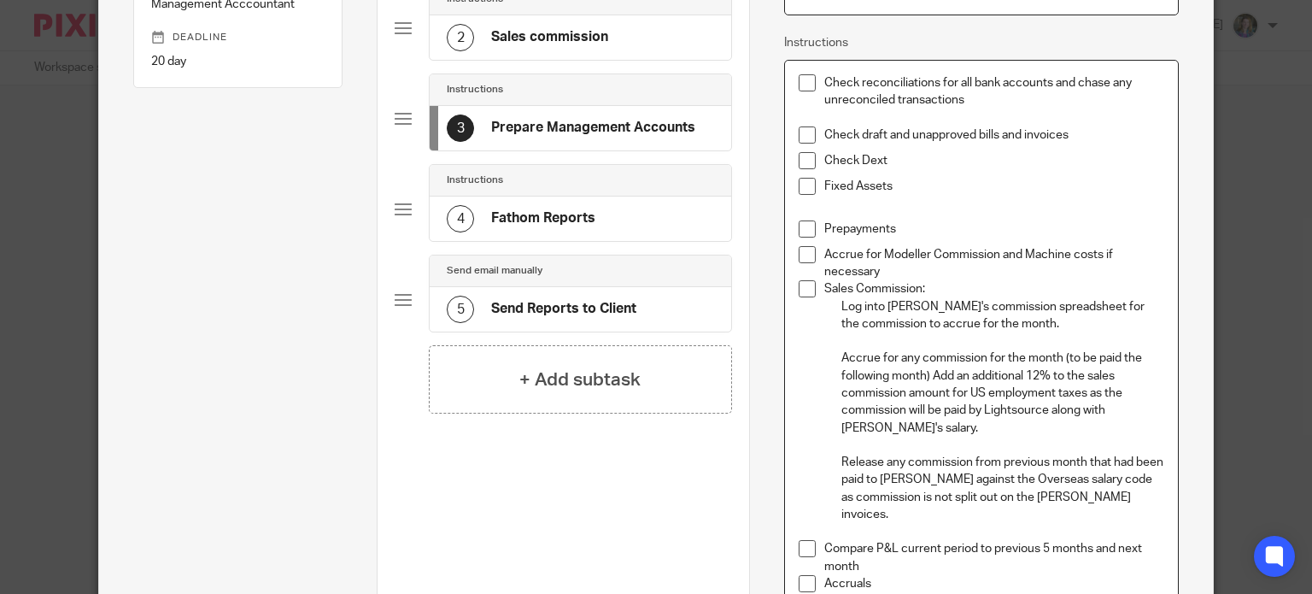
scroll to position [185, 0]
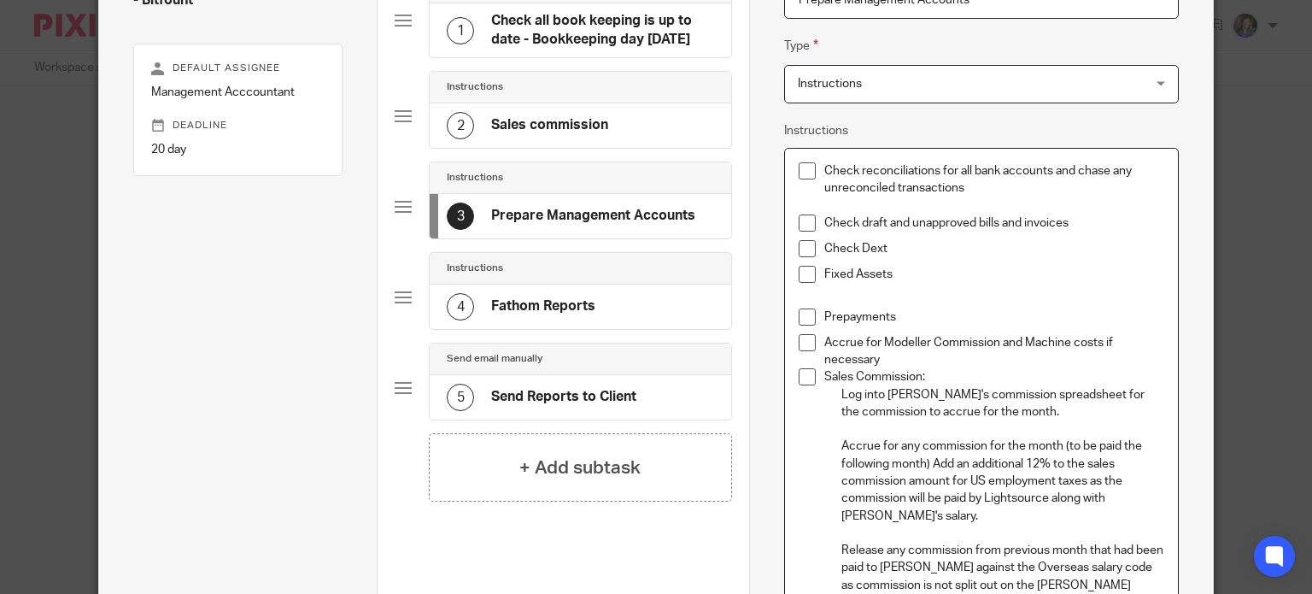
click at [988, 372] on p "Sales Commission:" at bounding box center [994, 376] width 340 height 17
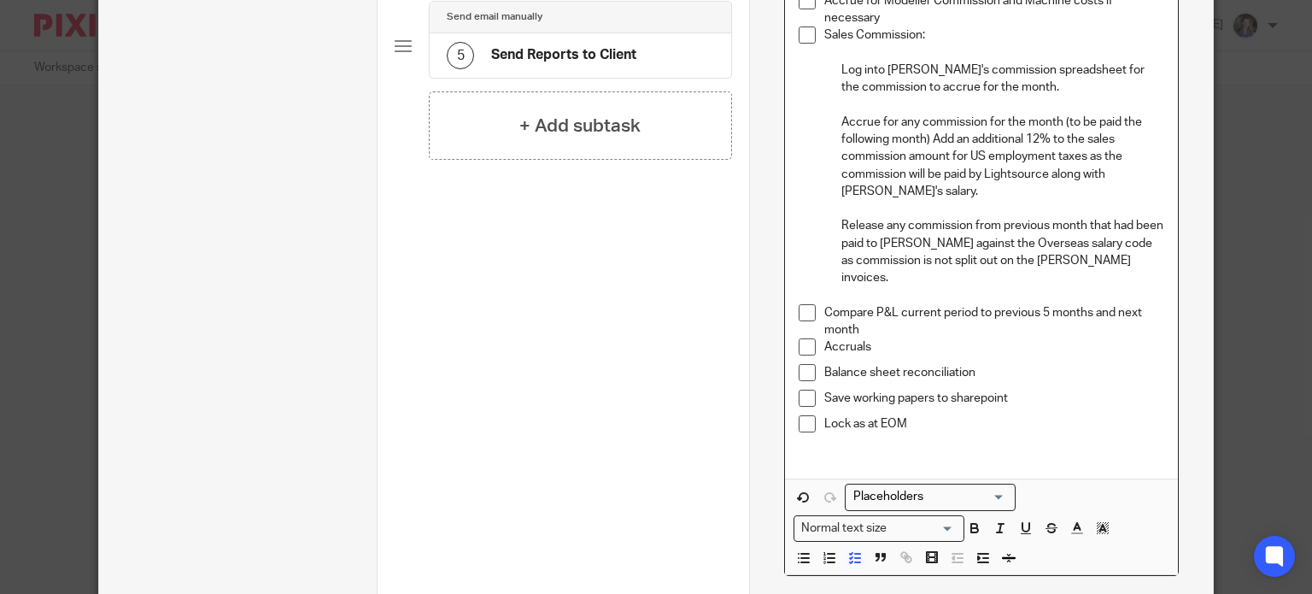
scroll to position [612, 0]
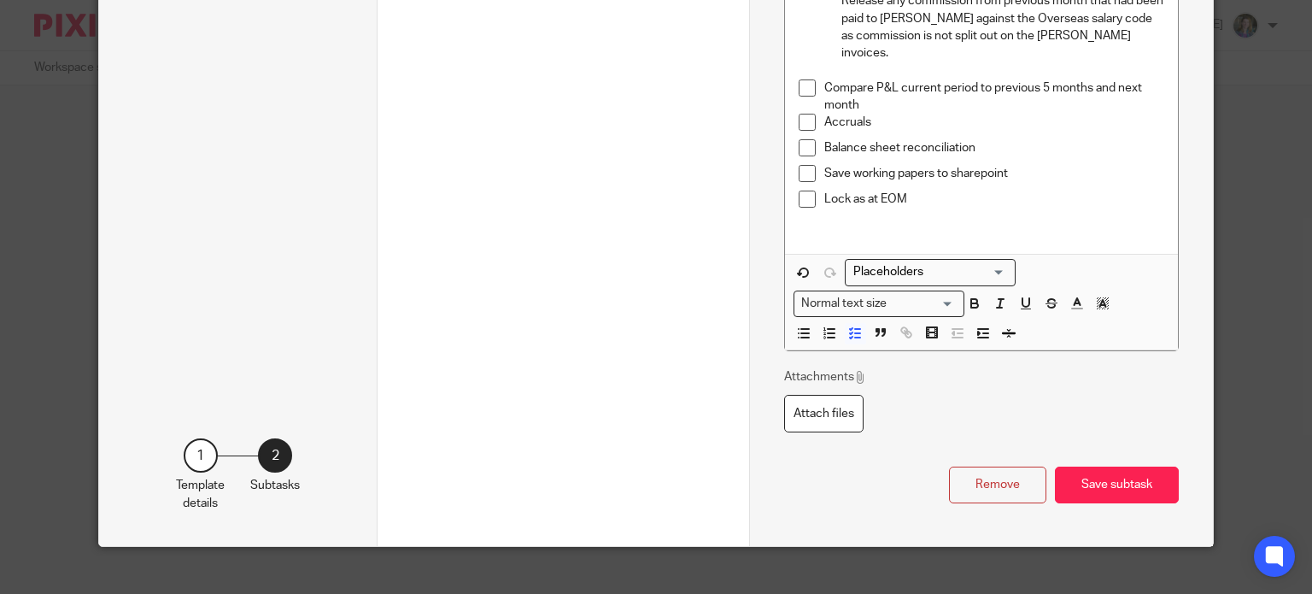
click at [1097, 466] on button "Save subtask" at bounding box center [1117, 484] width 124 height 37
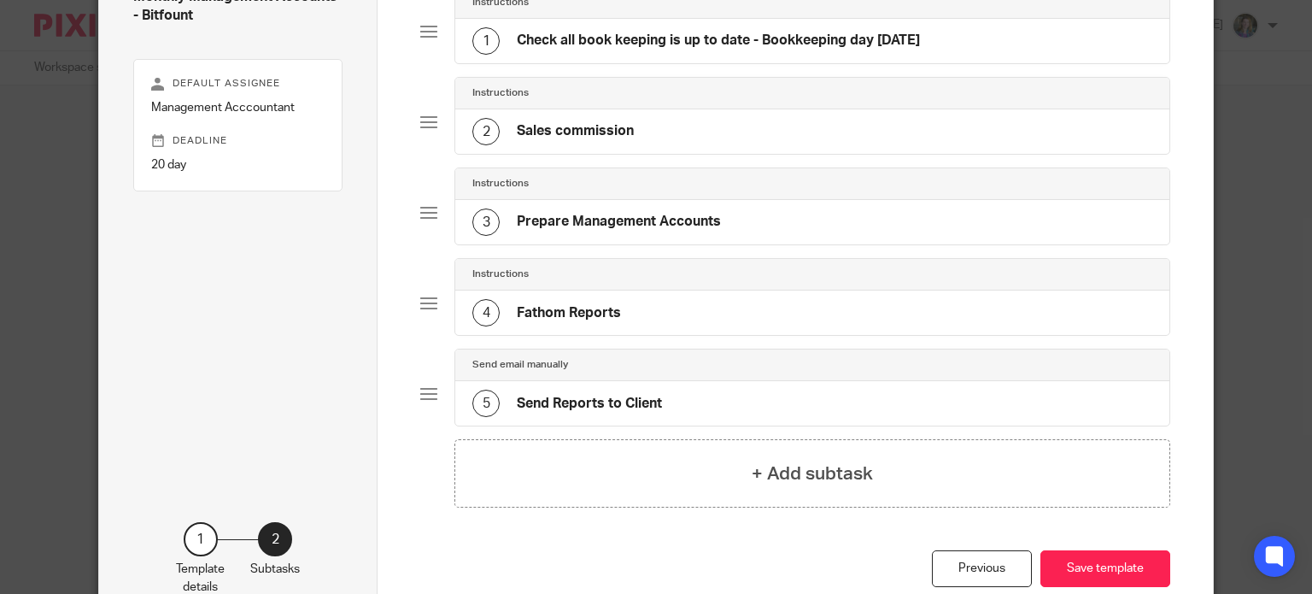
scroll to position [0, 0]
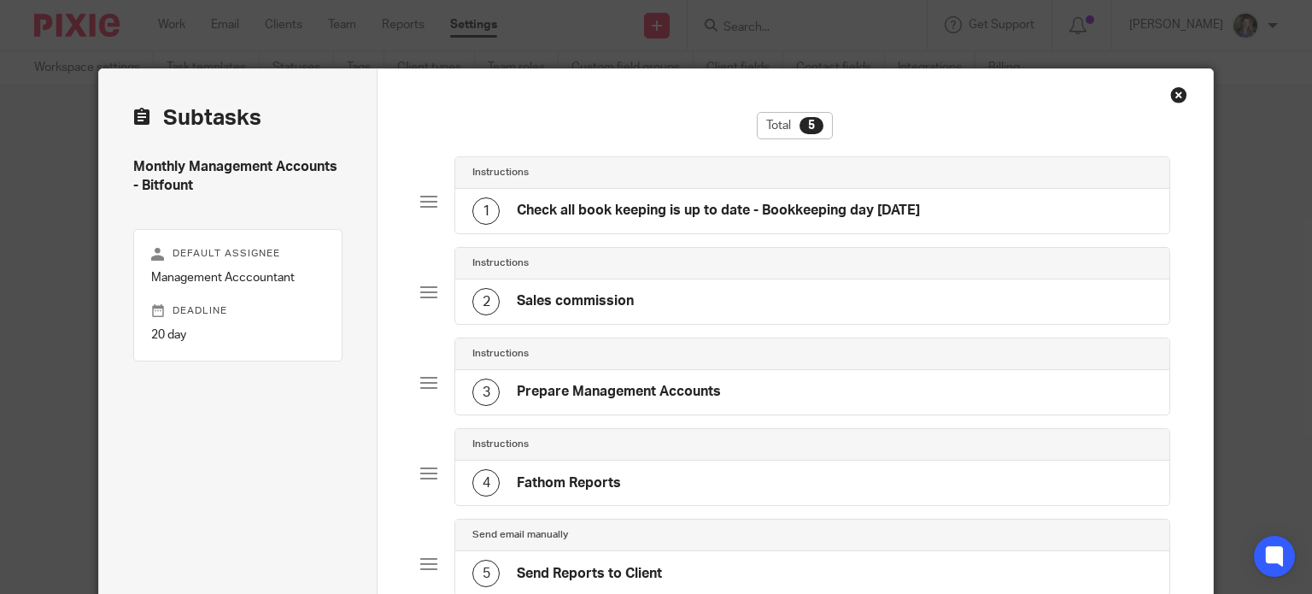
click at [548, 296] on h4 "Sales commission" at bounding box center [575, 301] width 117 height 18
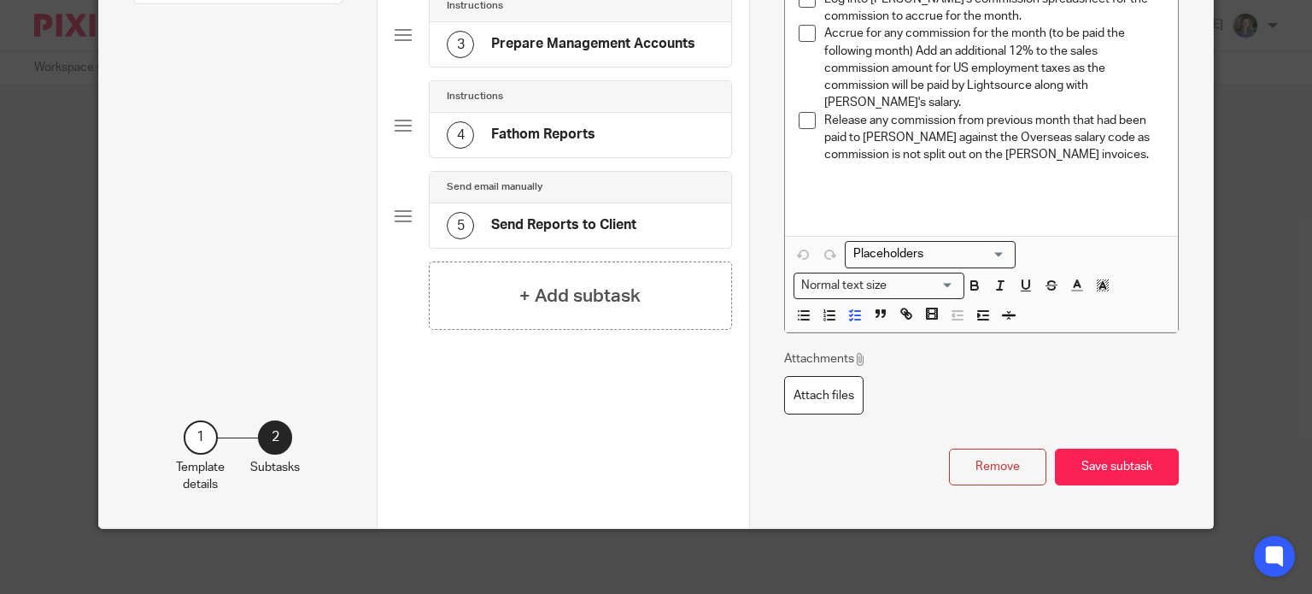
click at [991, 470] on button "Remove" at bounding box center [997, 466] width 97 height 37
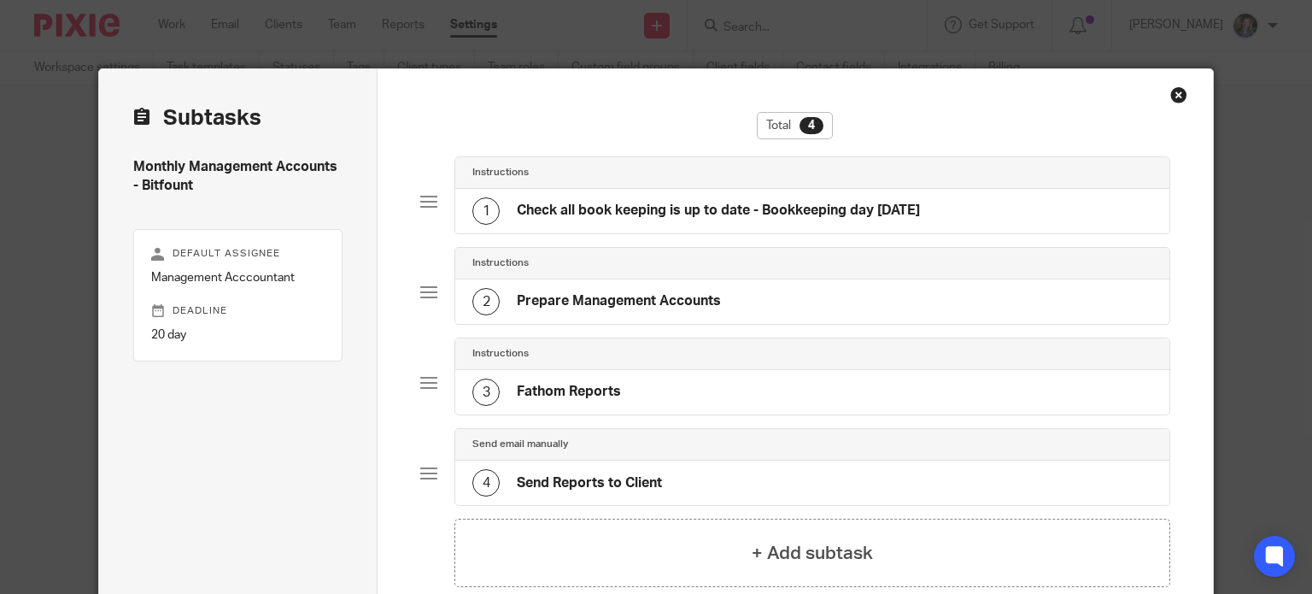
click at [757, 400] on div "3 Fathom Reports" at bounding box center [812, 392] width 714 height 44
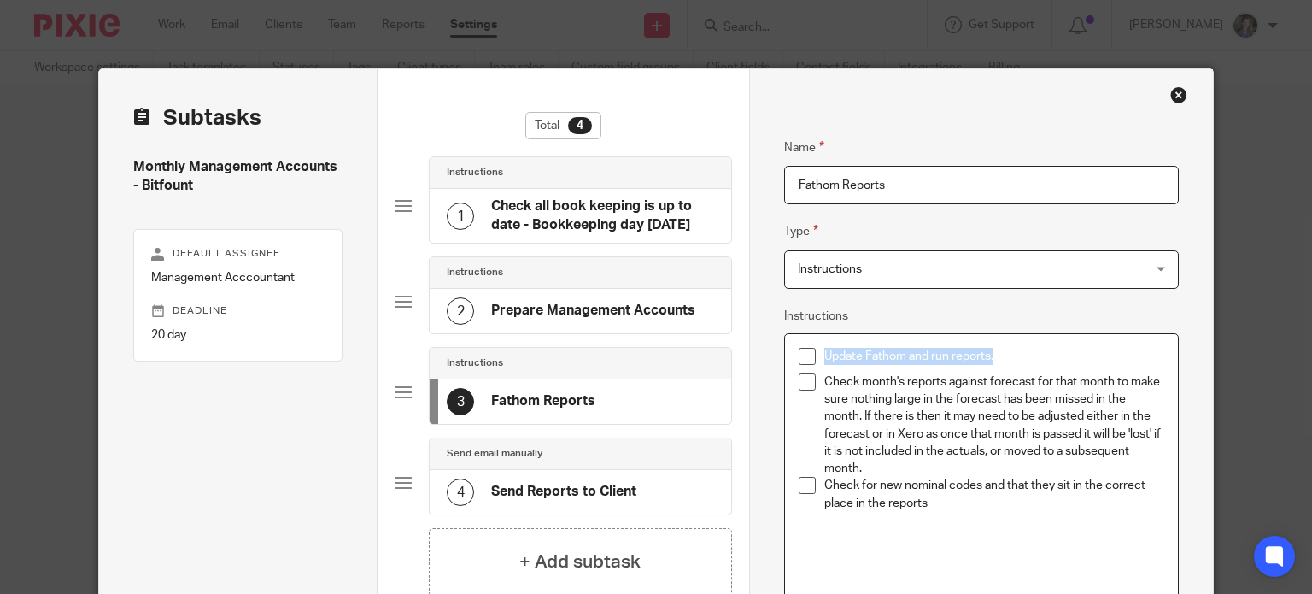
click at [981, 435] on p "Check month's reports against forecast for that month to make sure nothing larg…" at bounding box center [994, 425] width 340 height 104
drag, startPoint x: 992, startPoint y: 437, endPoint x: 999, endPoint y: 443, distance: 9.7
click at [992, 438] on p "Check month's reports against forecast for that month to make sure nothing larg…" at bounding box center [994, 425] width 340 height 104
click at [1088, 466] on p "Check month's reports against forecast for that month to make sure nothing larg…" at bounding box center [994, 425] width 340 height 104
drag, startPoint x: 1008, startPoint y: 464, endPoint x: 971, endPoint y: 463, distance: 36.7
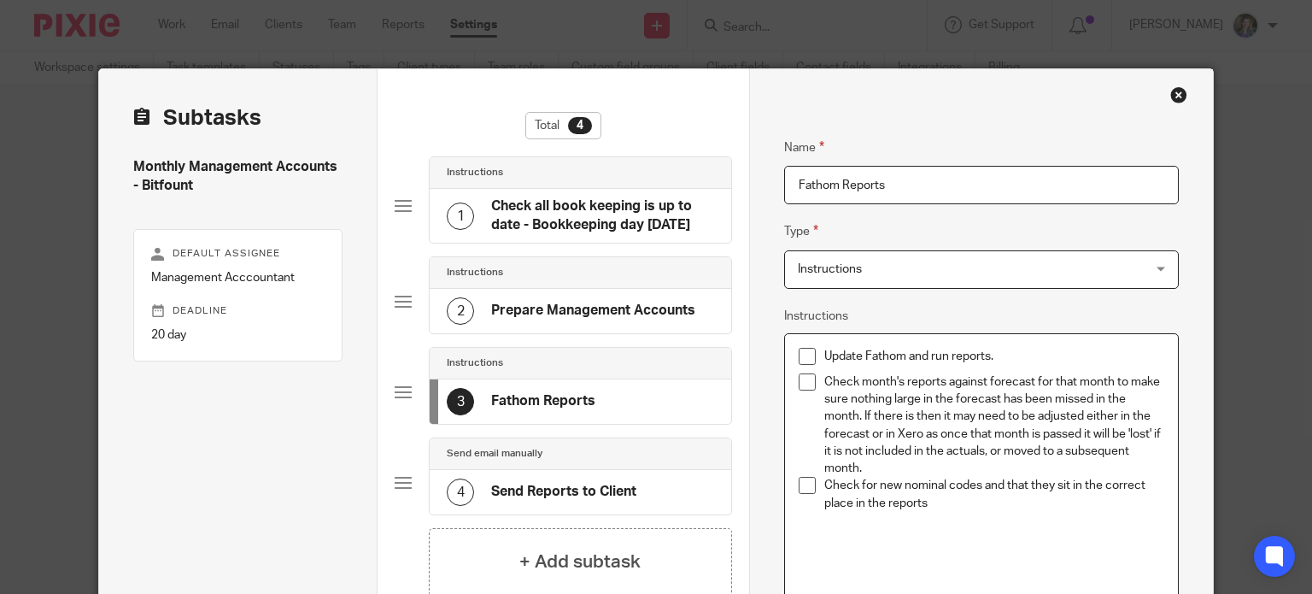
click at [1007, 464] on p "Check month's reports against forecast for that month to make sure nothing larg…" at bounding box center [994, 425] width 340 height 104
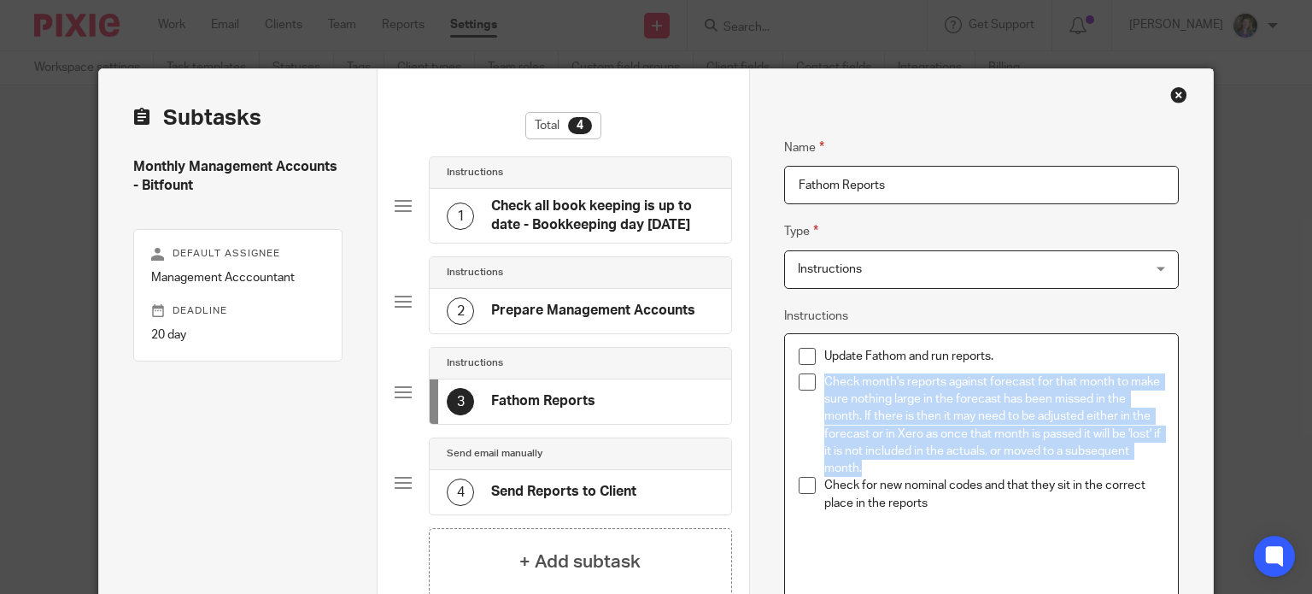
drag, startPoint x: 912, startPoint y: 466, endPoint x: 797, endPoint y: 389, distance: 138.6
click at [799, 389] on li "Check month's reports against forecast for that month to make sure nothing larg…" at bounding box center [982, 425] width 366 height 104
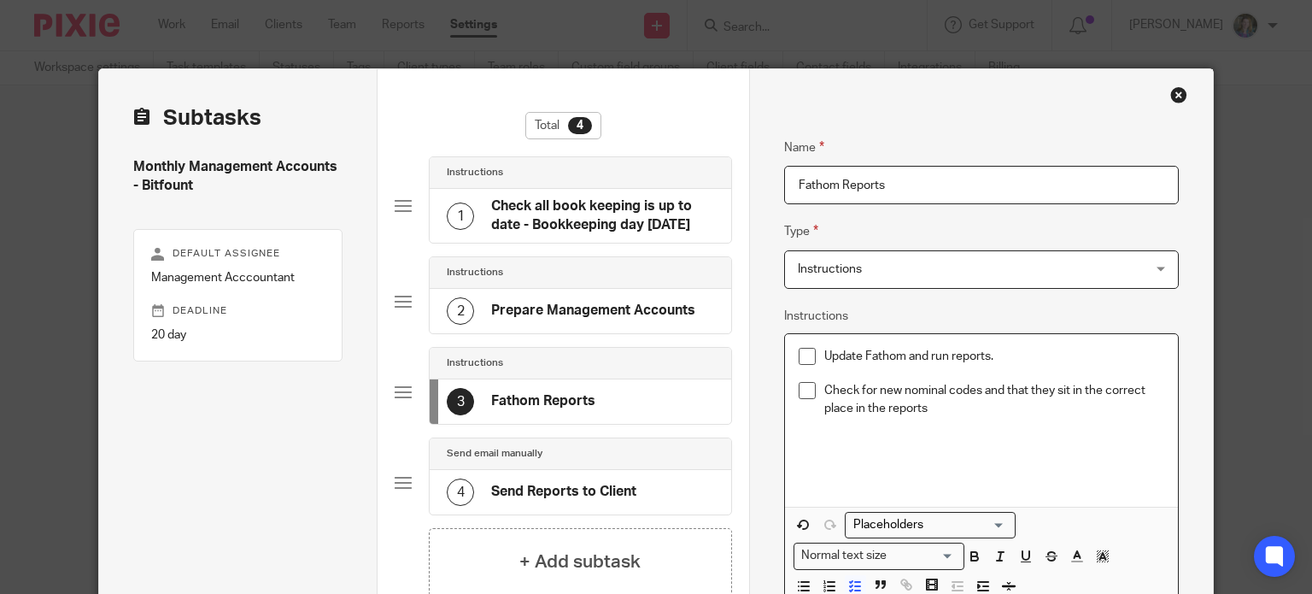
click at [999, 448] on p at bounding box center [994, 434] width 340 height 35
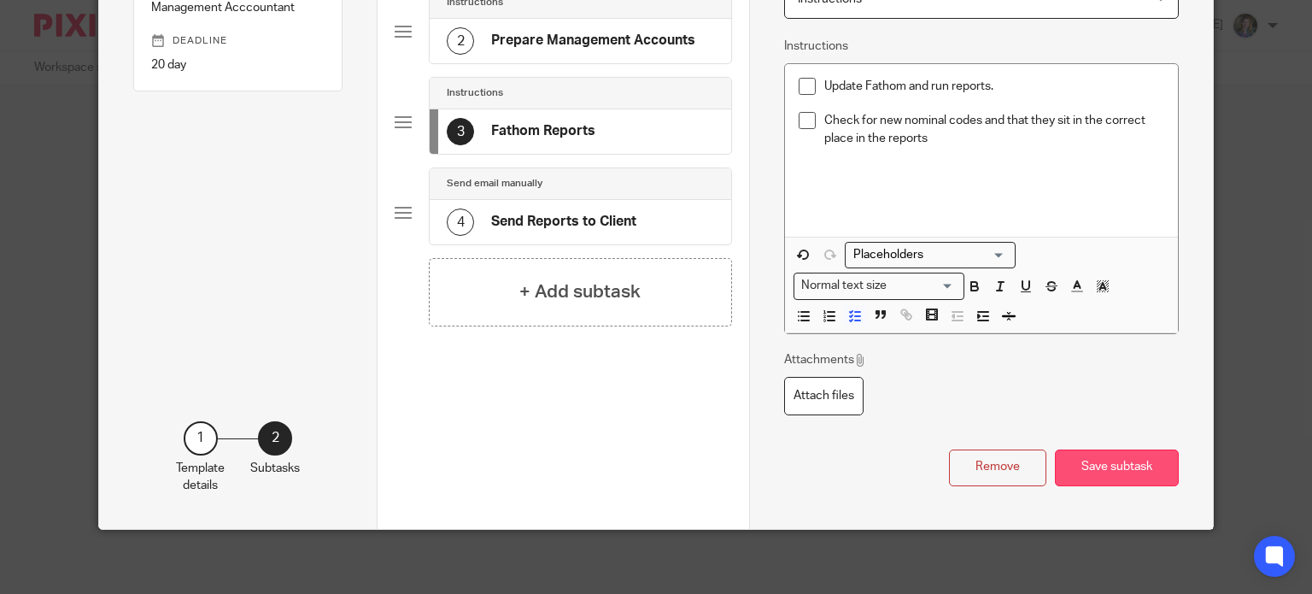
click at [1150, 460] on button "Save subtask" at bounding box center [1117, 467] width 124 height 37
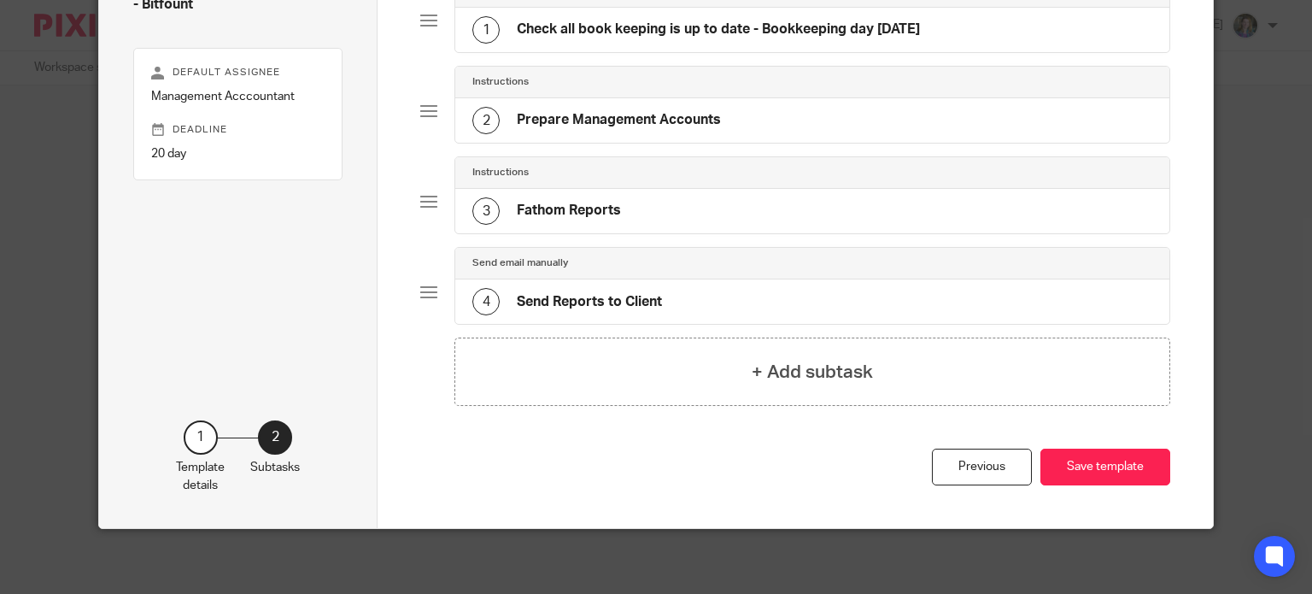
click at [658, 286] on div "4 Send Reports to Client" at bounding box center [812, 301] width 714 height 44
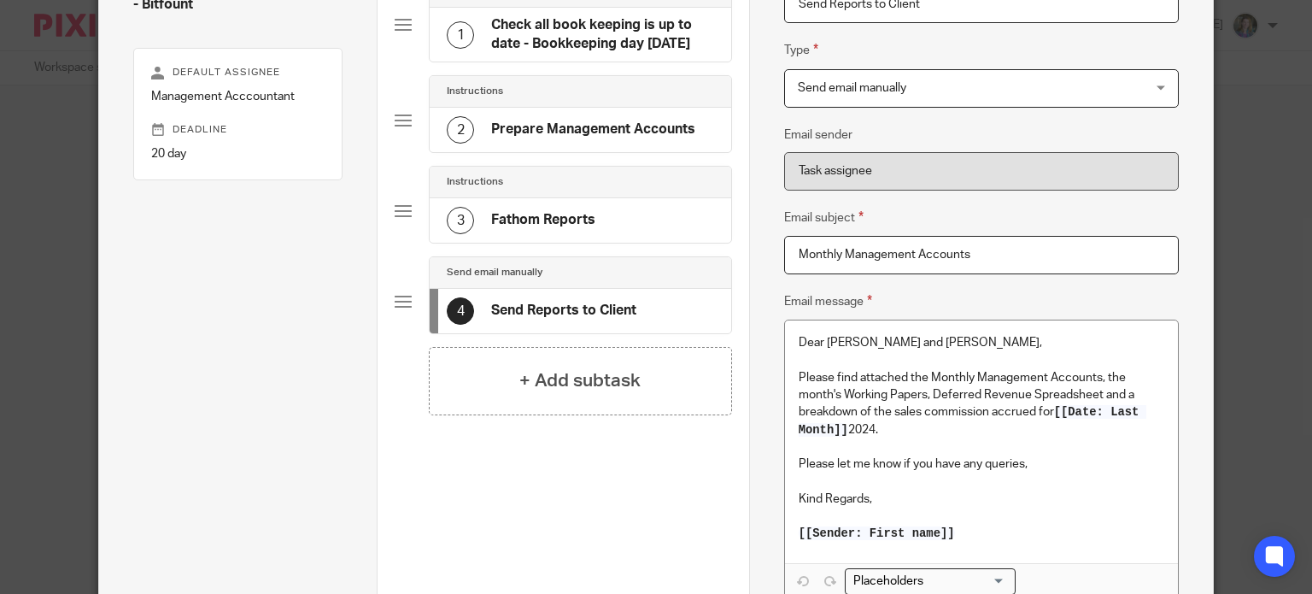
scroll to position [166, 0]
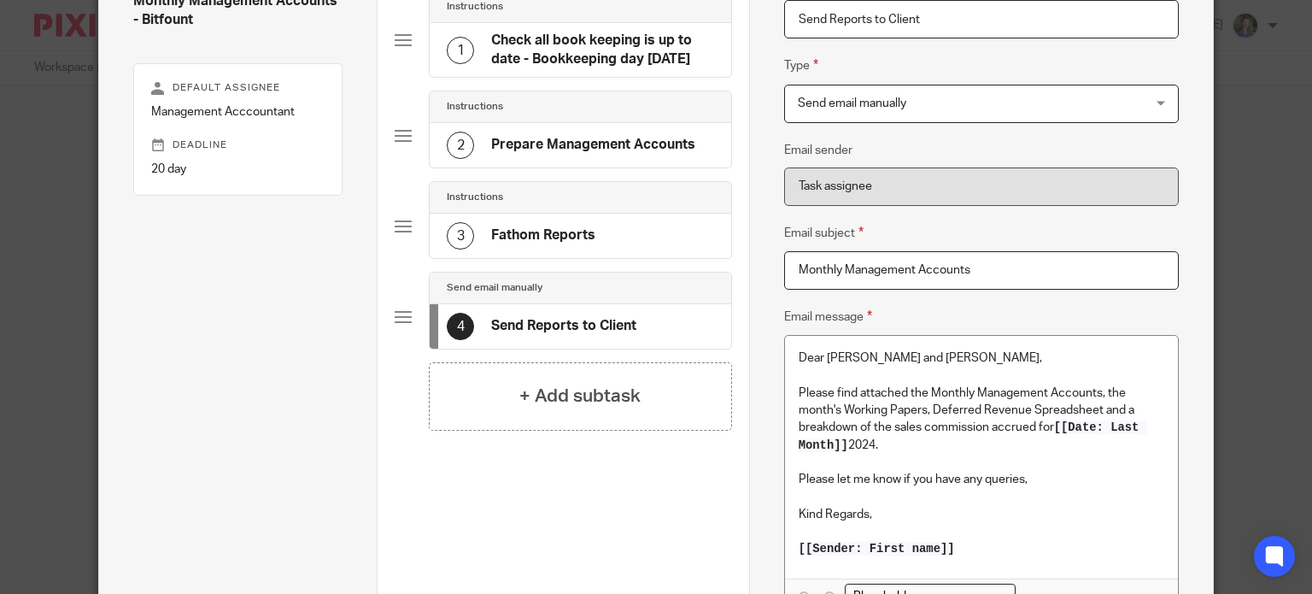
click at [653, 241] on div "3 Fathom Reports" at bounding box center [581, 236] width 302 height 44
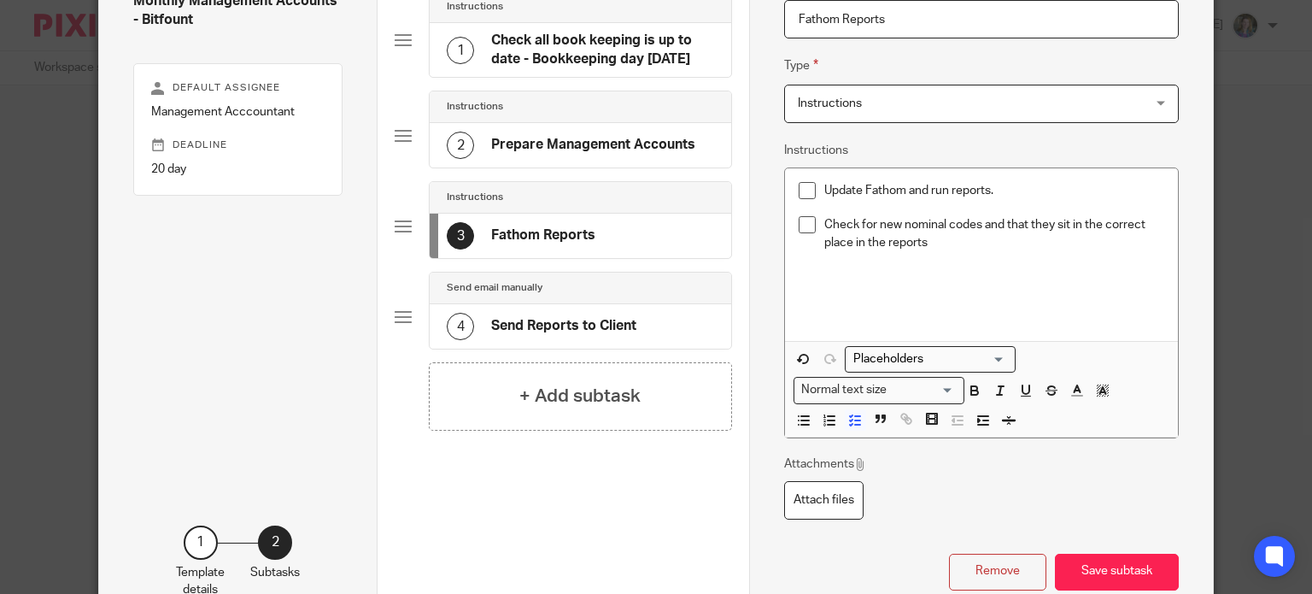
click at [642, 142] on h4 "Prepare Management Accounts" at bounding box center [593, 145] width 204 height 18
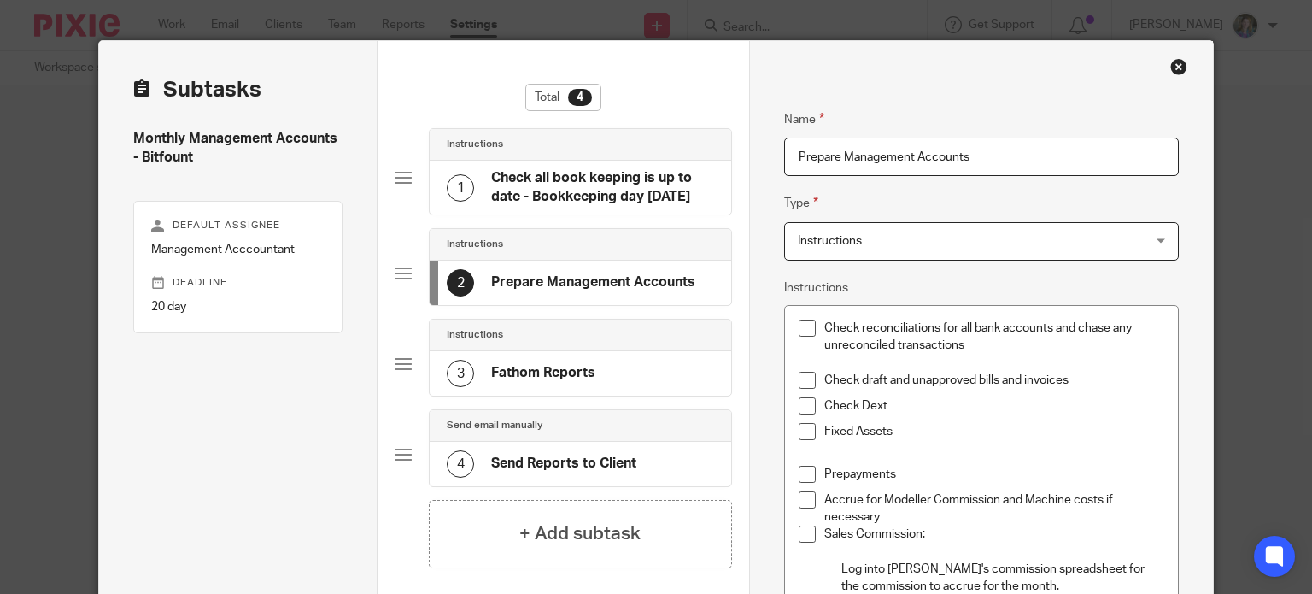
scroll to position [0, 0]
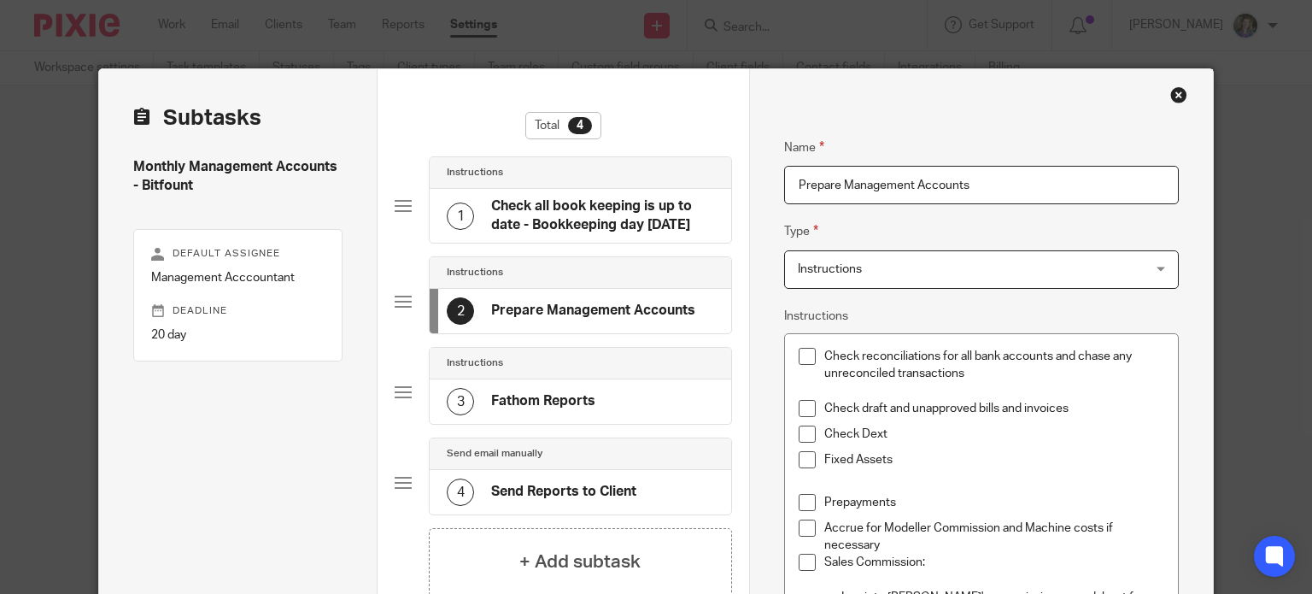
click at [618, 292] on div "2 Prepare Management Accounts" at bounding box center [581, 311] width 302 height 44
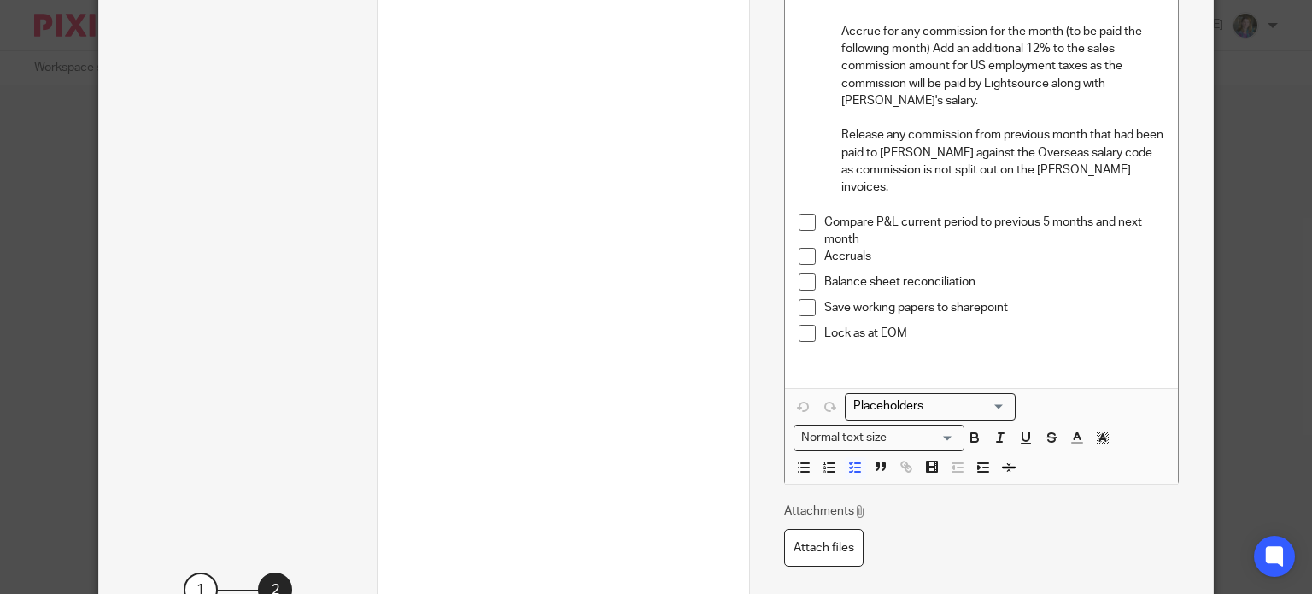
scroll to position [752, 0]
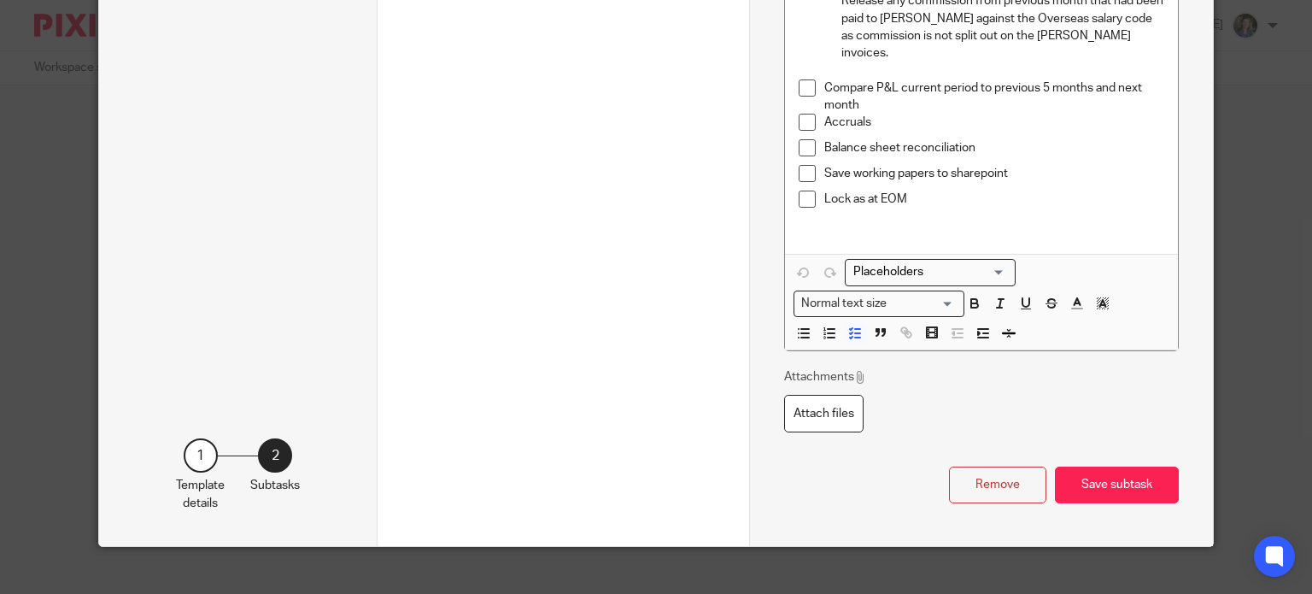
click at [1130, 466] on button "Save subtask" at bounding box center [1117, 484] width 124 height 37
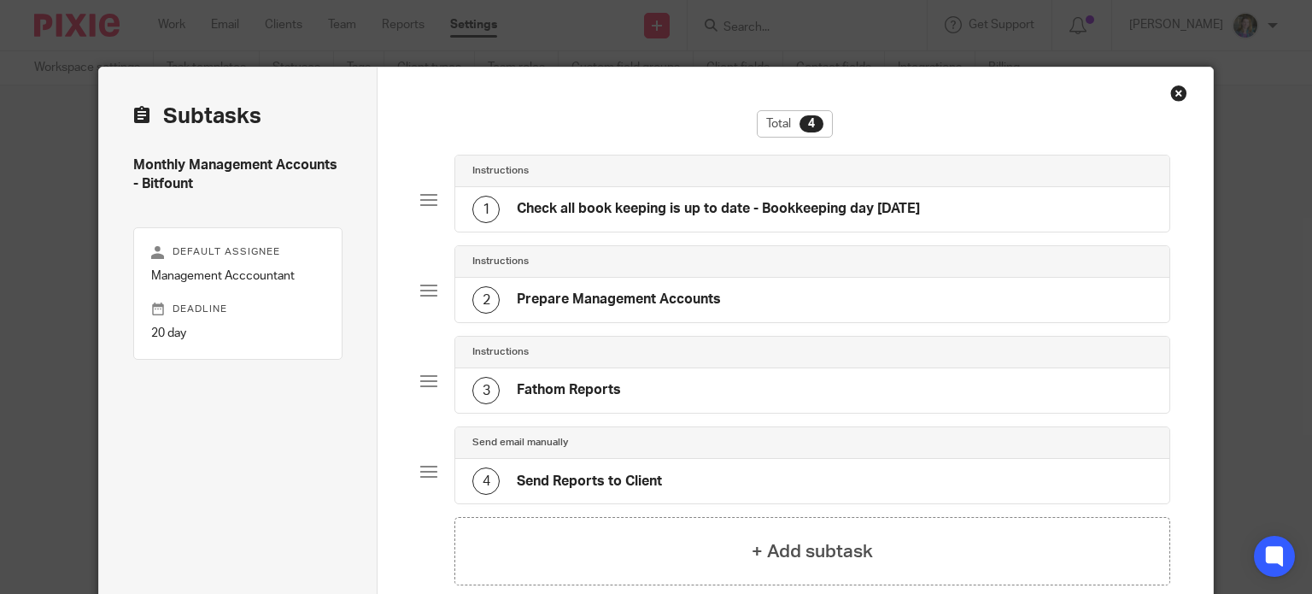
scroll to position [0, 0]
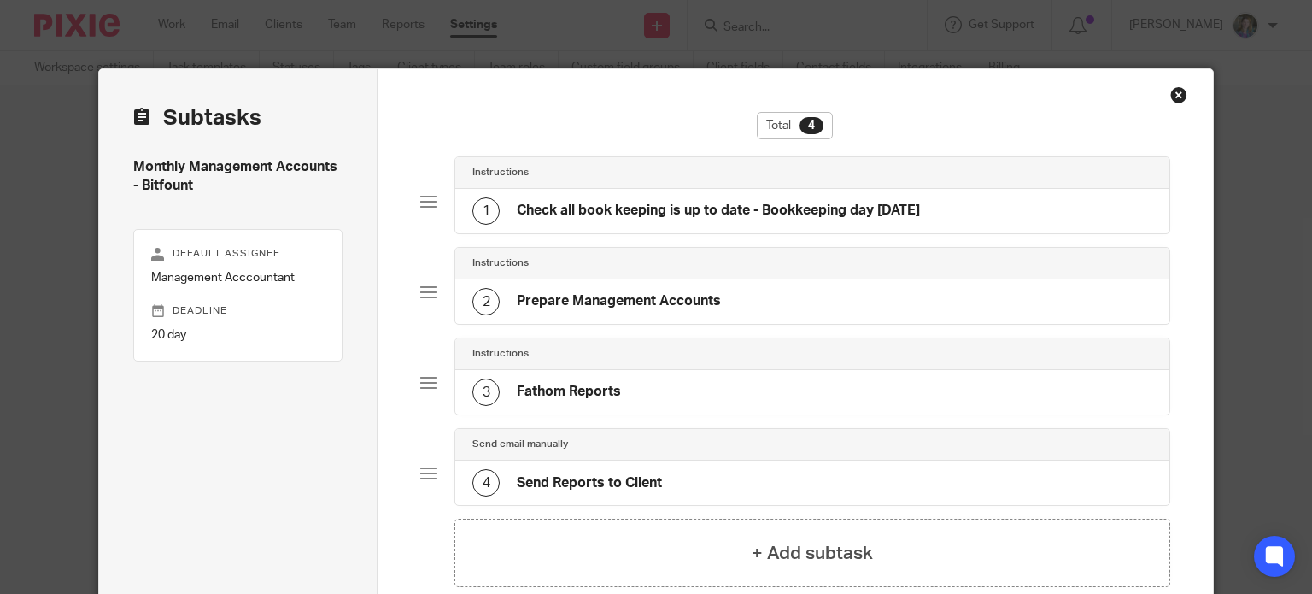
click at [658, 299] on h4 "Prepare Management Accounts" at bounding box center [619, 301] width 204 height 18
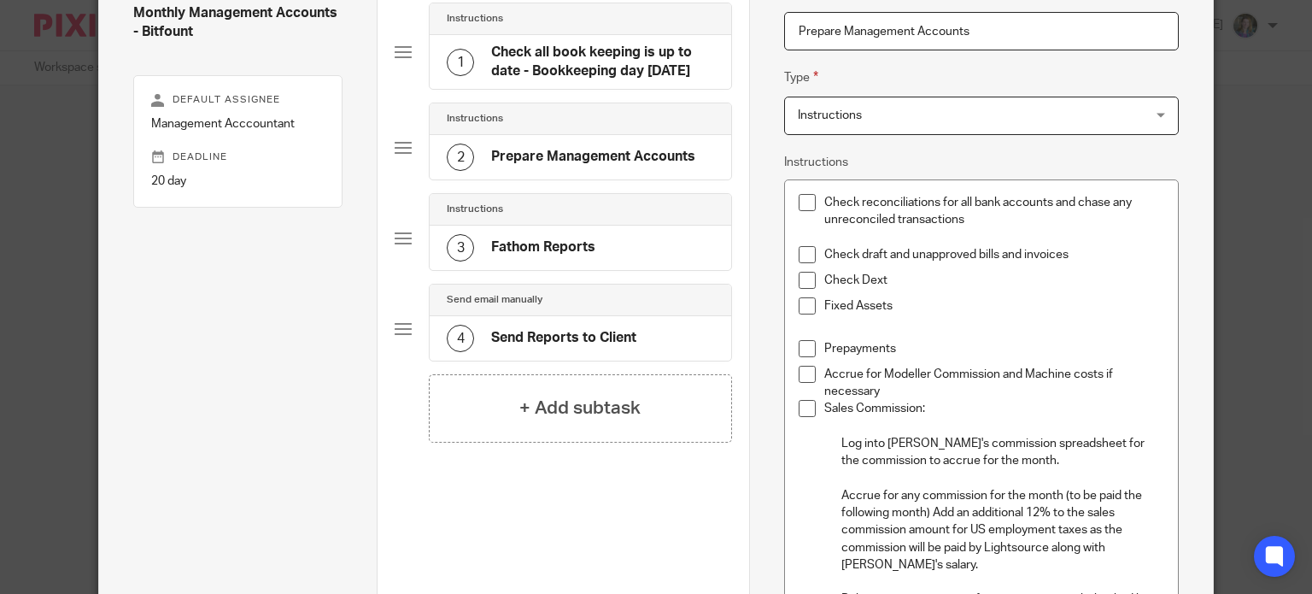
scroll to position [171, 0]
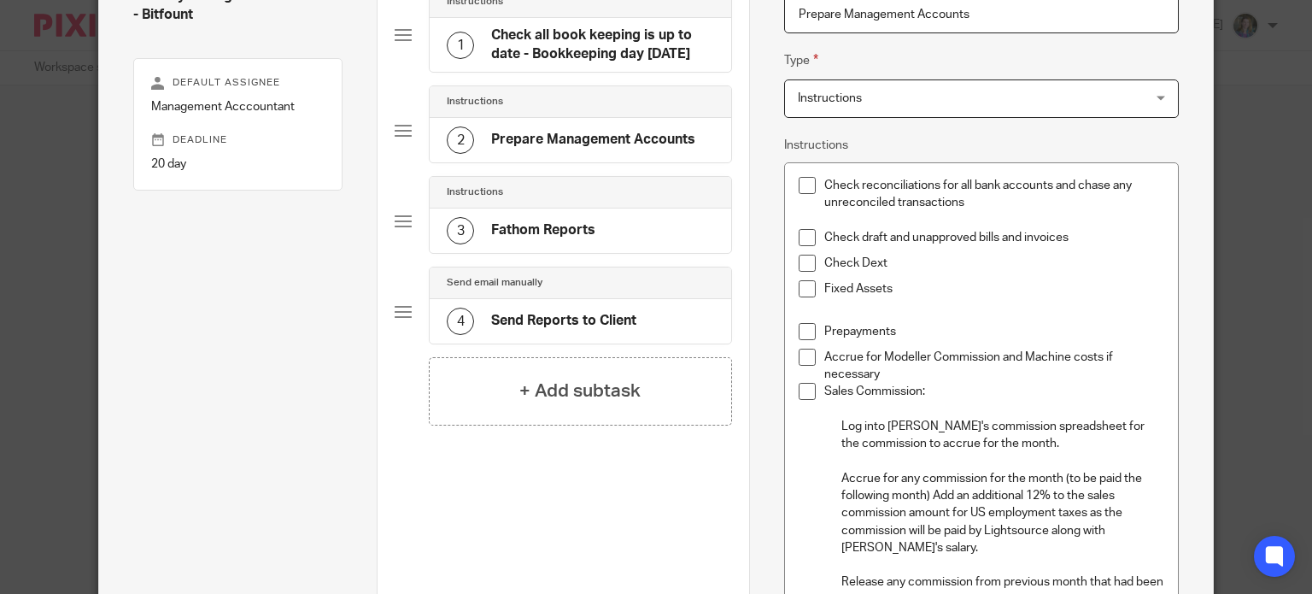
click at [984, 331] on p "Prepayments" at bounding box center [994, 331] width 340 height 17
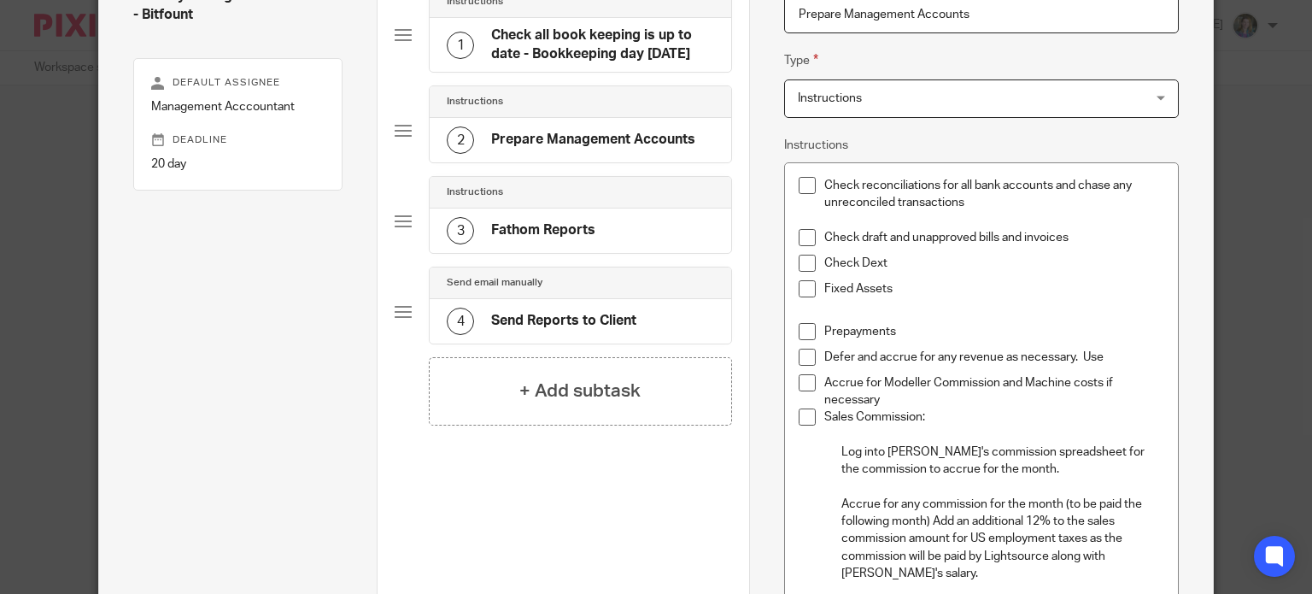
click at [1107, 352] on p "Defer and accrue for any revenue as necessary. Use" at bounding box center [994, 357] width 340 height 17
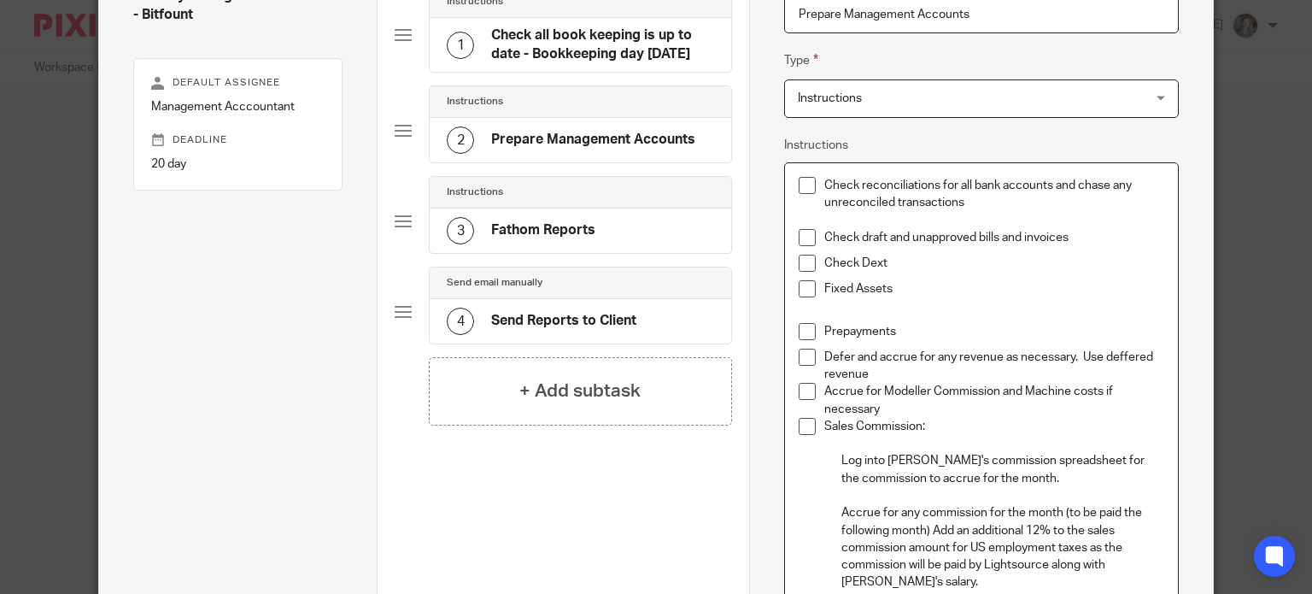
click at [1121, 358] on p "Defer and accrue for any revenue as necessary. Use deffered revenue" at bounding box center [994, 366] width 340 height 35
click at [916, 372] on p "Defer and accrue for any revenue as necessary. Use deferred revenue" at bounding box center [994, 366] width 340 height 35
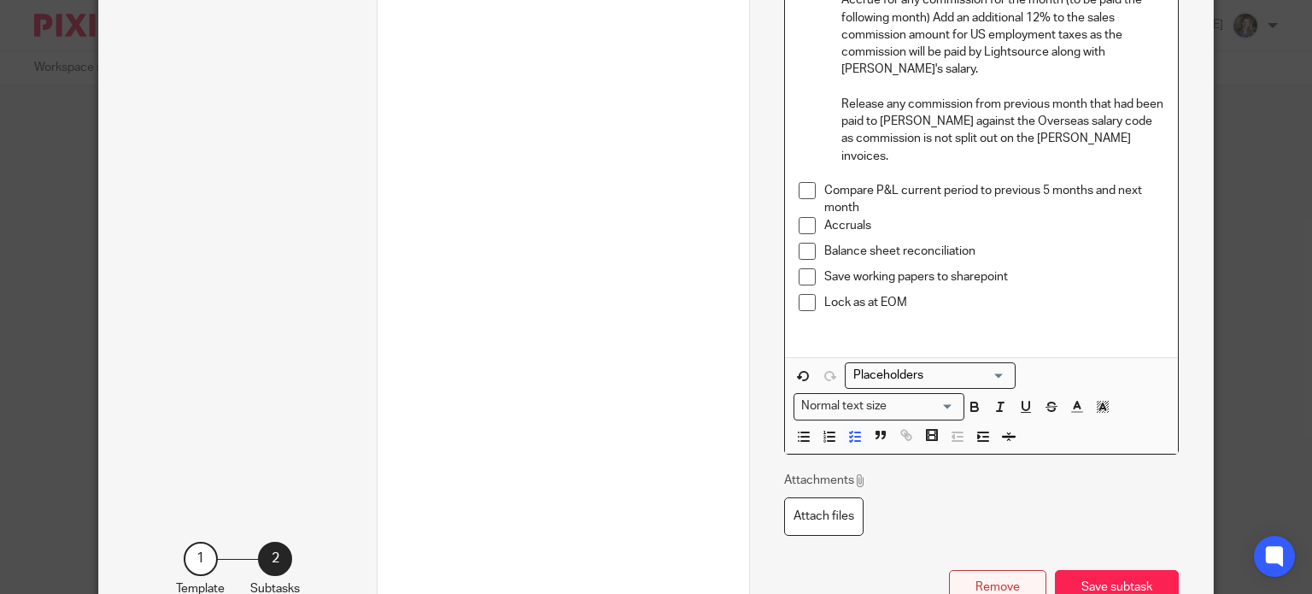
scroll to position [787, 0]
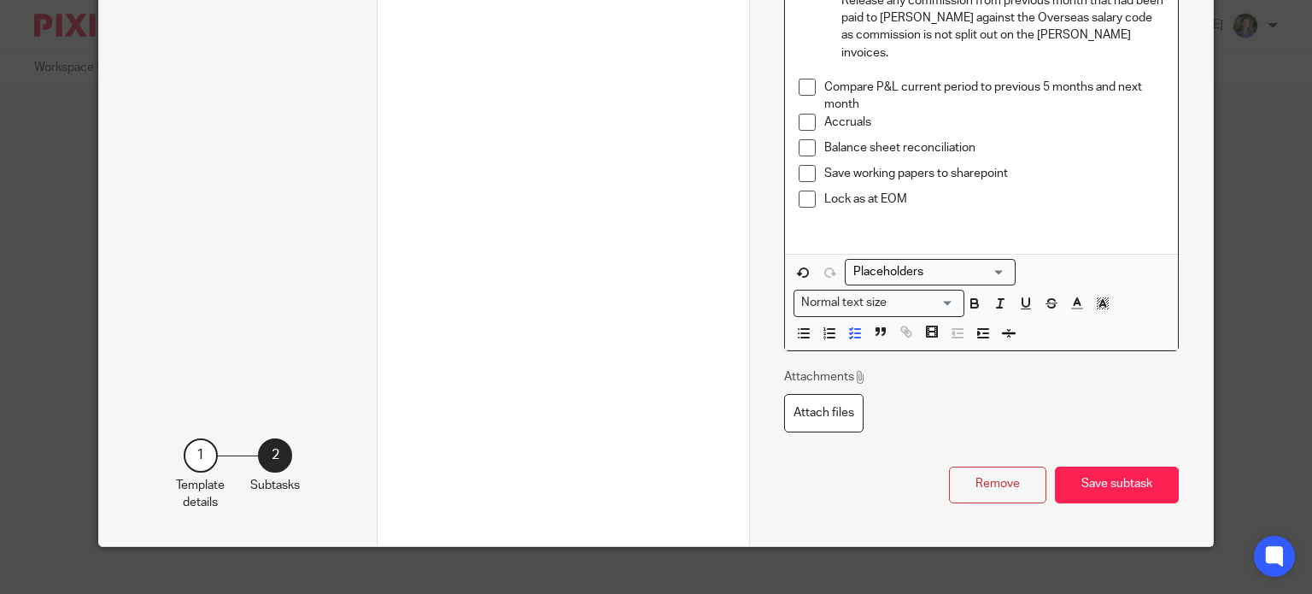
click at [1097, 466] on button "Save subtask" at bounding box center [1117, 484] width 124 height 37
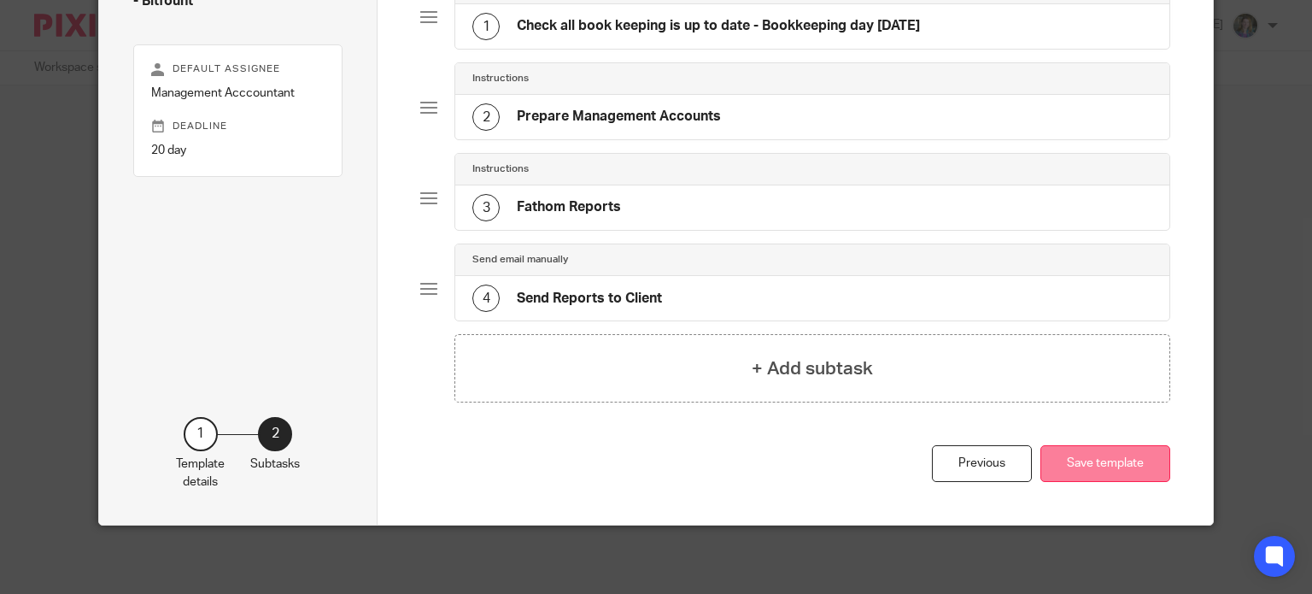
scroll to position [181, 0]
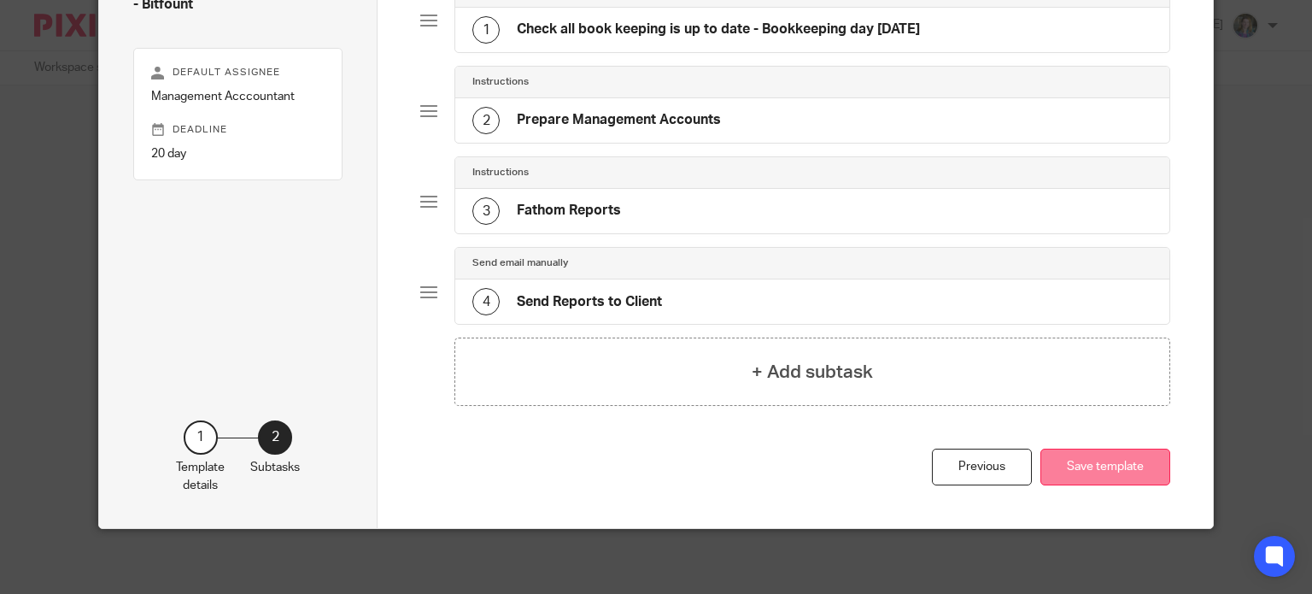
click at [1099, 466] on button "Save template" at bounding box center [1105, 466] width 130 height 37
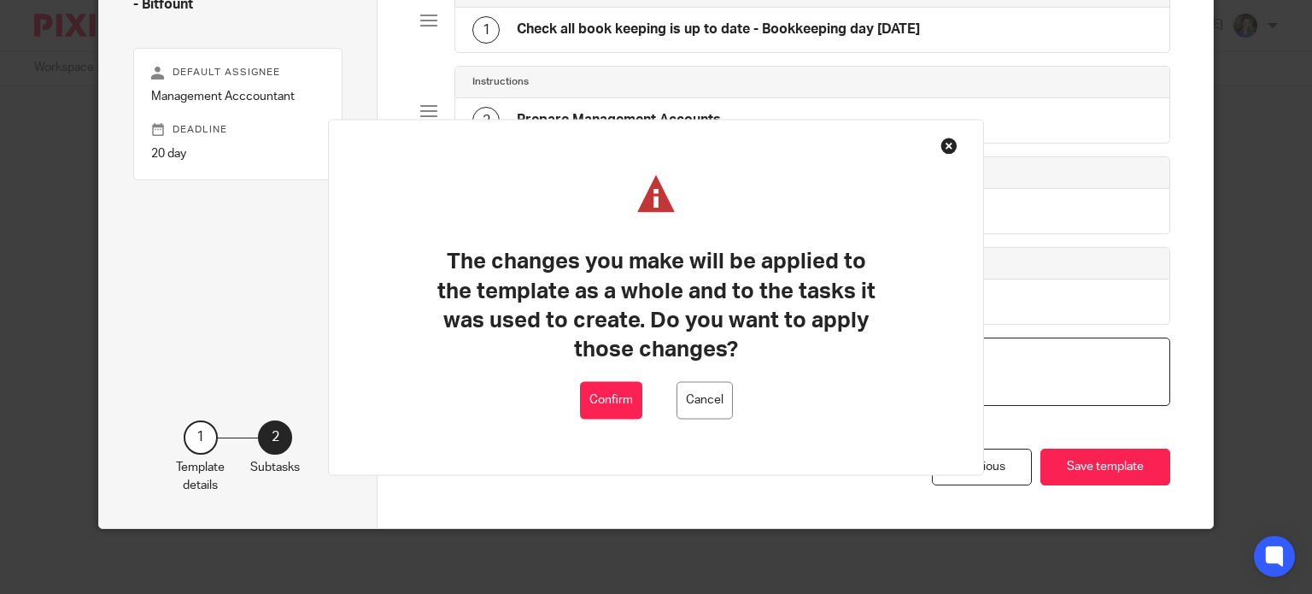
click at [608, 403] on button "Confirm" at bounding box center [611, 400] width 62 height 38
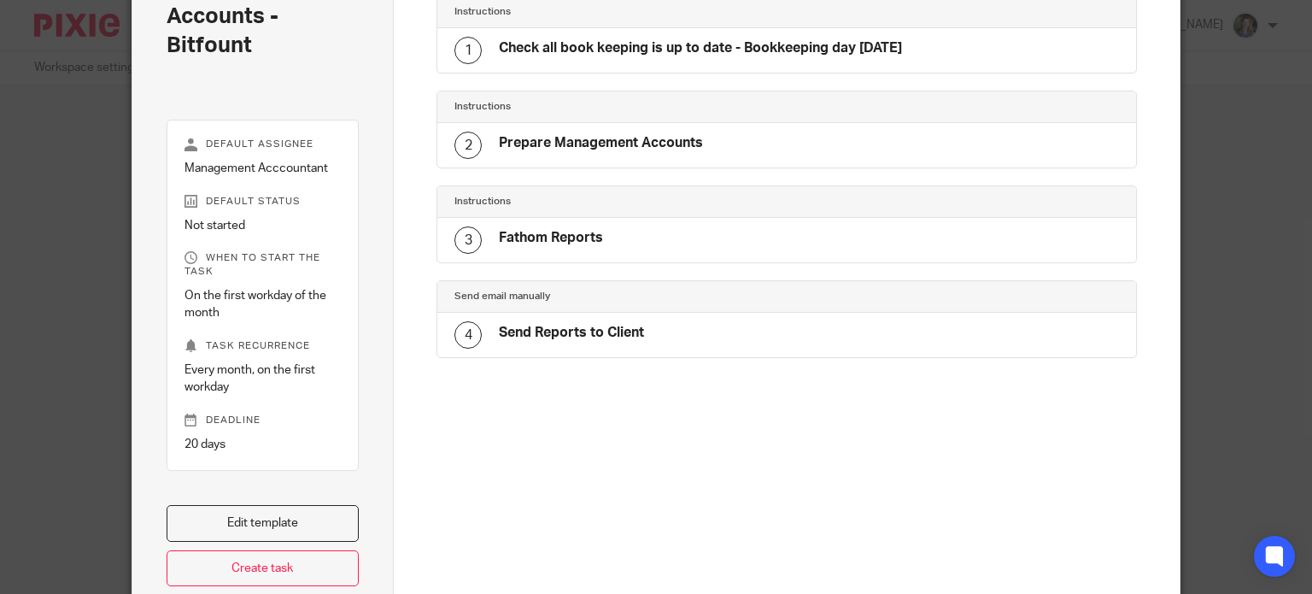
scroll to position [301, 0]
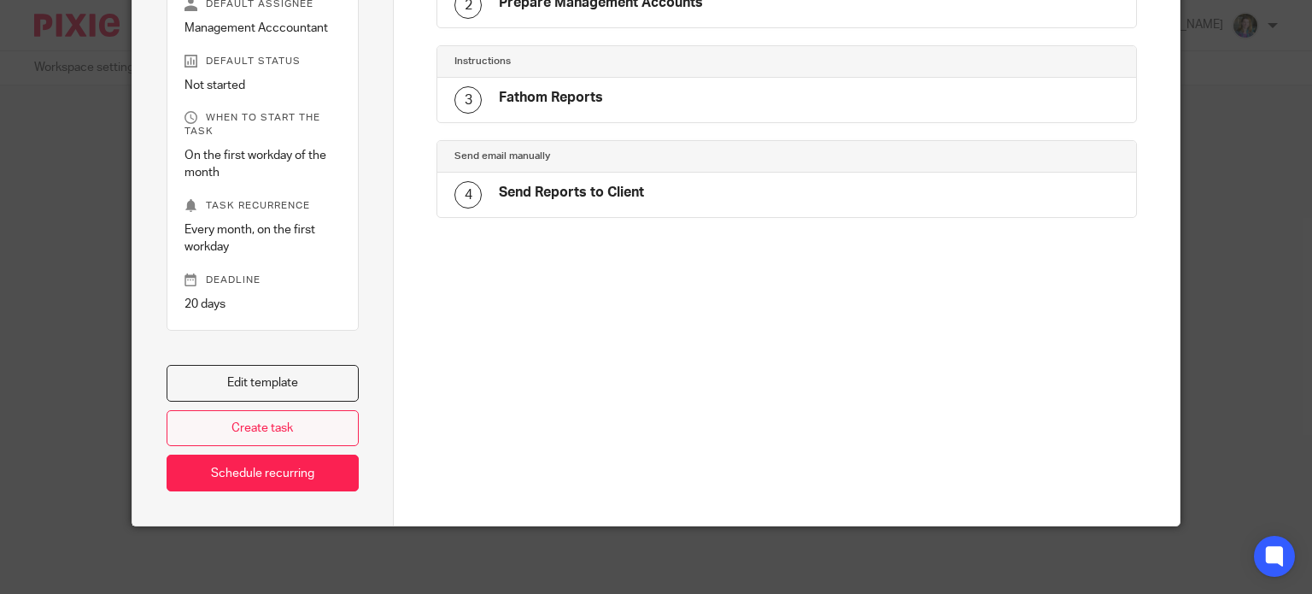
click at [295, 427] on link "Create task" at bounding box center [263, 428] width 193 height 37
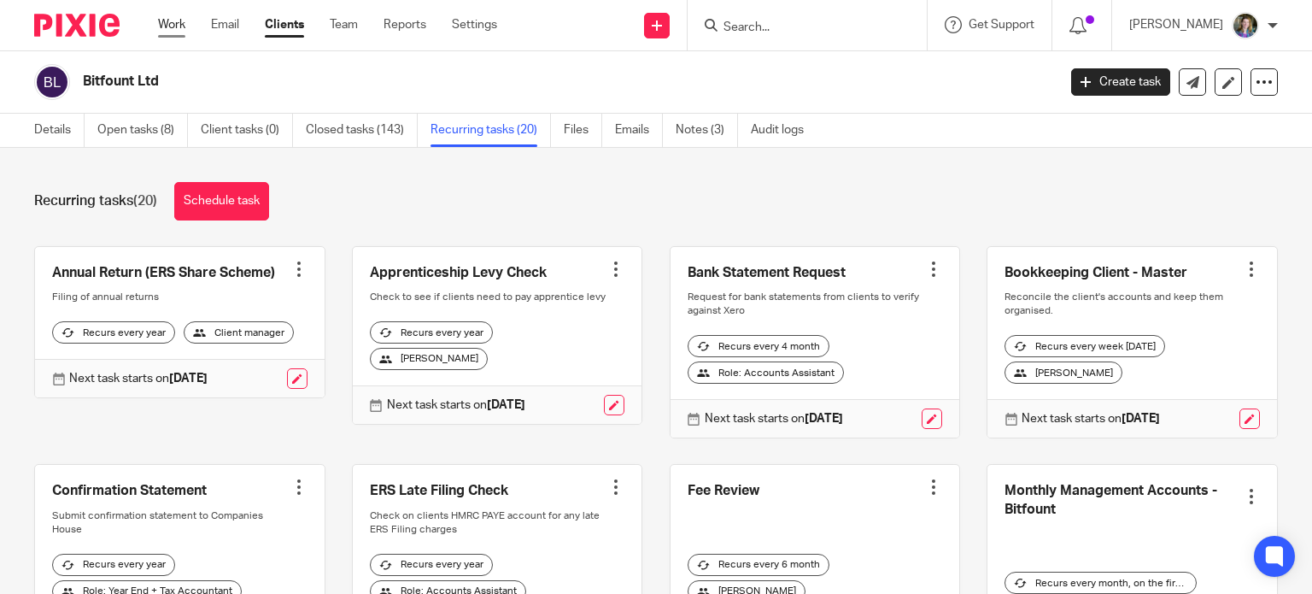
click at [174, 23] on link "Work" at bounding box center [171, 24] width 27 height 17
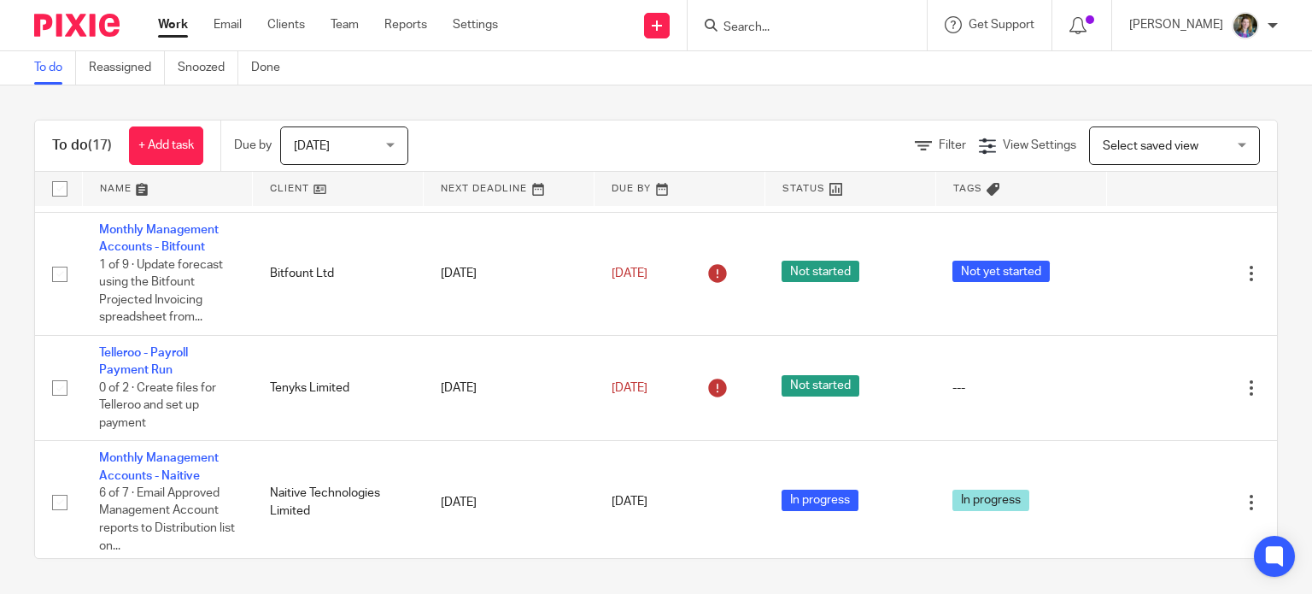
scroll to position [1613, 0]
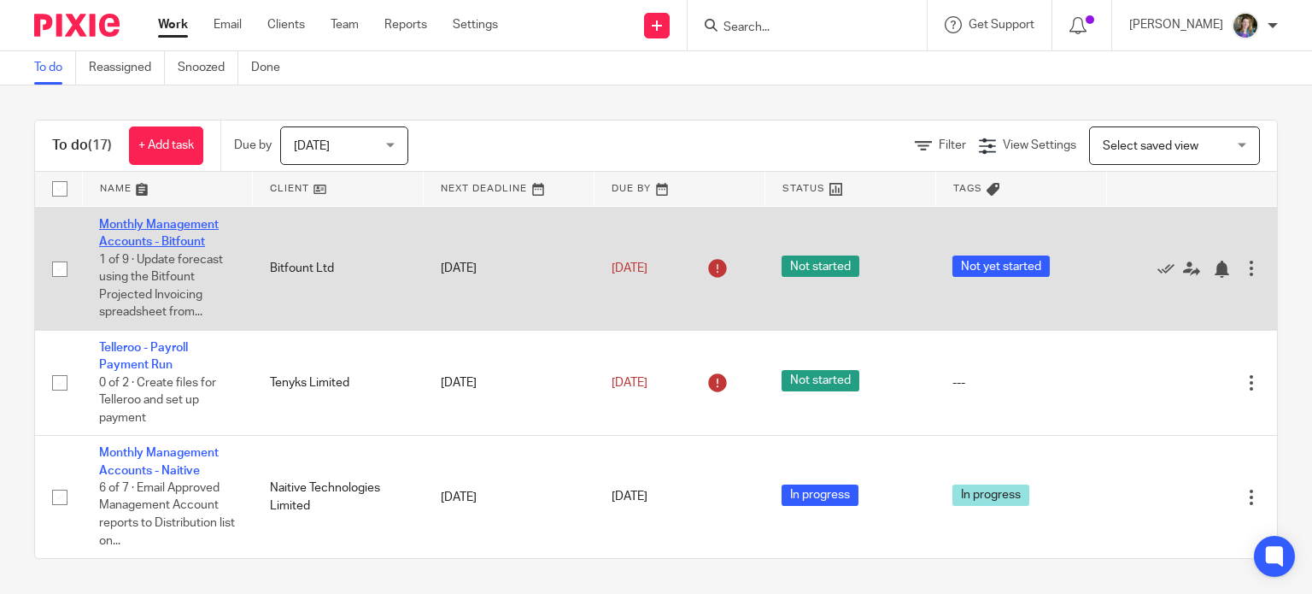
click at [152, 219] on link "Monthly Management Accounts - Bitfount" at bounding box center [159, 233] width 120 height 29
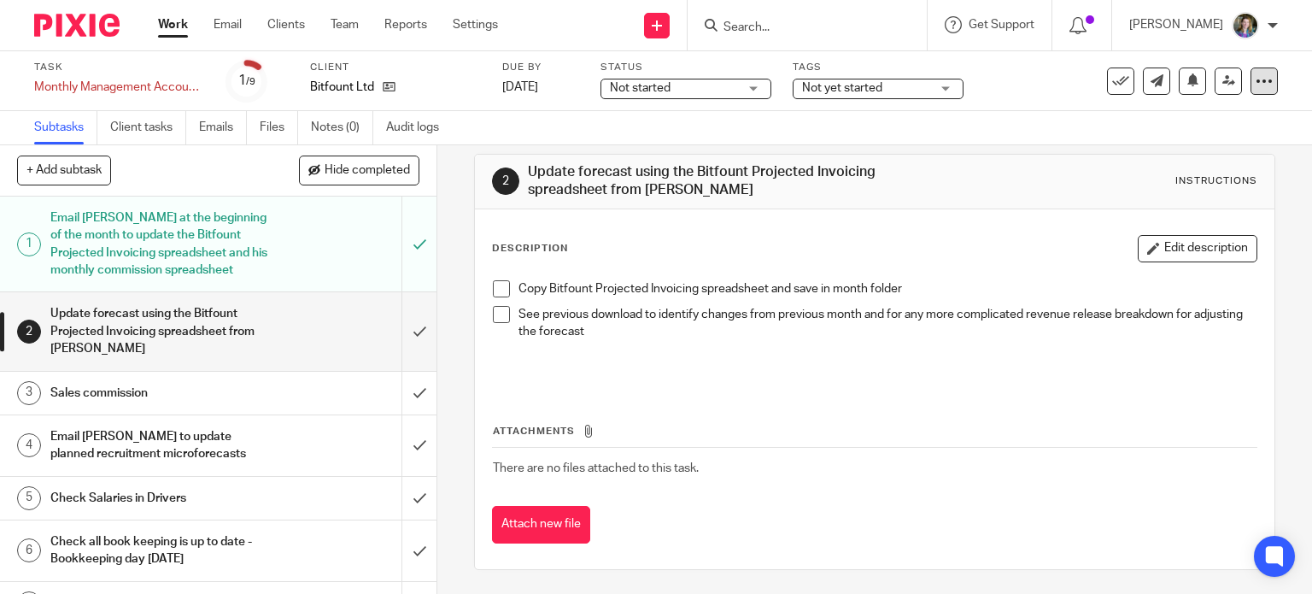
click at [1256, 79] on icon at bounding box center [1264, 81] width 17 height 17
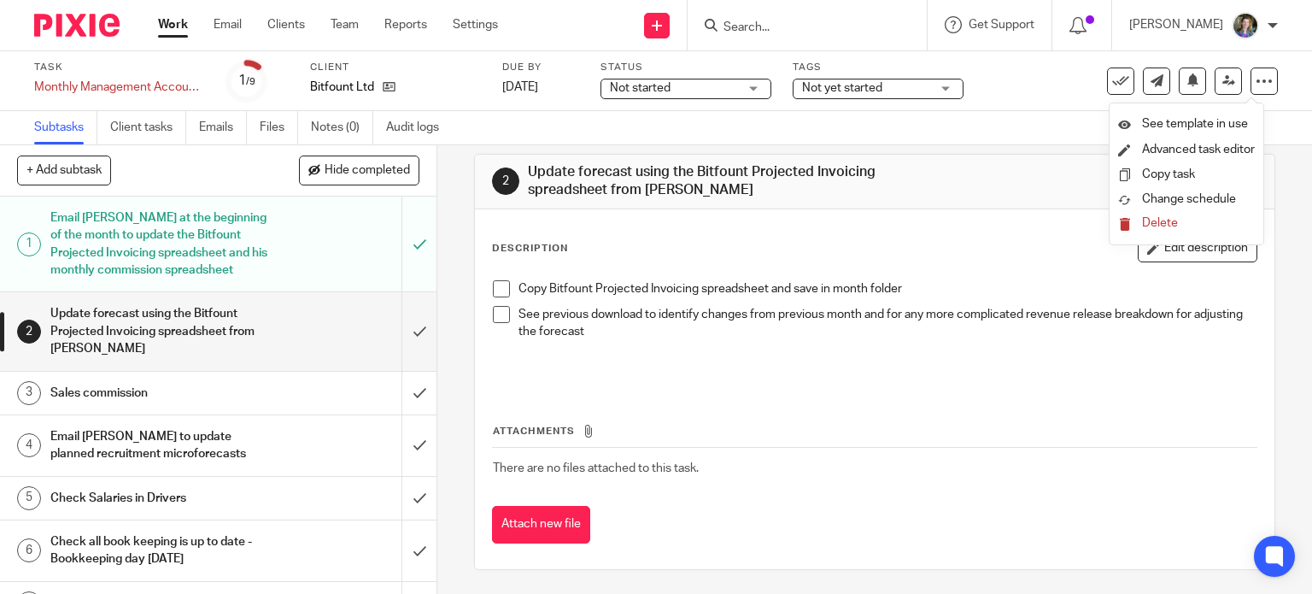
click at [1156, 220] on span "Delete" at bounding box center [1160, 223] width 36 height 12
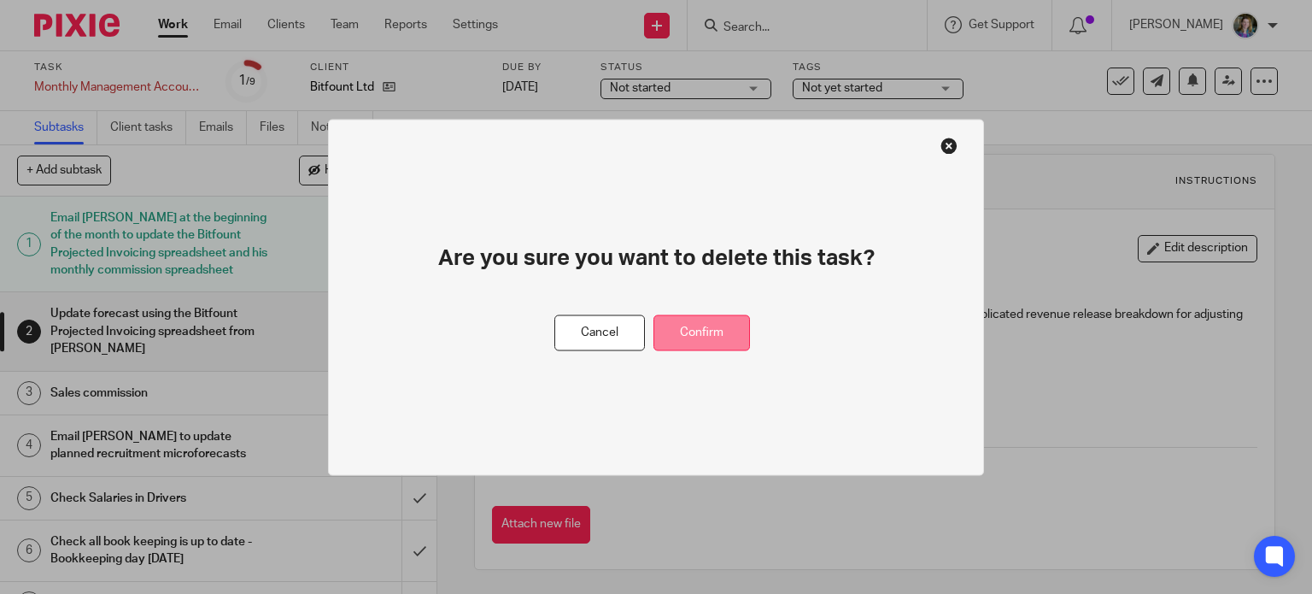
click at [704, 333] on button "Confirm" at bounding box center [701, 332] width 97 height 37
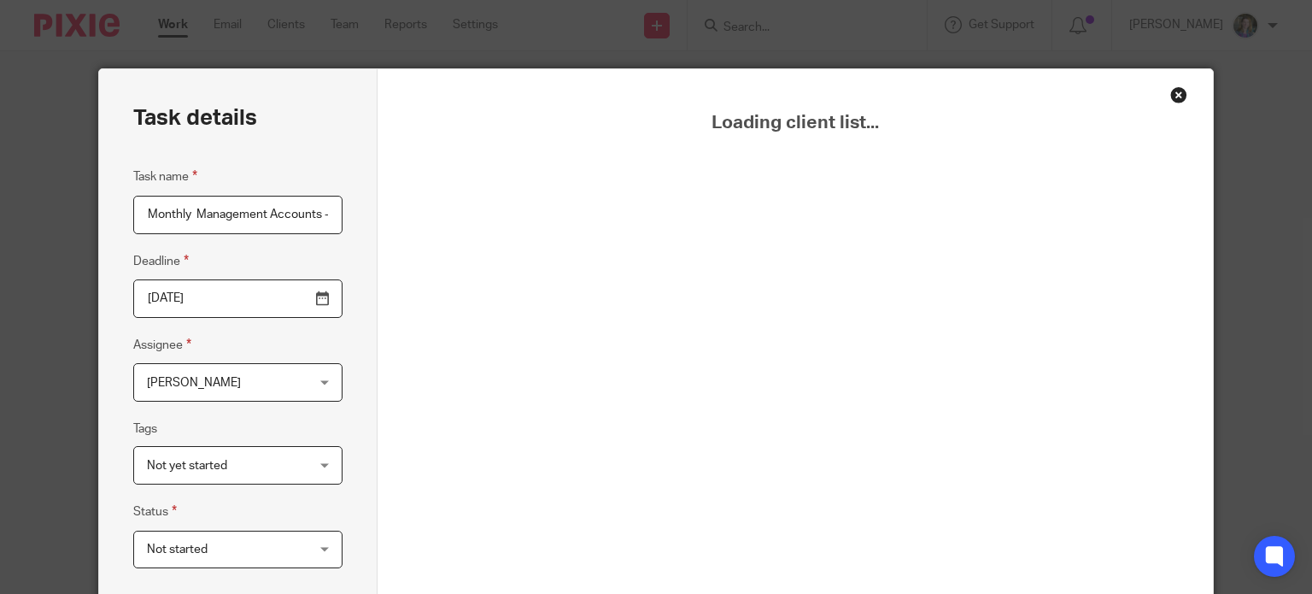
scroll to position [0, 45]
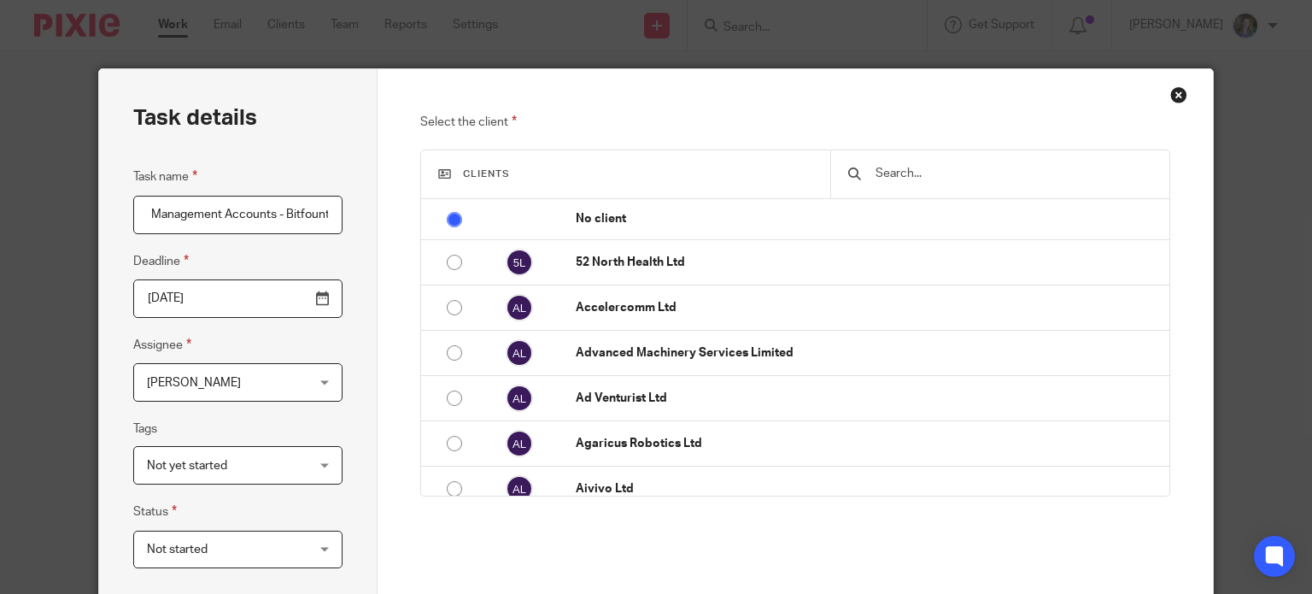
click at [925, 160] on div at bounding box center [999, 174] width 338 height 48
click at [929, 171] on input "text" at bounding box center [1013, 173] width 278 height 19
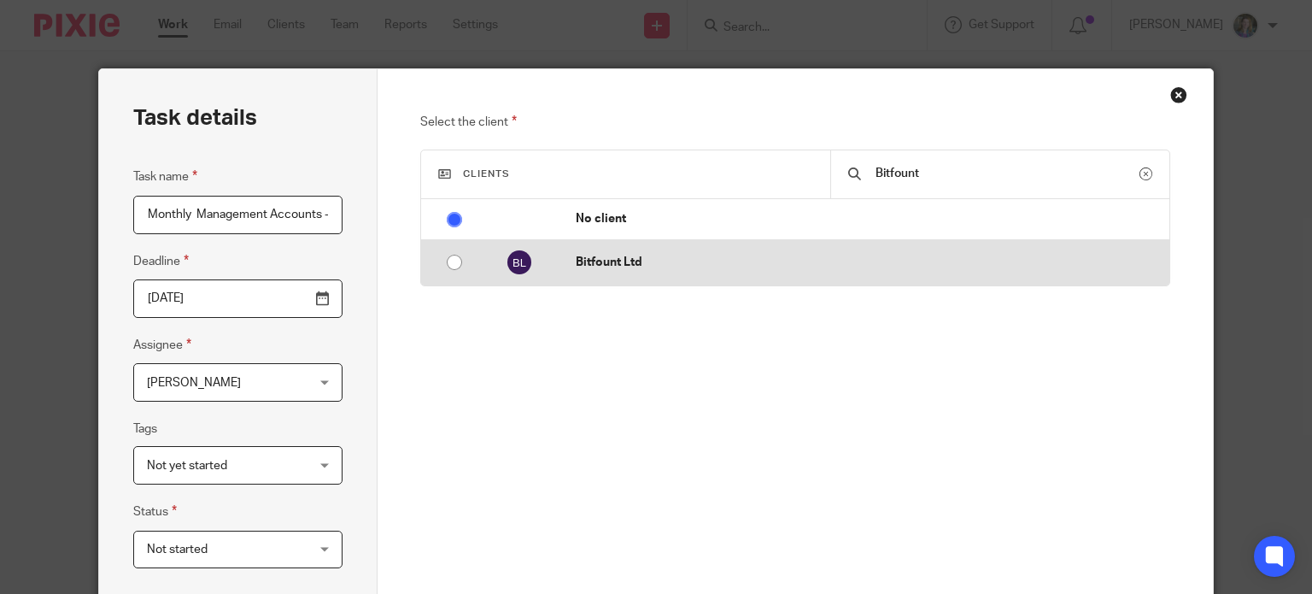
type input "Bitfount"
click at [451, 261] on input "radio" at bounding box center [454, 262] width 32 height 32
radio input "false"
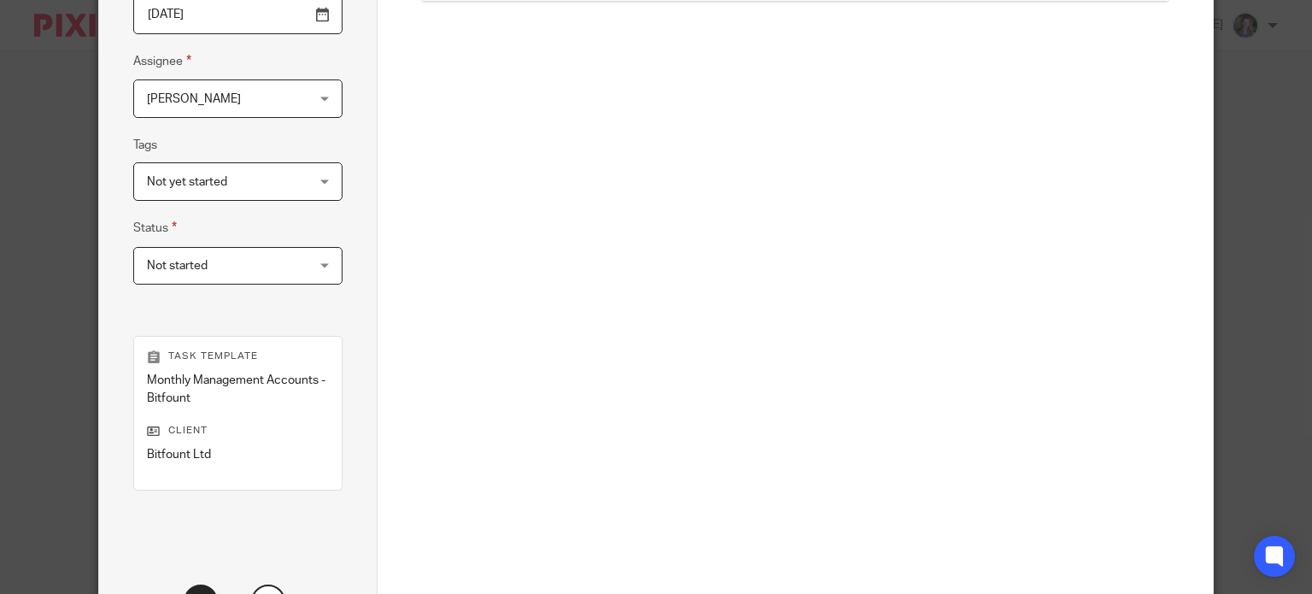
scroll to position [427, 0]
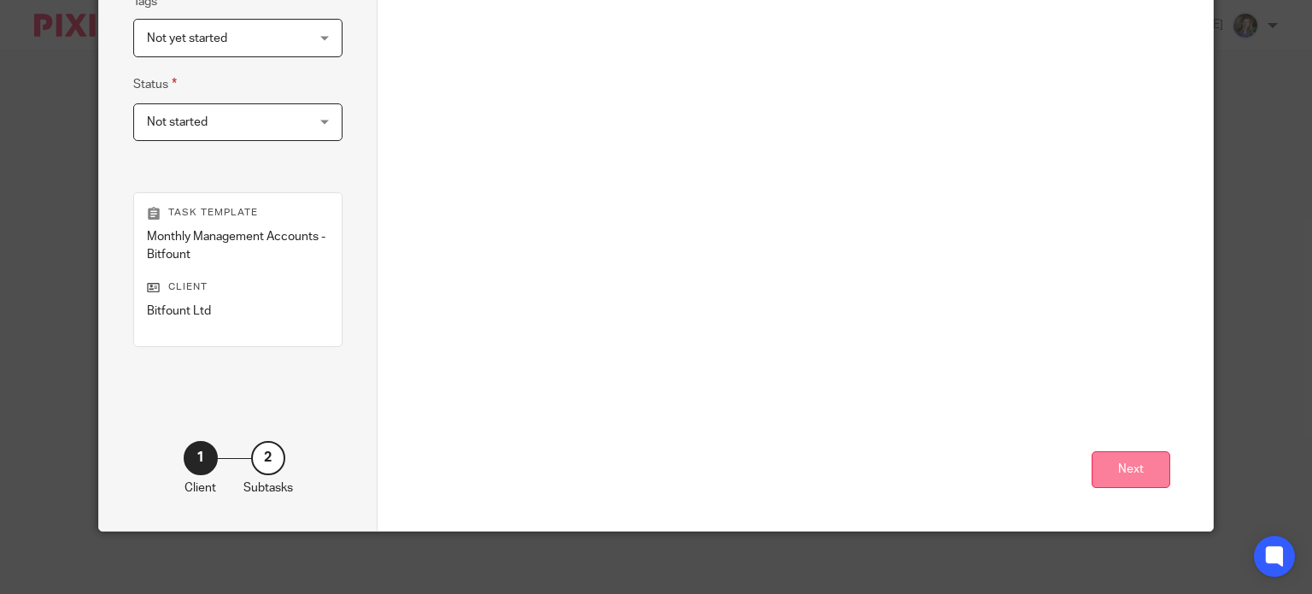
click at [1128, 464] on button "Next" at bounding box center [1131, 469] width 79 height 37
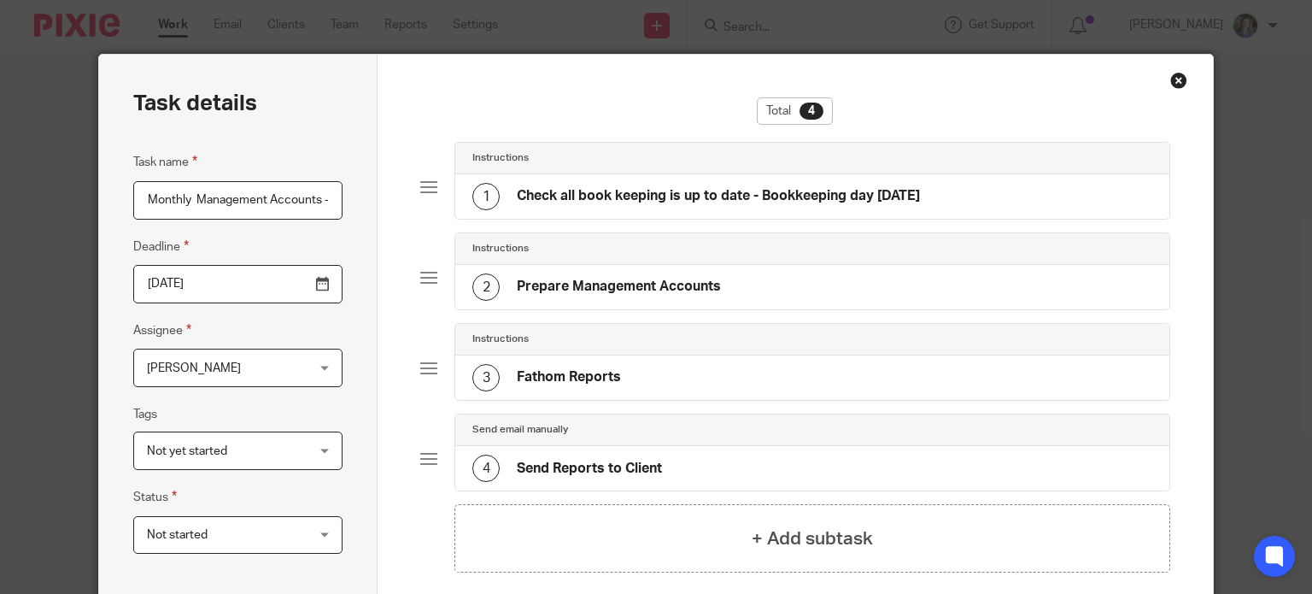
scroll to position [0, 0]
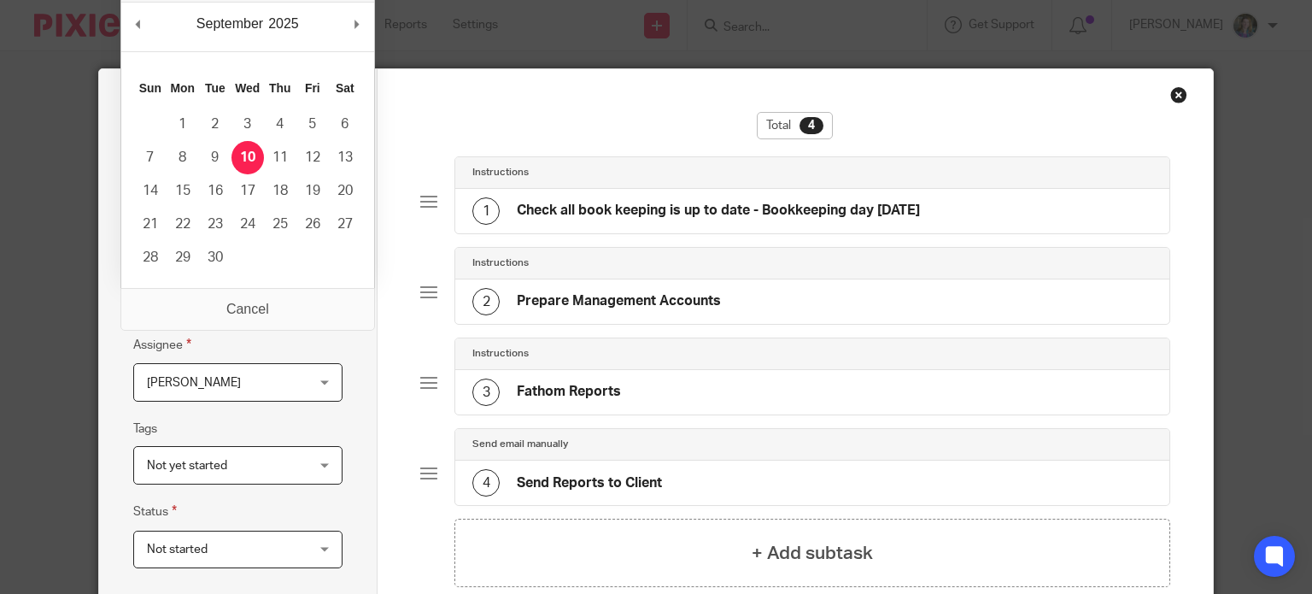
click at [318, 298] on input "2025-09-10" at bounding box center [237, 298] width 209 height 38
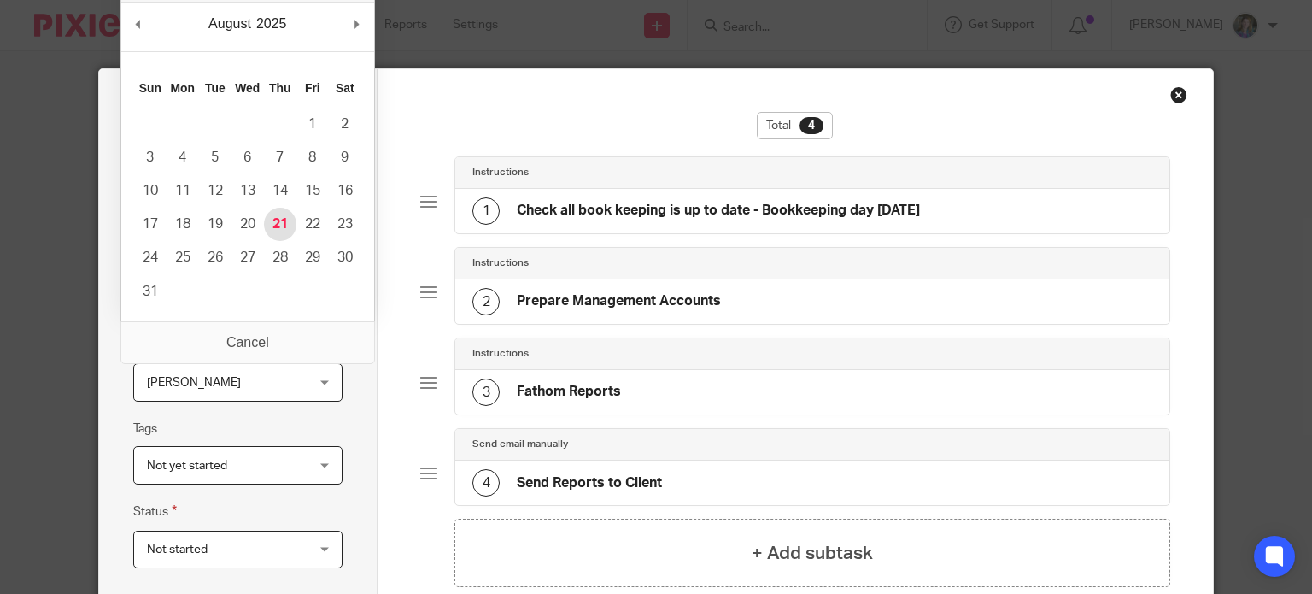
type input "[DATE]"
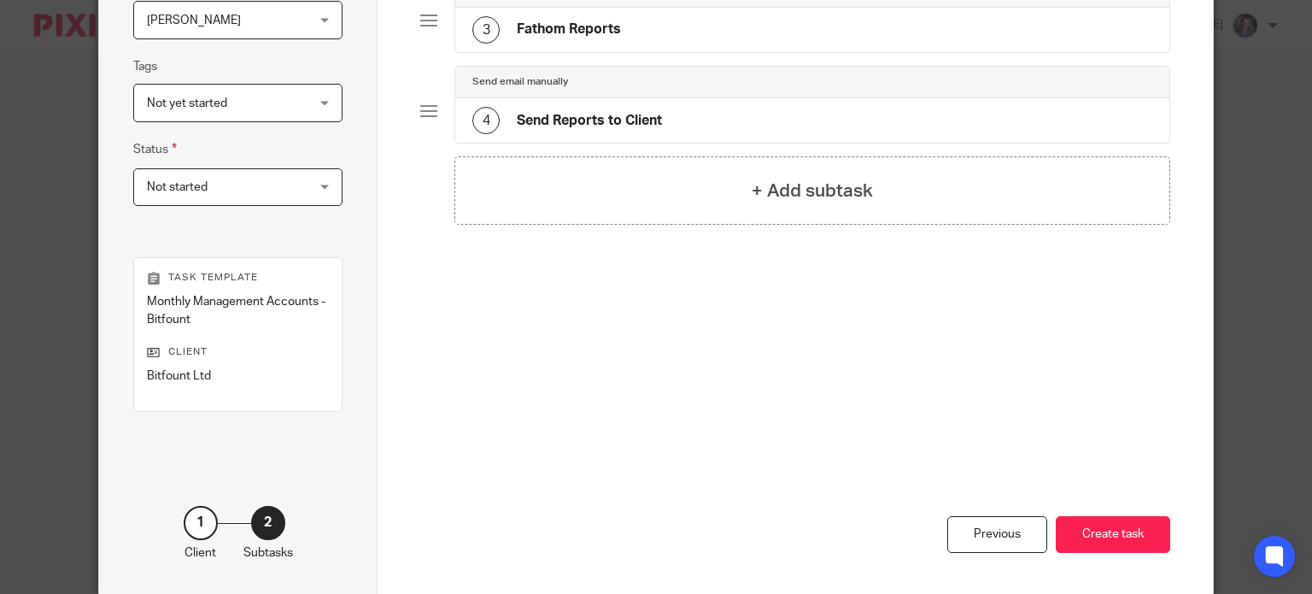
scroll to position [431, 0]
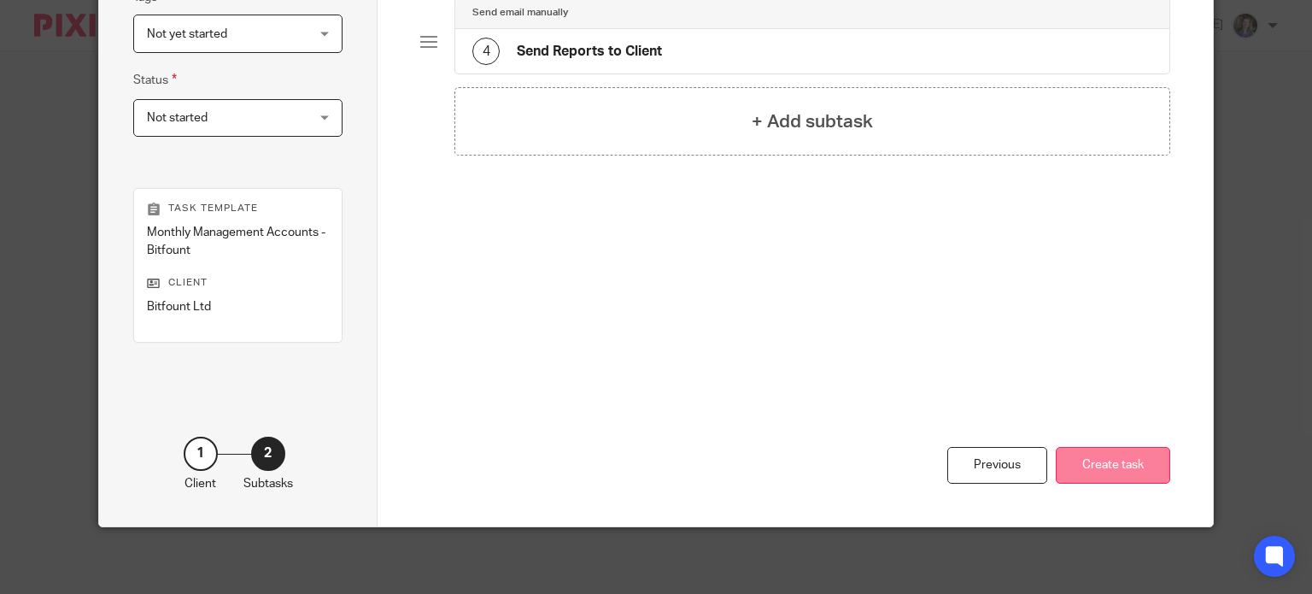
click at [1099, 463] on button "Create task" at bounding box center [1113, 465] width 114 height 37
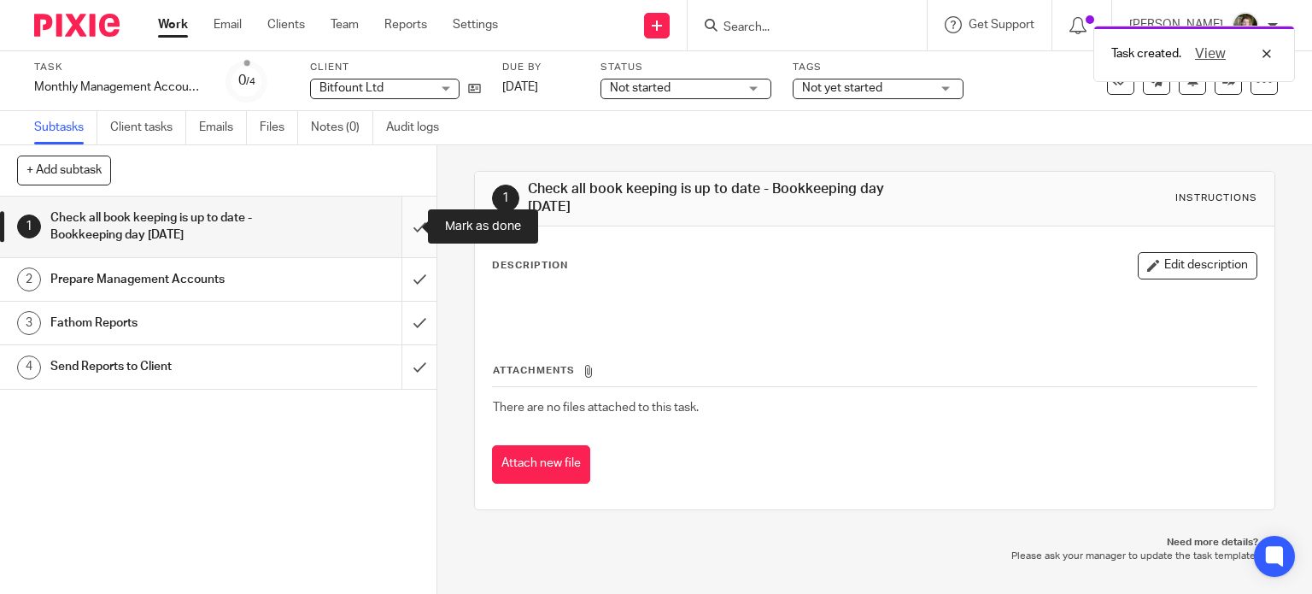
click at [396, 228] on input "submit" at bounding box center [218, 226] width 436 height 61
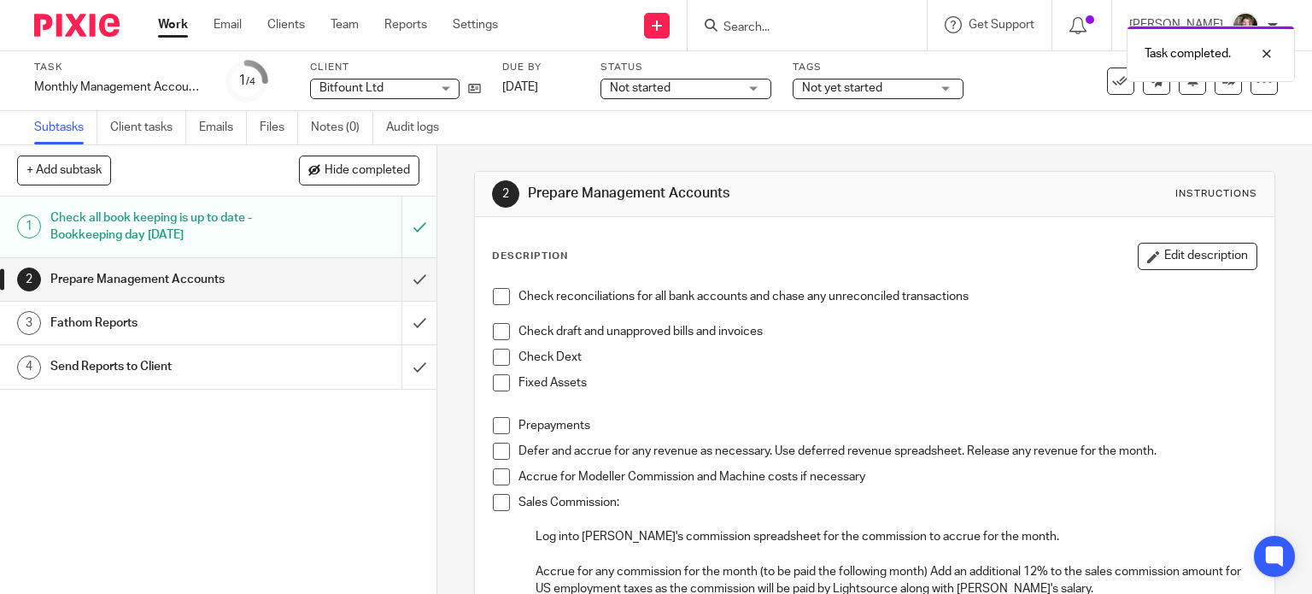
click at [186, 418] on div "1 Check all book keeping is up to date - Bookkeeping day [DATE] 2 Prepare Manag…" at bounding box center [218, 394] width 436 height 397
click at [497, 294] on span at bounding box center [501, 296] width 17 height 17
click at [495, 331] on span at bounding box center [501, 331] width 17 height 17
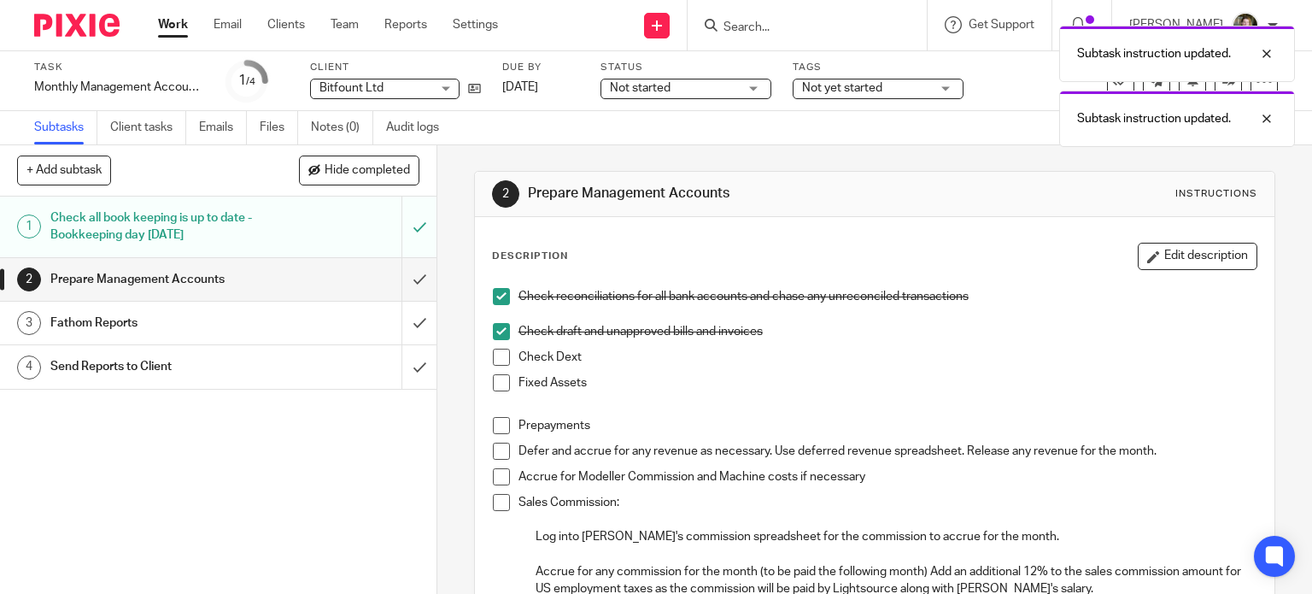
click at [493, 360] on span at bounding box center [501, 357] width 17 height 17
click at [494, 379] on span at bounding box center [501, 382] width 17 height 17
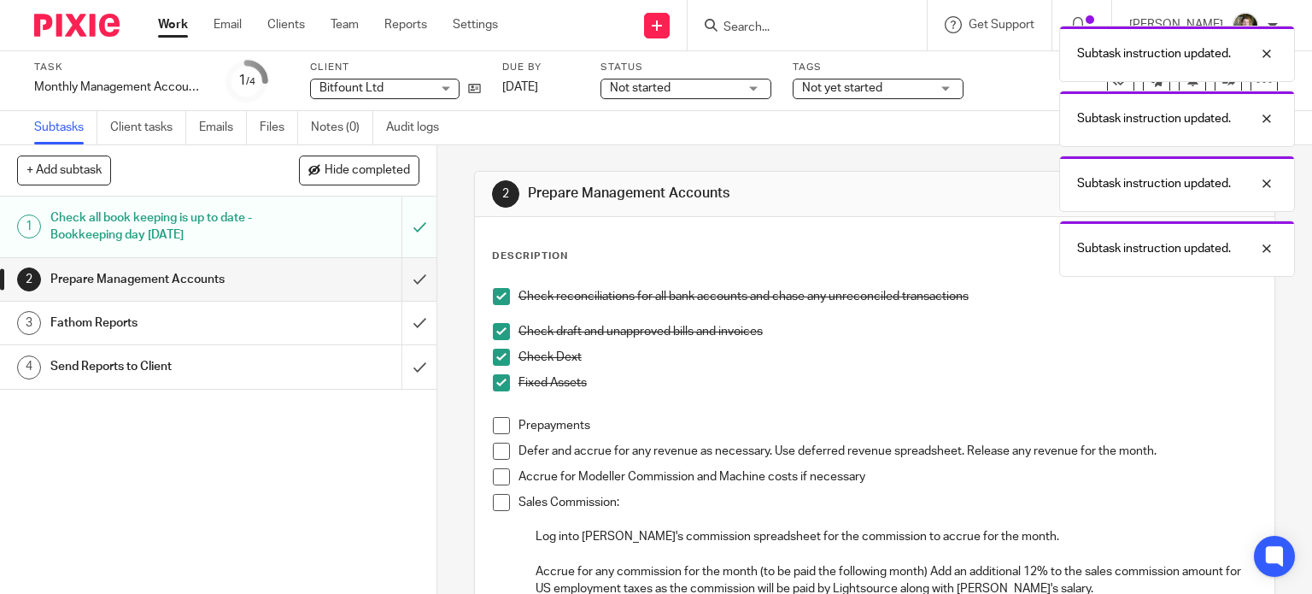
click at [495, 425] on span at bounding box center [501, 425] width 17 height 17
click at [497, 455] on span at bounding box center [501, 450] width 17 height 17
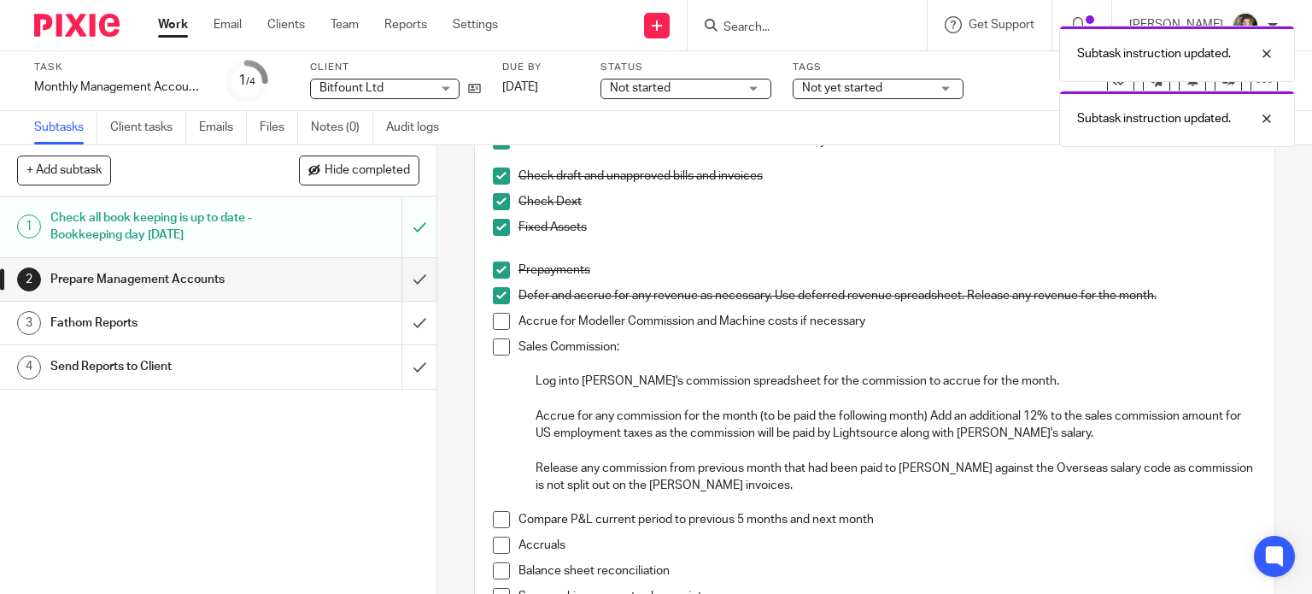
scroll to position [171, 0]
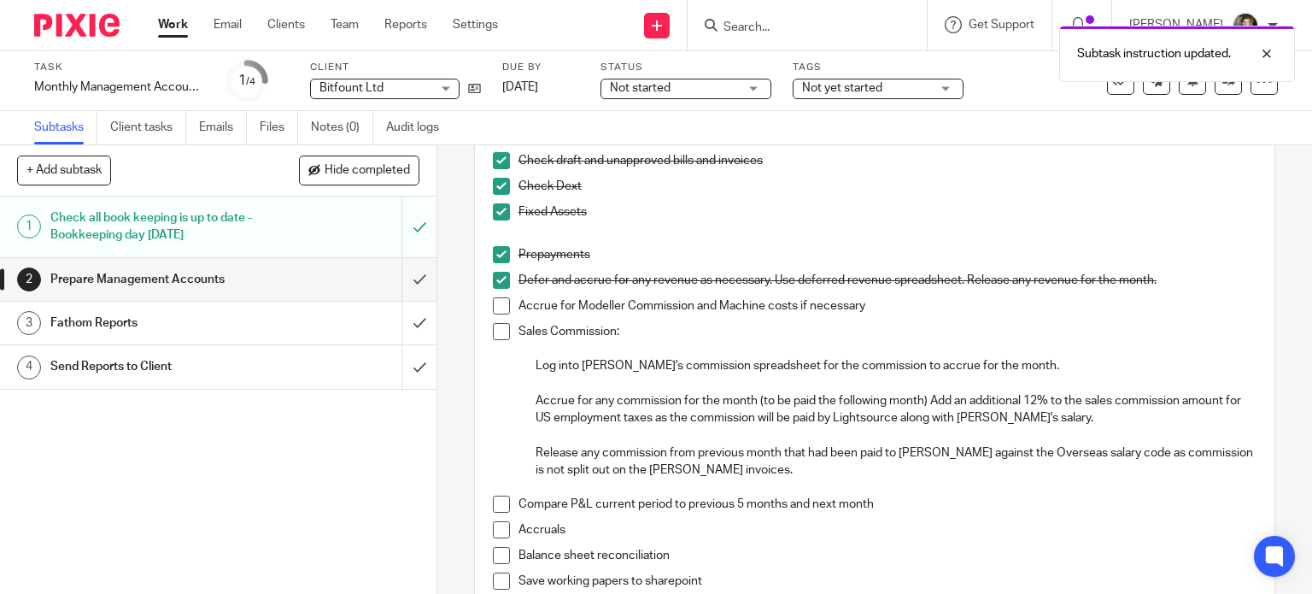
click at [495, 307] on span at bounding box center [501, 305] width 17 height 17
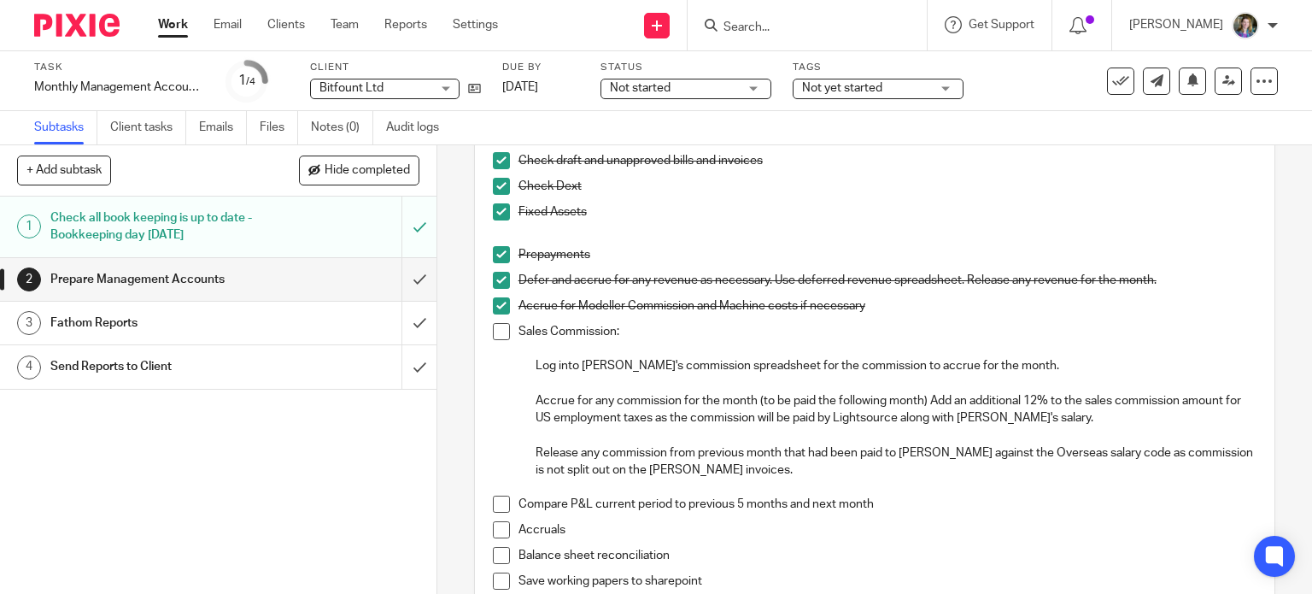
scroll to position [256, 0]
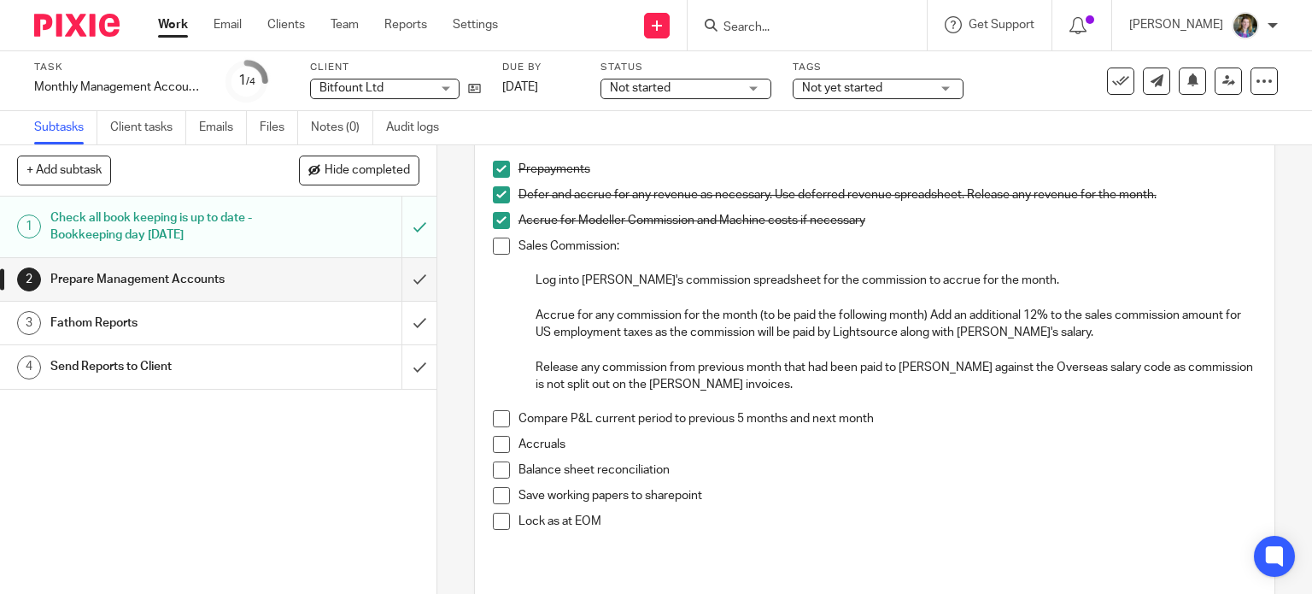
click at [496, 416] on span at bounding box center [501, 418] width 17 height 17
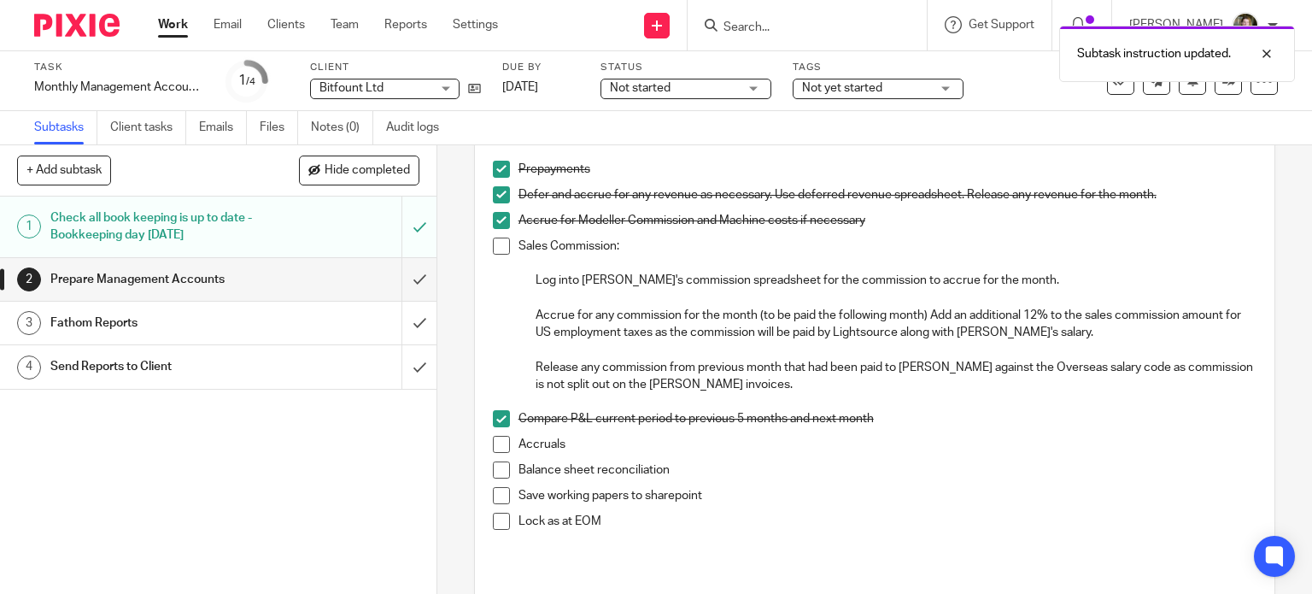
click at [689, 431] on div "Compare P&L current period to previous 5 months and next month" at bounding box center [887, 423] width 739 height 26
click at [748, 469] on p "Balance sheet reconciliation" at bounding box center [887, 469] width 739 height 17
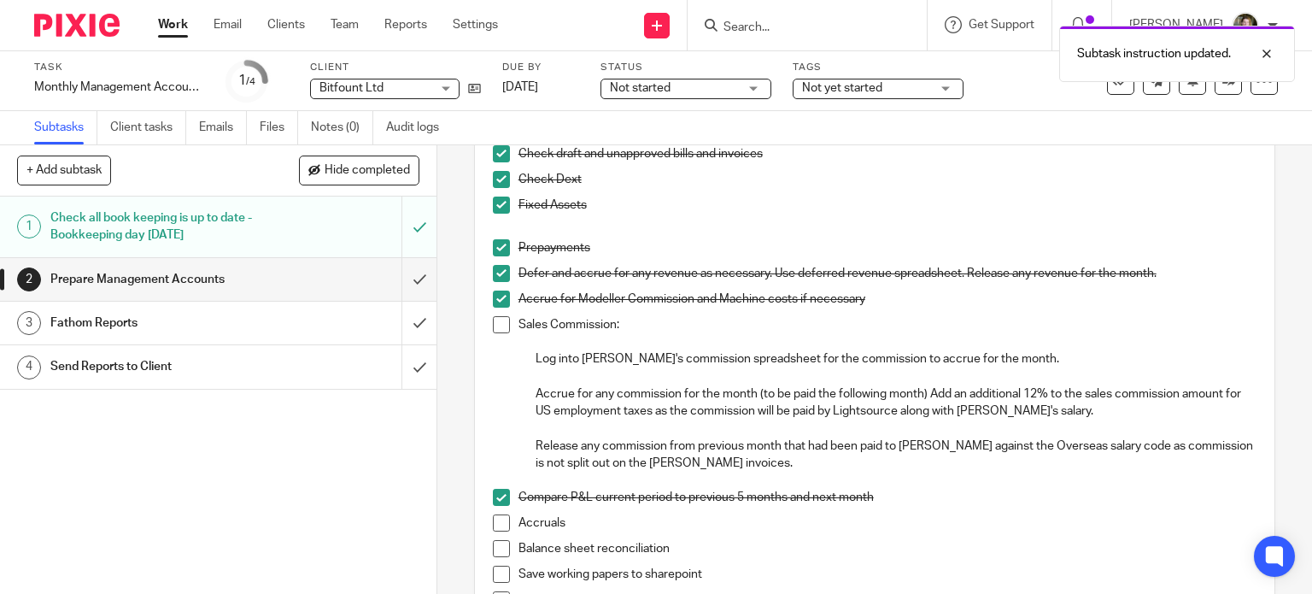
scroll to position [0, 0]
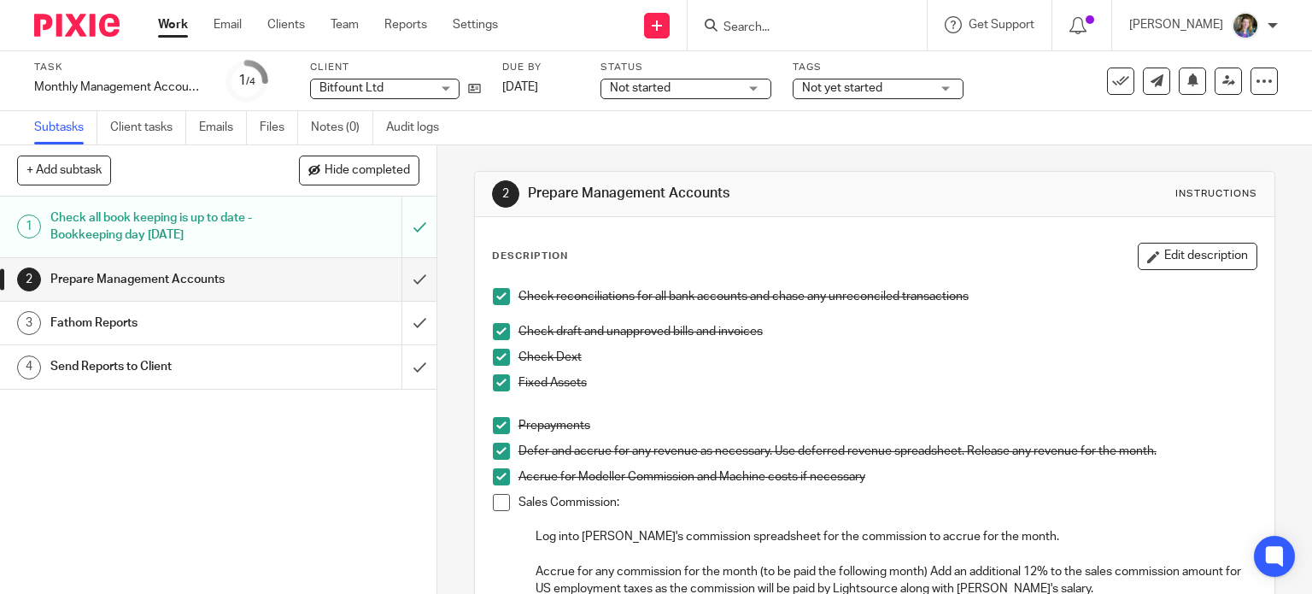
click at [296, 320] on div "Fathom Reports" at bounding box center [217, 323] width 334 height 26
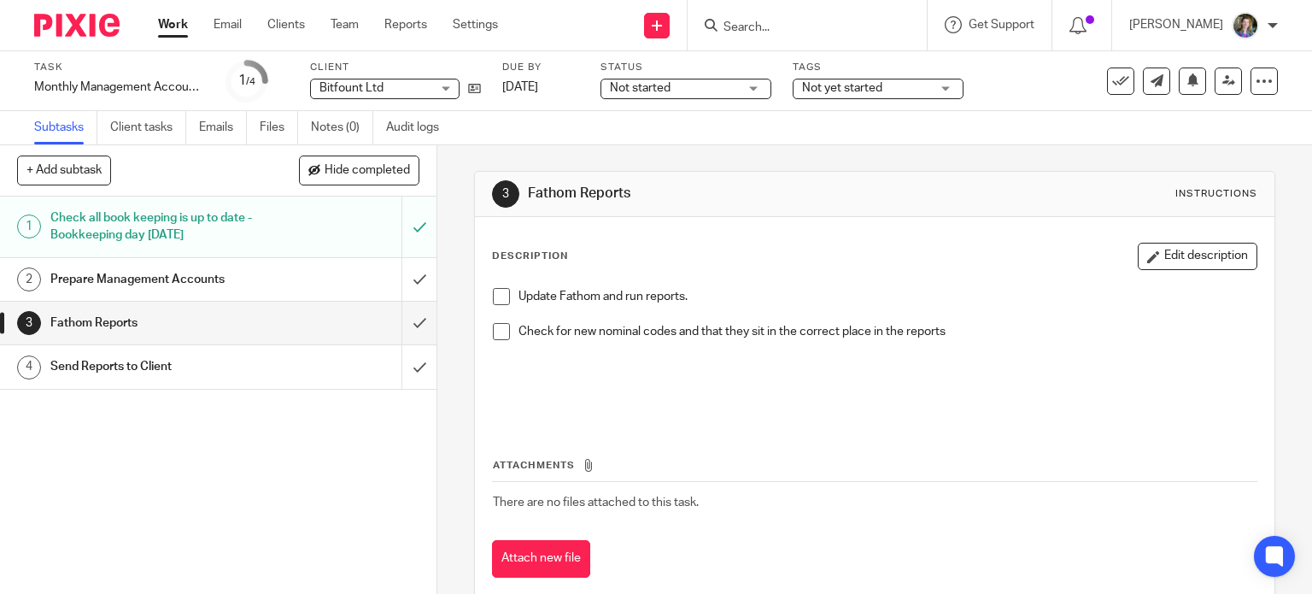
click at [167, 21] on link "Work" at bounding box center [173, 24] width 30 height 17
